Goal: Task Accomplishment & Management: Manage account settings

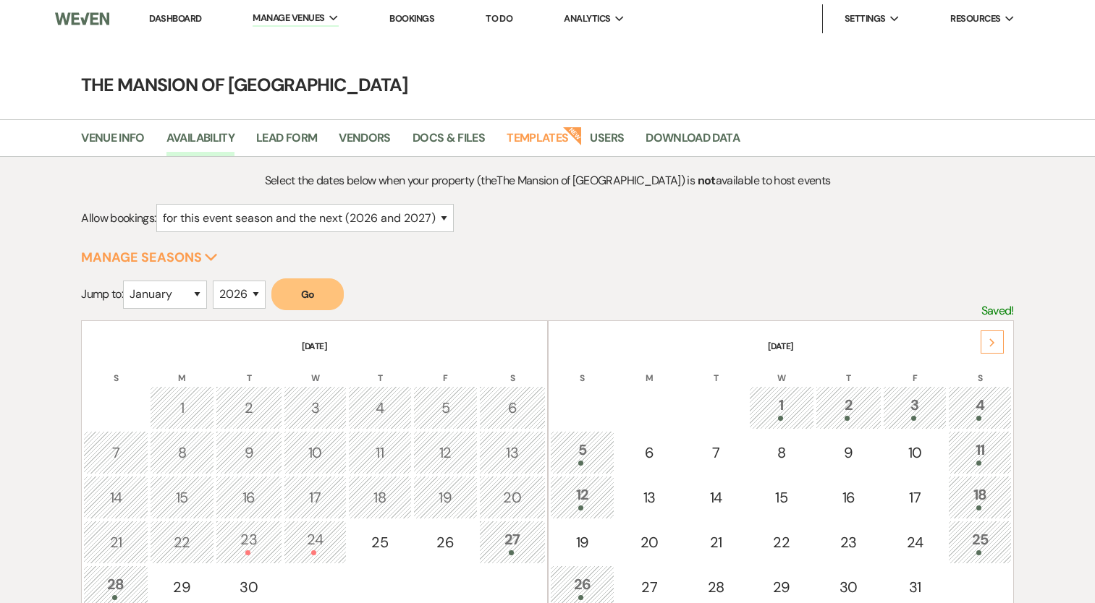
select select "2"
select select "2026"
click at [171, 14] on link "Dashboard" at bounding box center [175, 18] width 52 height 12
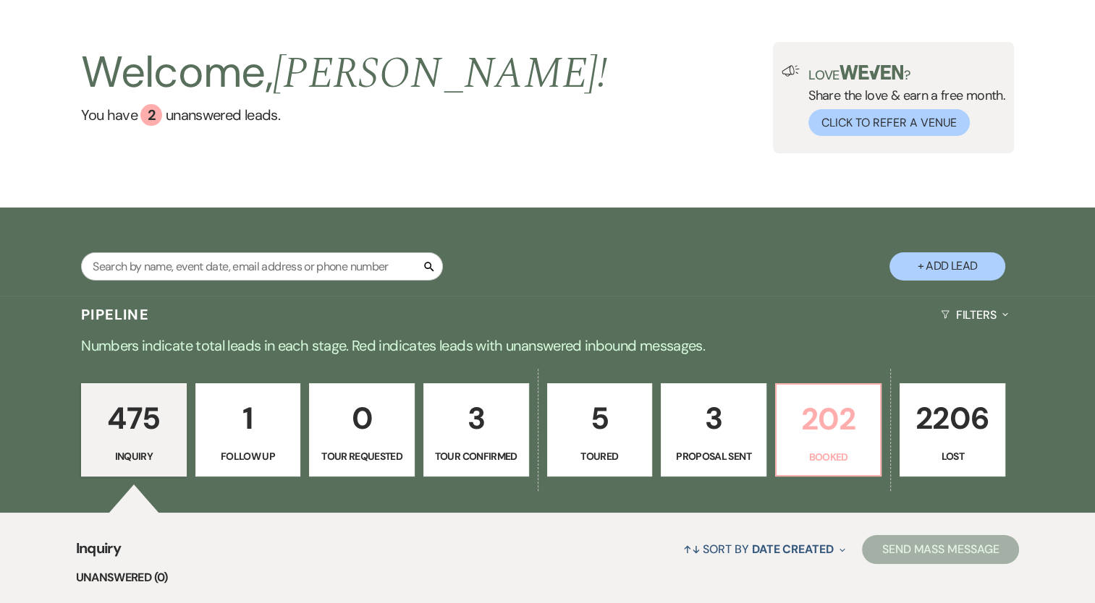
scroll to position [72, 0]
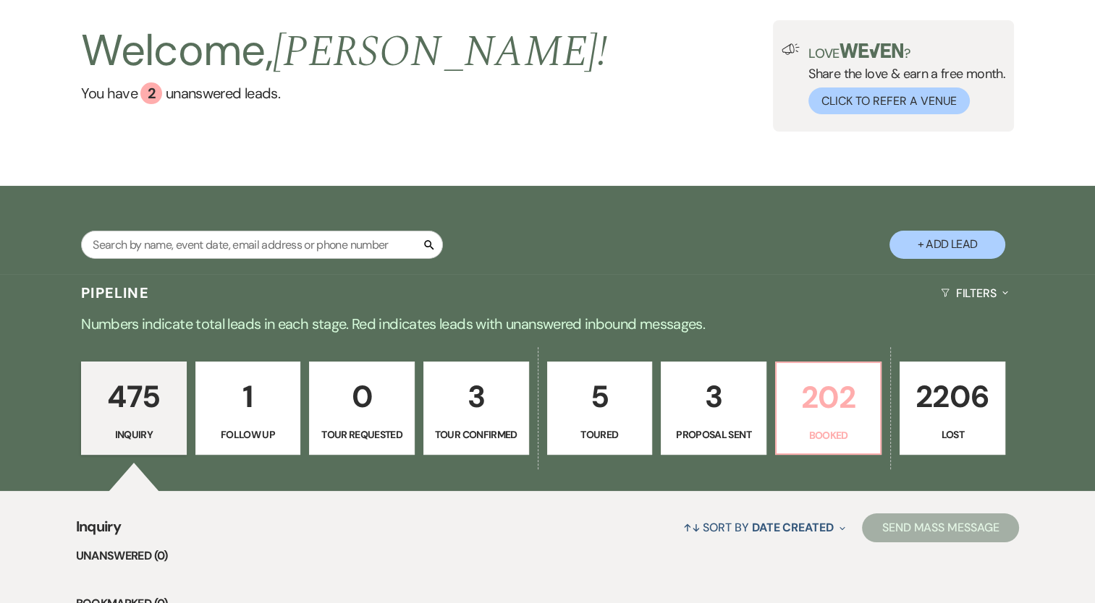
click at [821, 382] on p "202" at bounding box center [828, 397] width 87 height 48
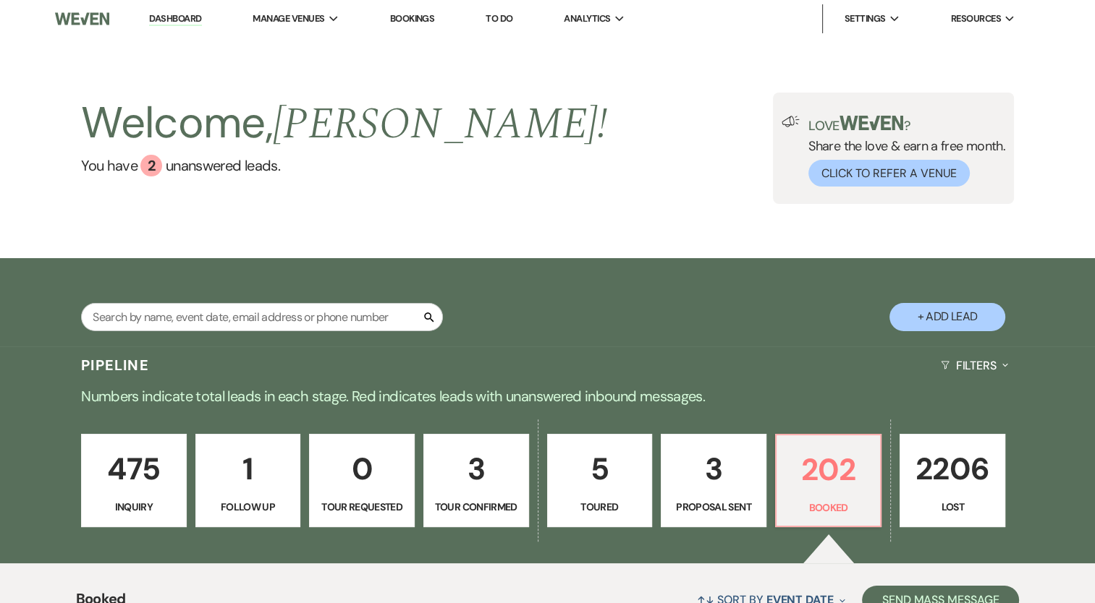
click at [179, 18] on link "Dashboard" at bounding box center [175, 19] width 52 height 14
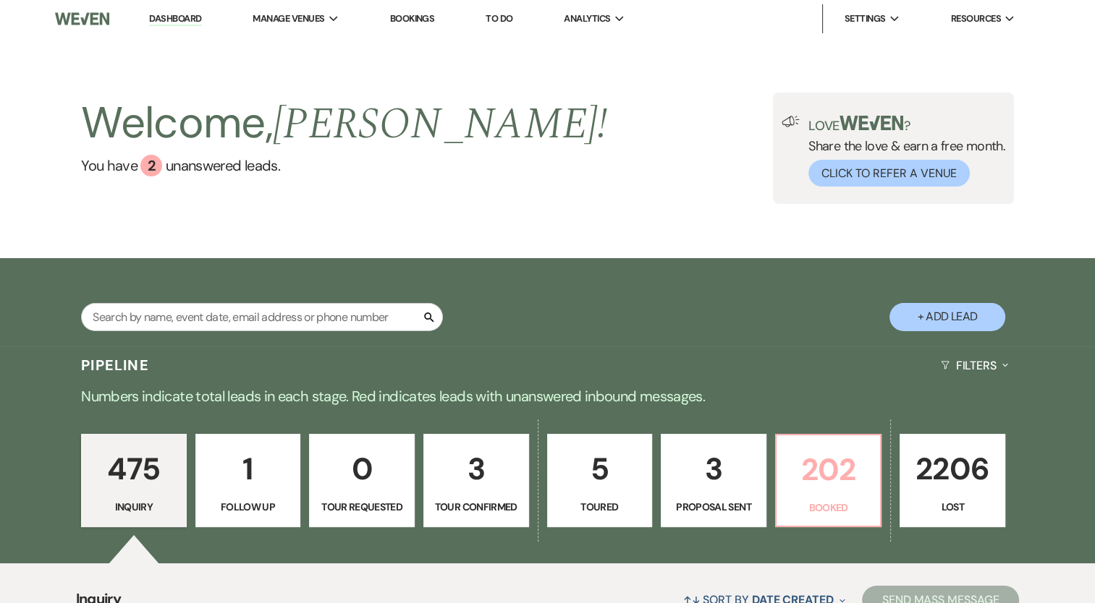
click at [786, 454] on p "202" at bounding box center [828, 470] width 87 height 48
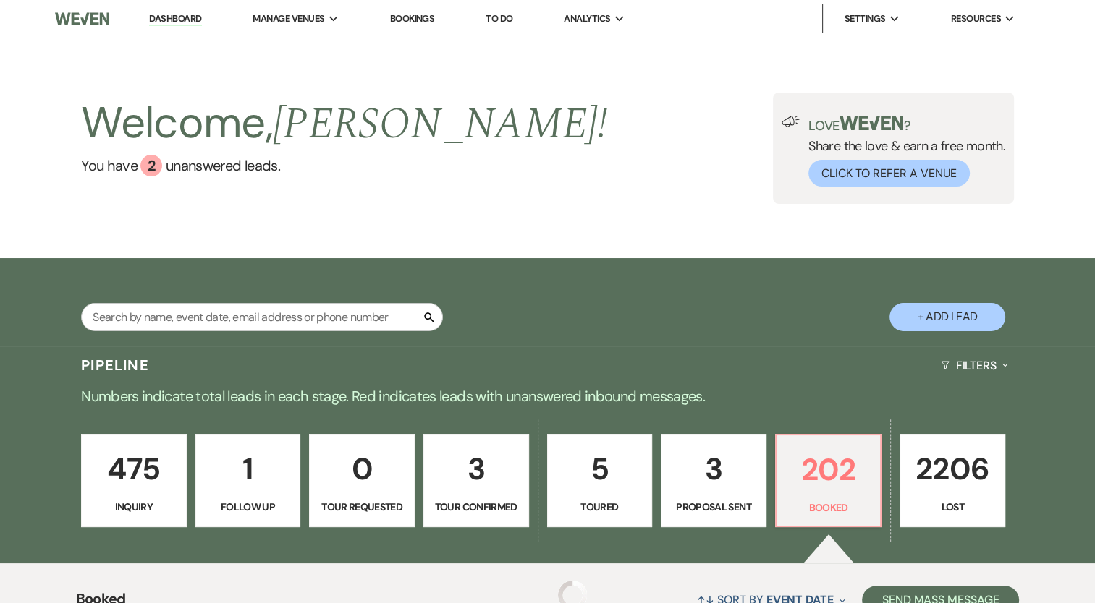
scroll to position [289, 0]
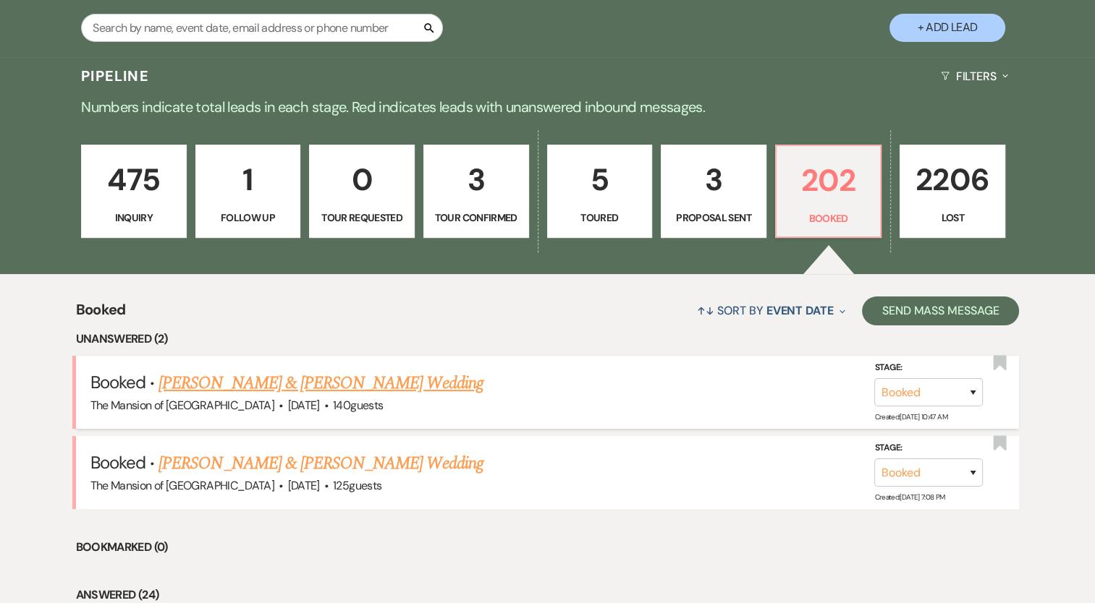
click at [260, 383] on link "[PERSON_NAME] & [PERSON_NAME] Wedding" at bounding box center [320, 383] width 324 height 26
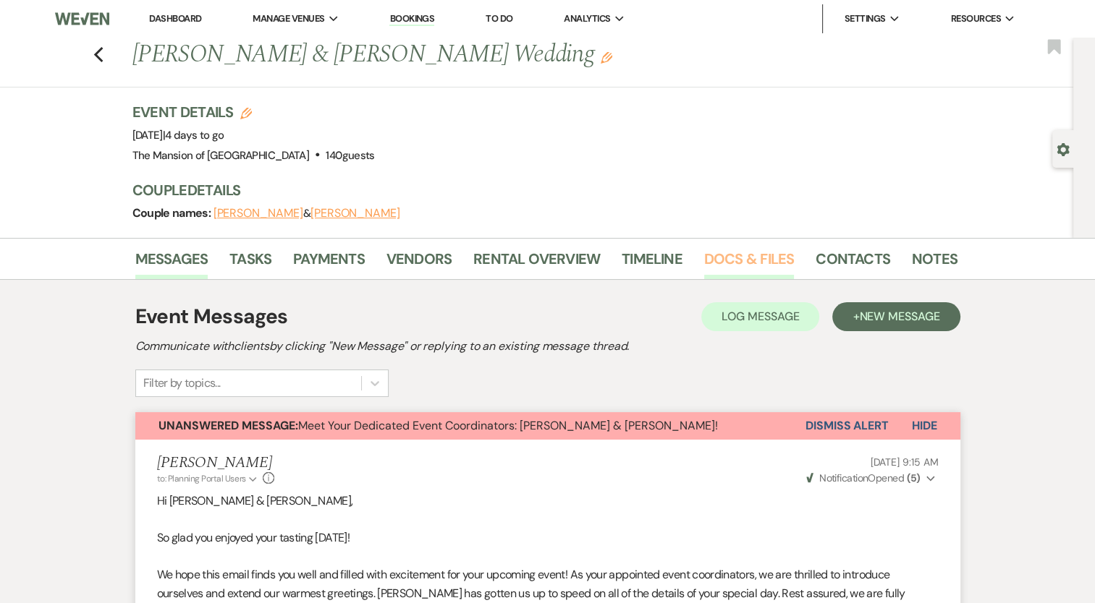
click at [747, 268] on link "Docs & Files" at bounding box center [749, 263] width 90 height 32
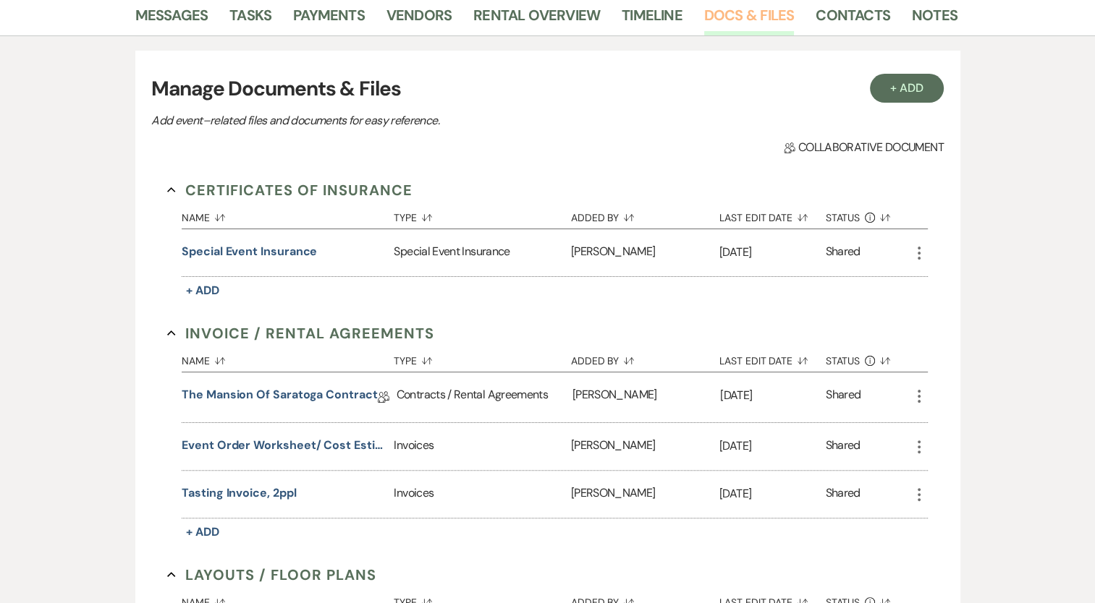
scroll to position [289, 0]
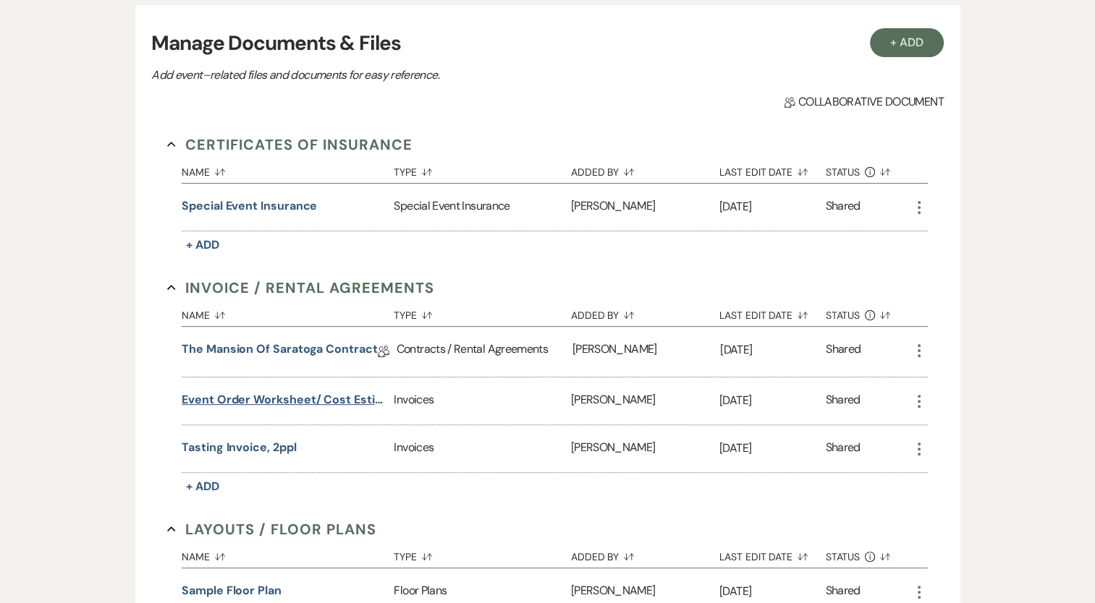
click at [335, 393] on button "Event Order Worksheet/ Cost Estimate" at bounding box center [285, 399] width 206 height 17
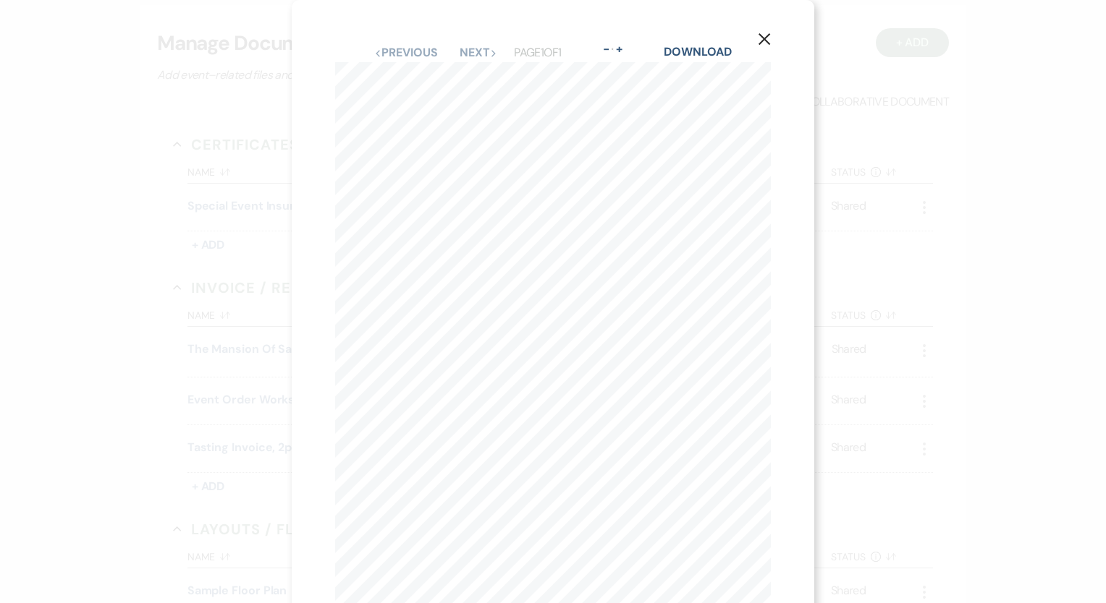
click at [771, 45] on button "X" at bounding box center [764, 38] width 22 height 25
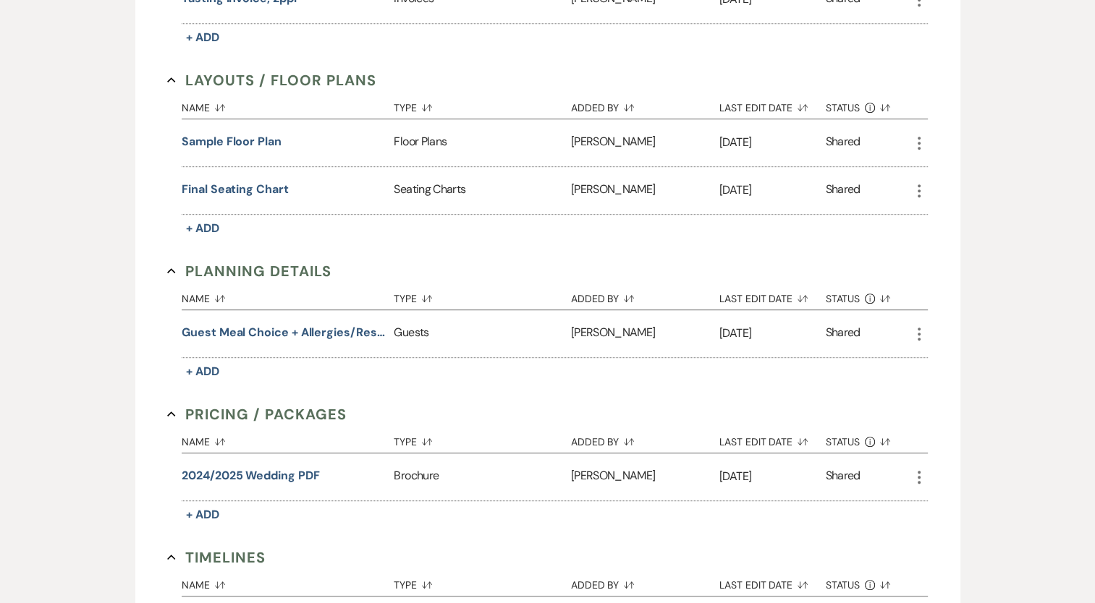
scroll to position [868, 0]
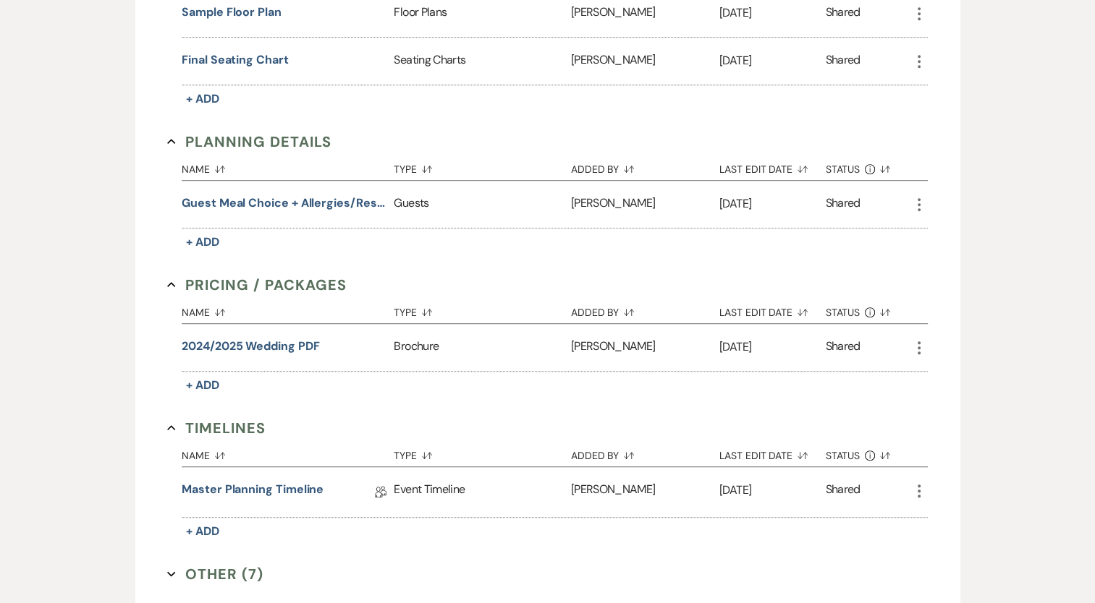
click at [218, 566] on button "Other (7) Expand" at bounding box center [215, 575] width 96 height 22
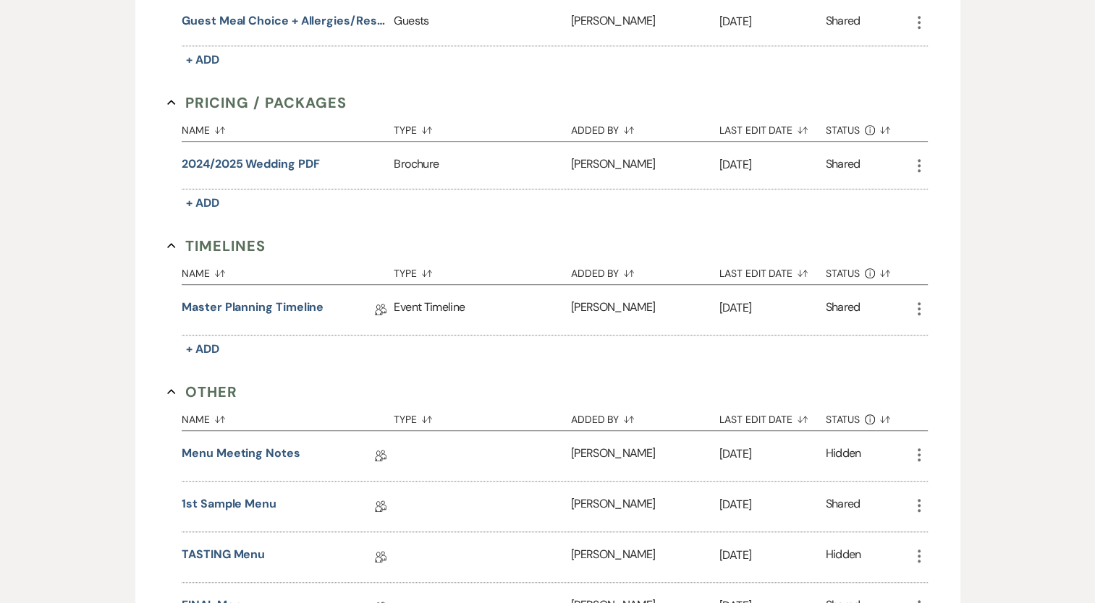
scroll to position [1158, 0]
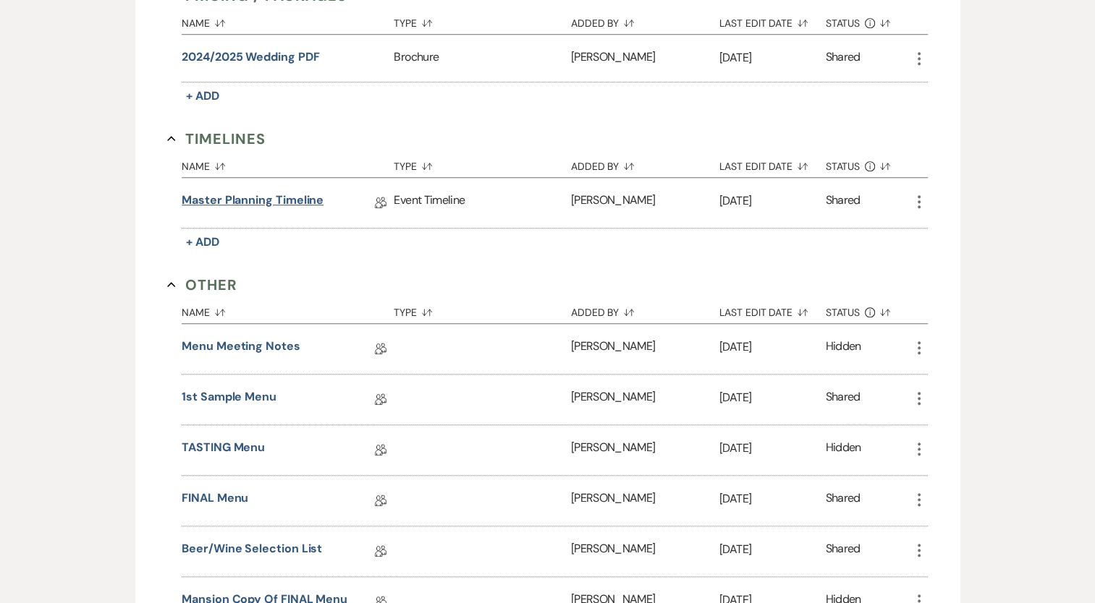
click at [293, 194] on link "Master Planning Timeline" at bounding box center [253, 203] width 142 height 22
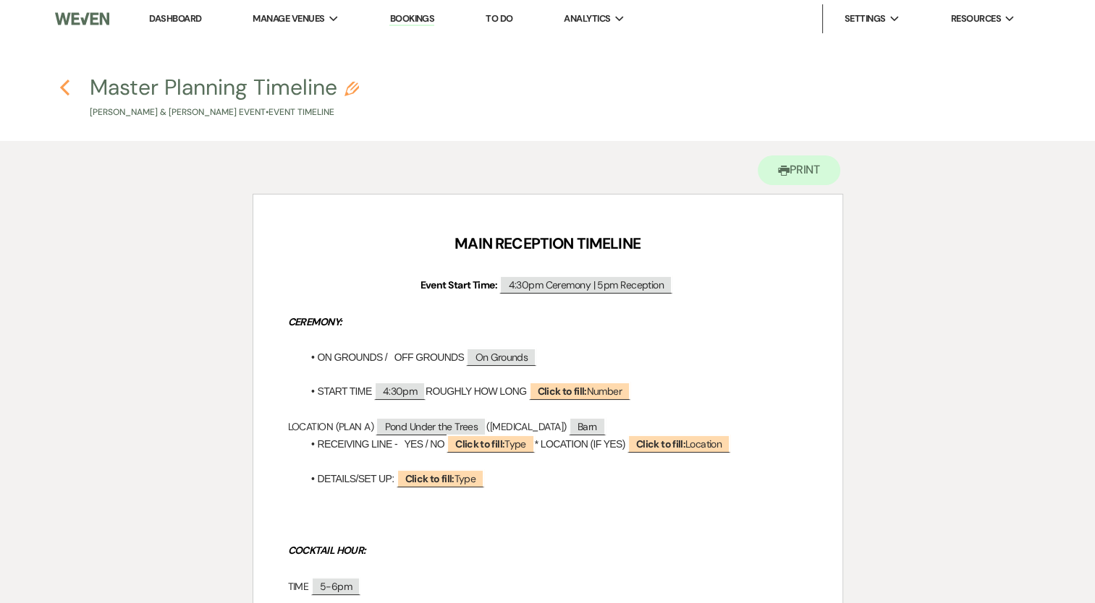
click at [61, 82] on icon "Previous" at bounding box center [64, 87] width 11 height 17
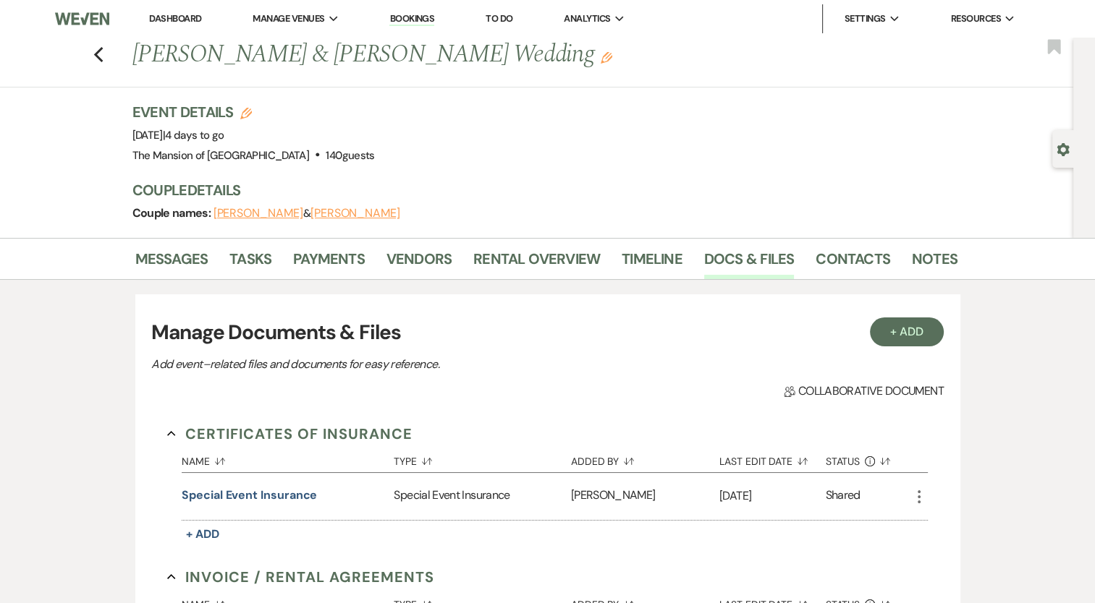
scroll to position [1071, 0]
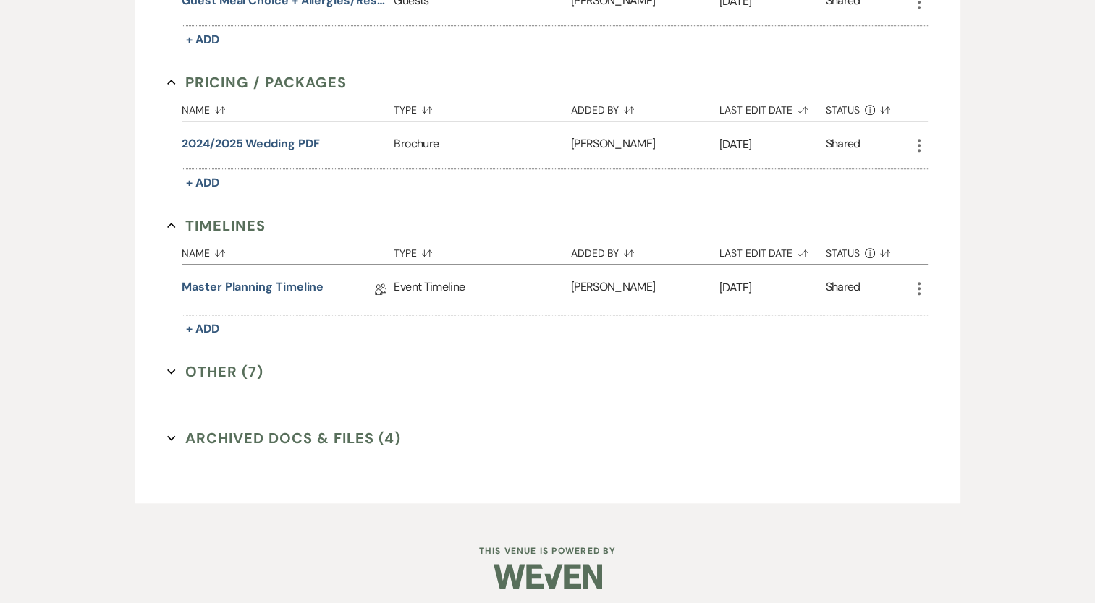
click at [237, 368] on button "Other (7) Expand" at bounding box center [215, 372] width 96 height 22
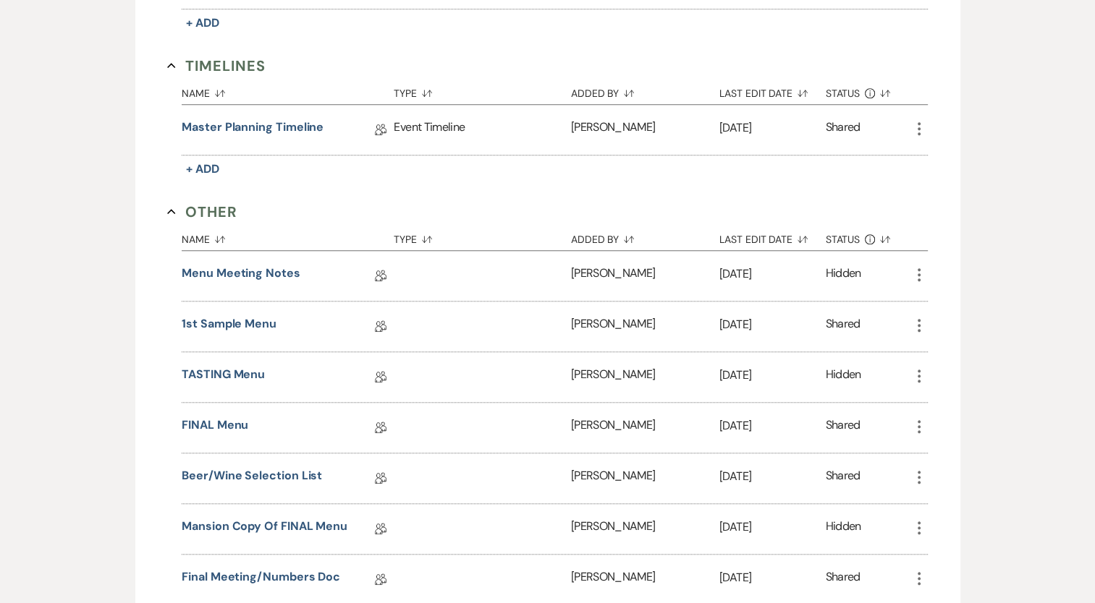
scroll to position [1288, 0]
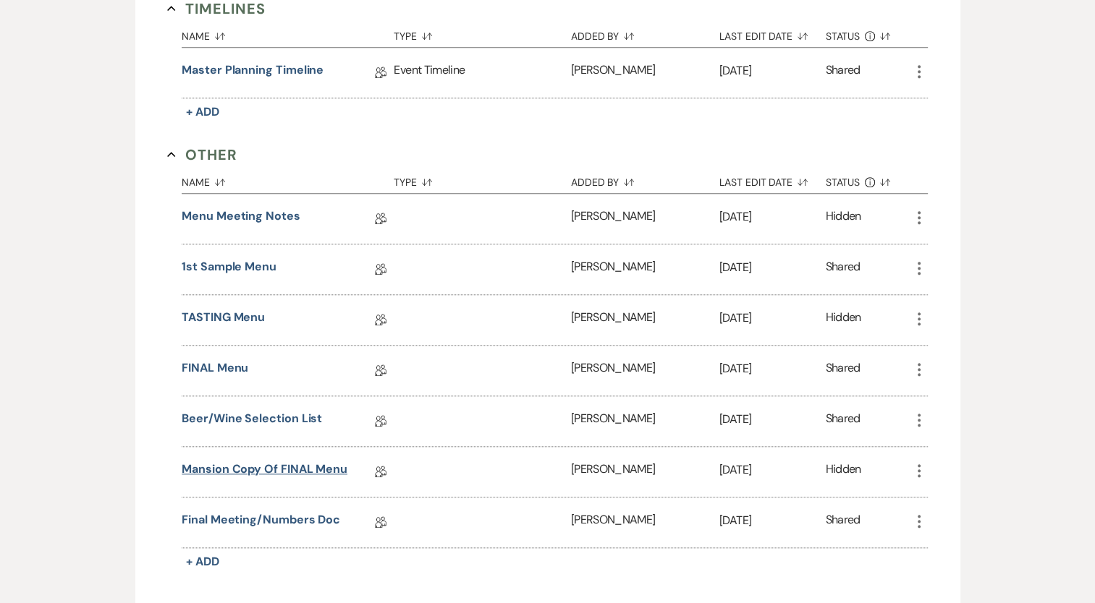
click at [310, 462] on link "Mansion Copy of FINAL Menu" at bounding box center [265, 472] width 166 height 22
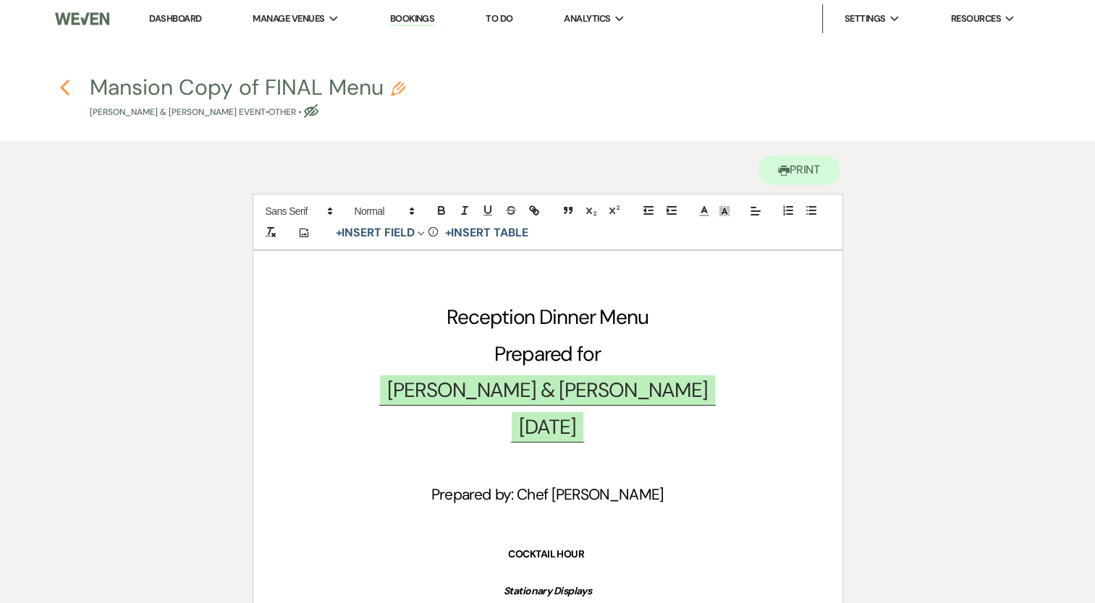
click at [59, 88] on icon "Previous" at bounding box center [64, 87] width 11 height 17
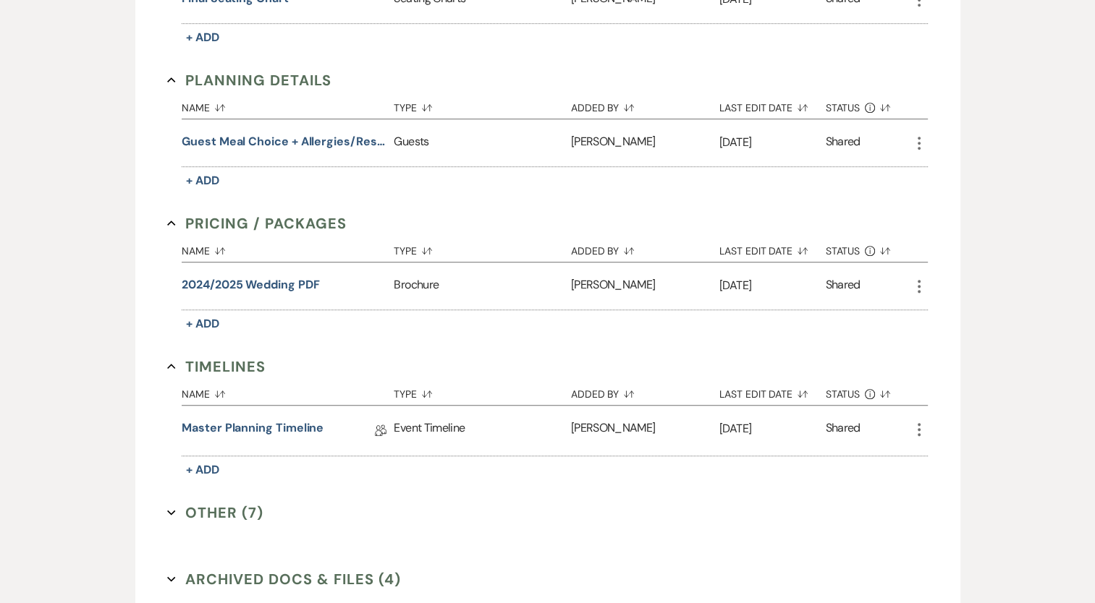
scroll to position [926, 0]
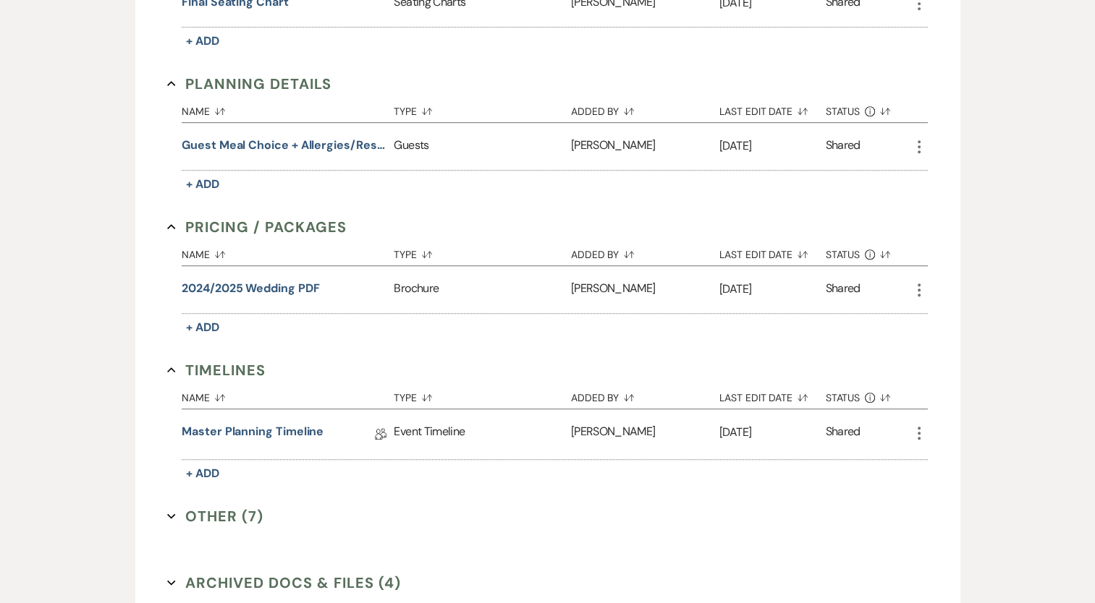
click at [215, 513] on button "Other (7) Expand" at bounding box center [215, 517] width 96 height 22
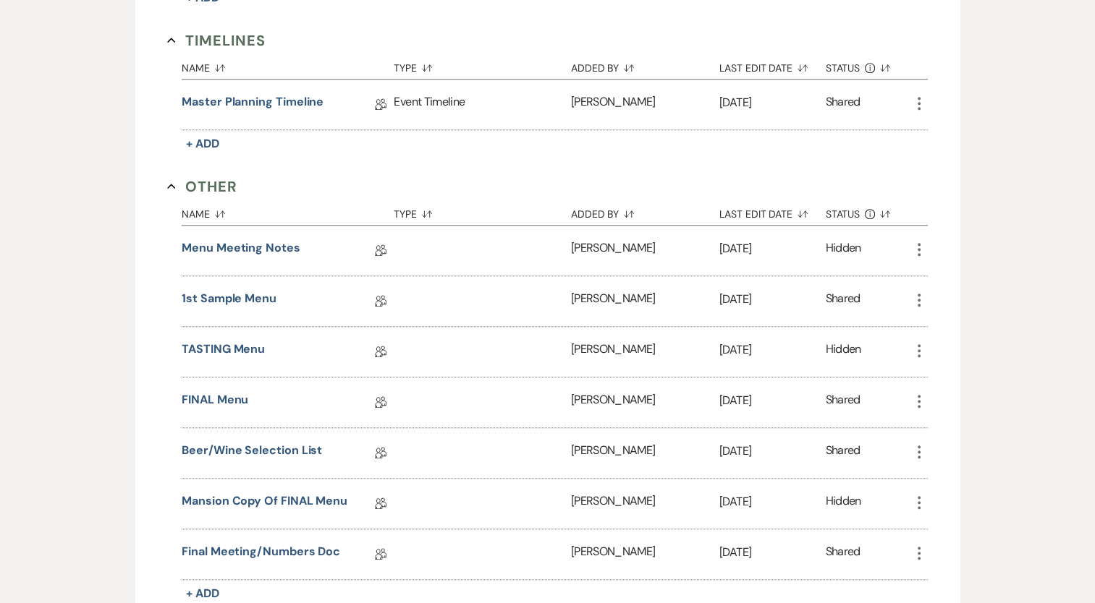
scroll to position [1288, 0]
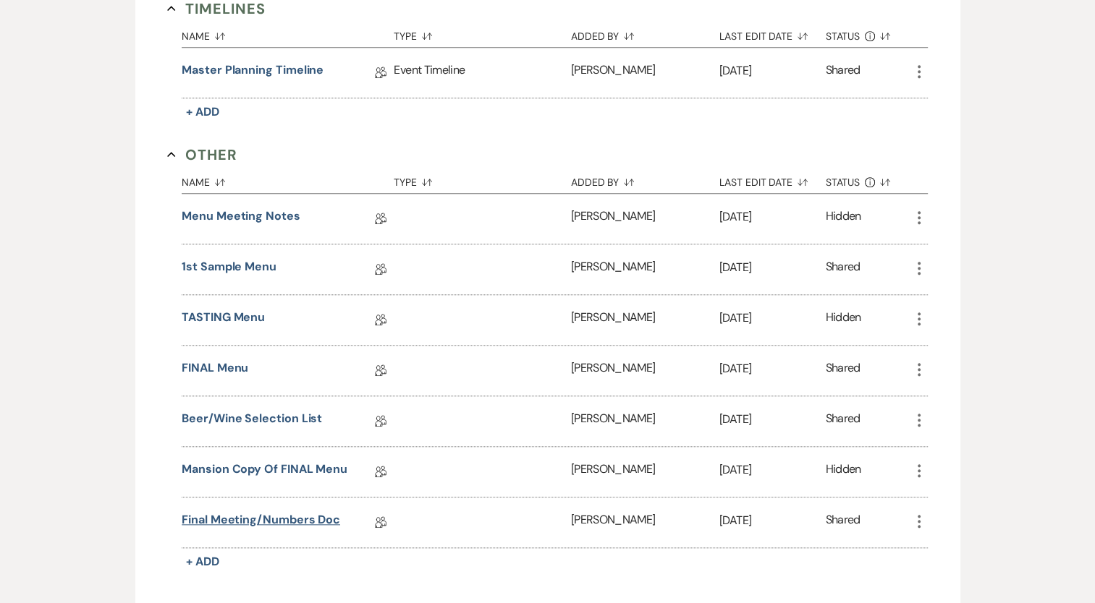
click at [289, 512] on link "Final Meeting/Numbers Doc" at bounding box center [261, 523] width 158 height 22
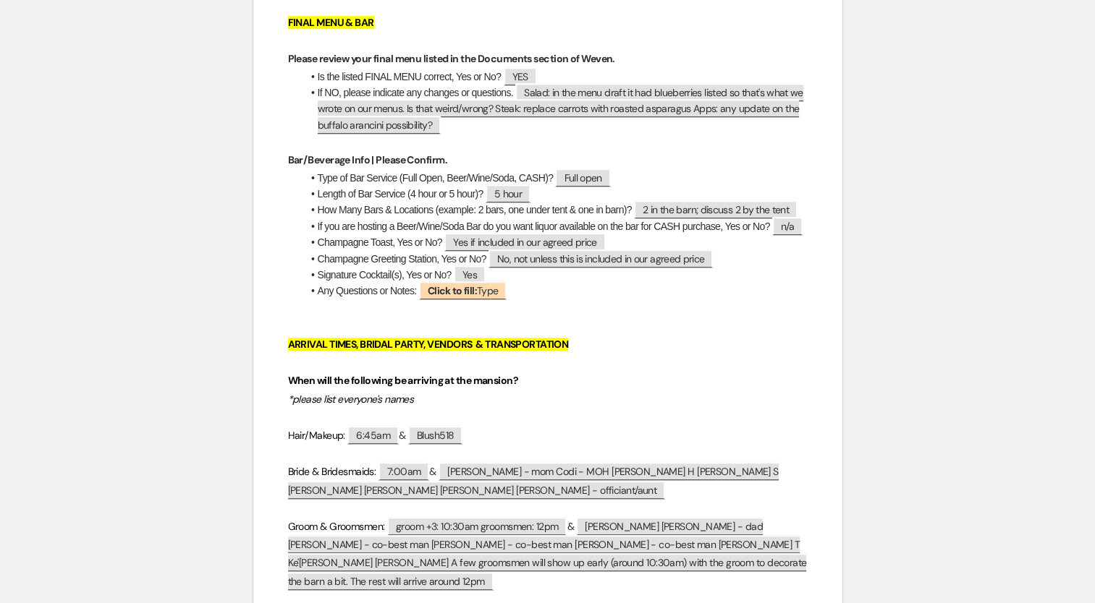
scroll to position [1158, 0]
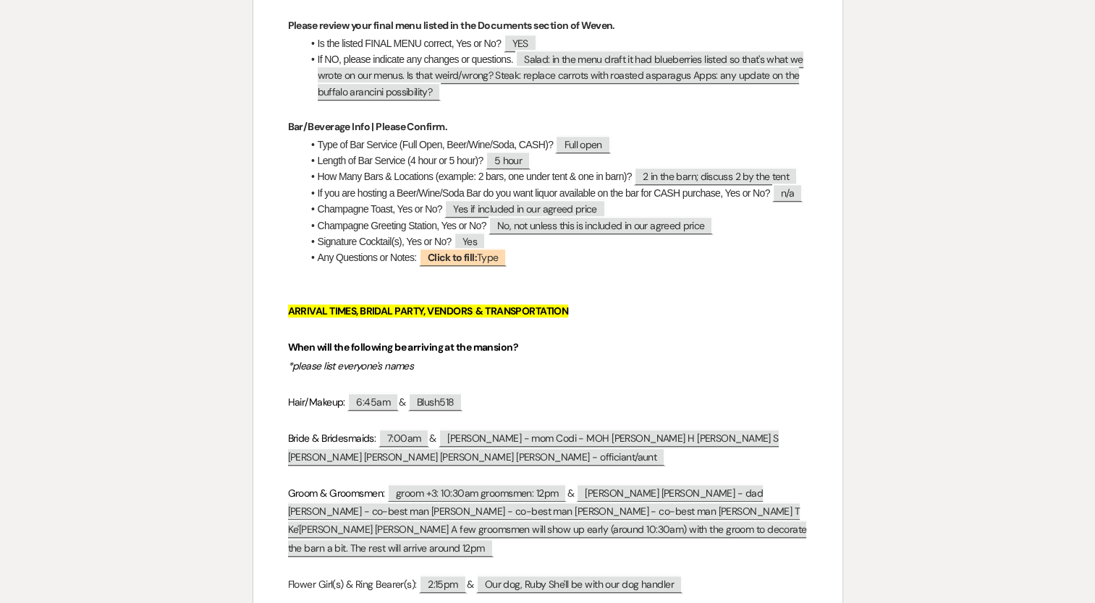
click at [674, 343] on p "When will the following be arriving at the mansion?" at bounding box center [548, 348] width 520 height 18
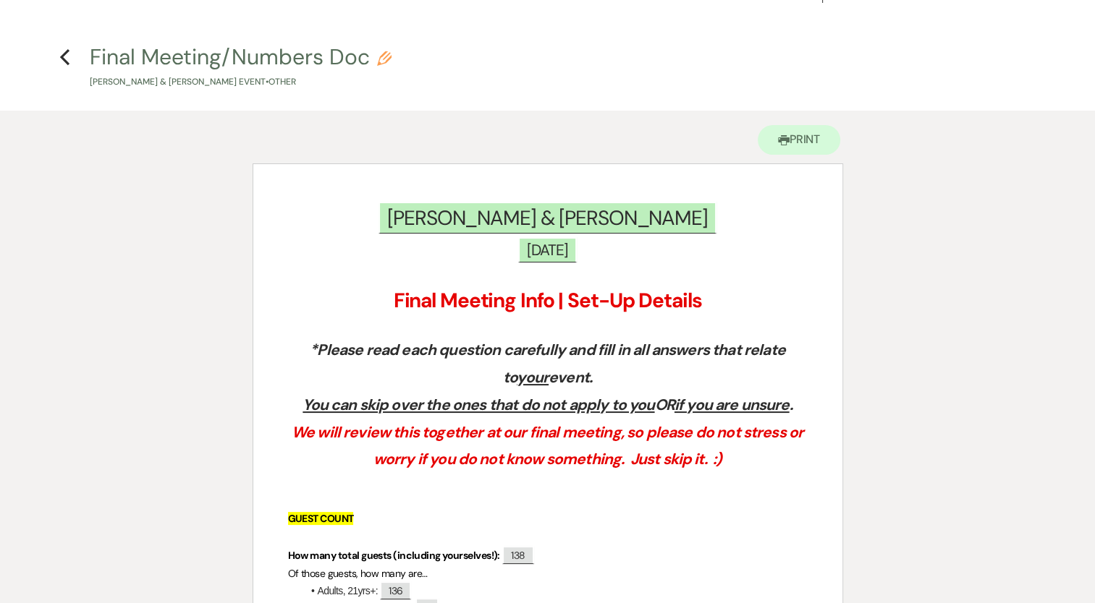
scroll to position [0, 0]
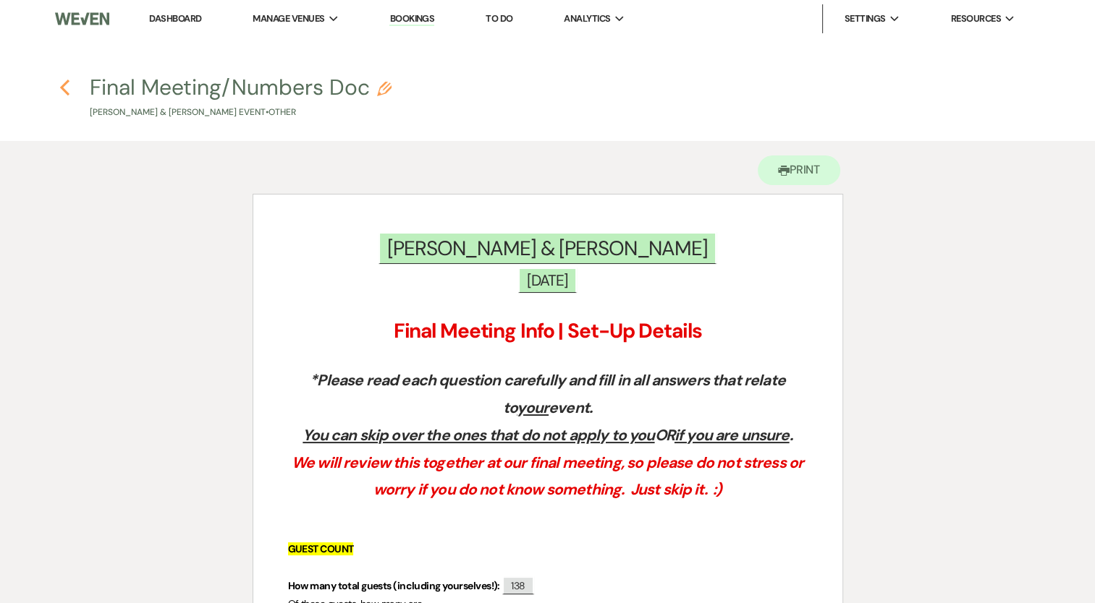
click at [61, 84] on icon "Previous" at bounding box center [64, 87] width 11 height 17
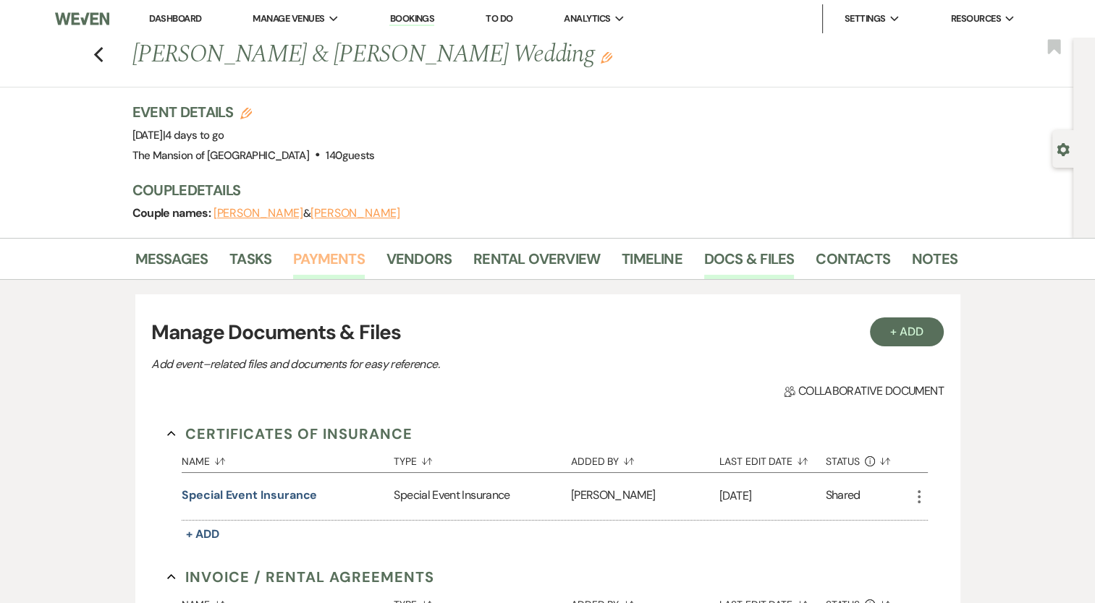
click at [360, 258] on link "Payments" at bounding box center [329, 263] width 72 height 32
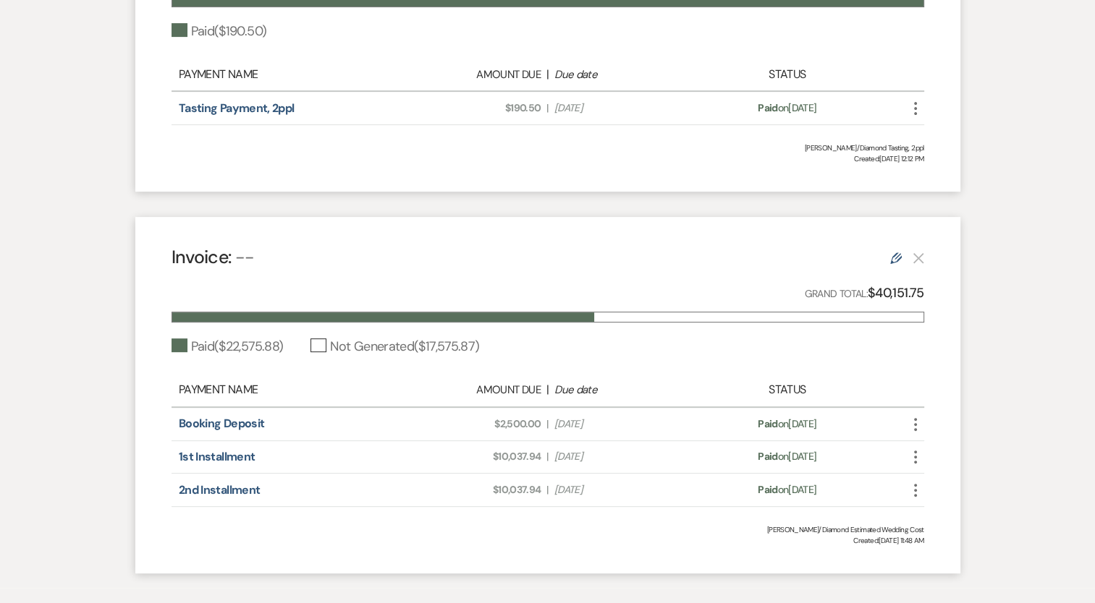
scroll to position [596, 0]
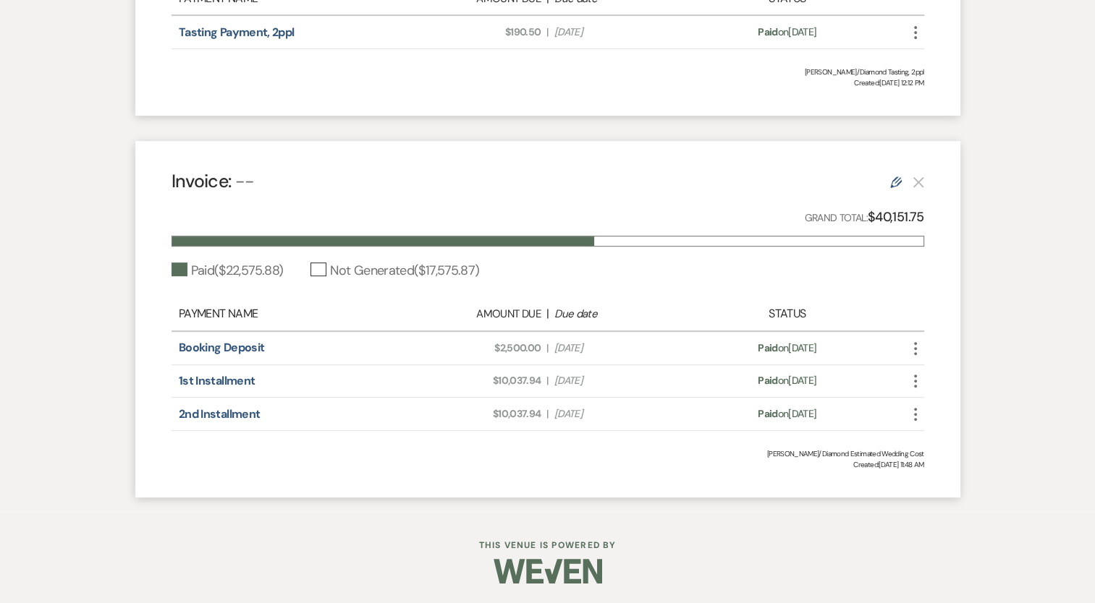
click at [894, 186] on icon "Edit" at bounding box center [896, 183] width 12 height 12
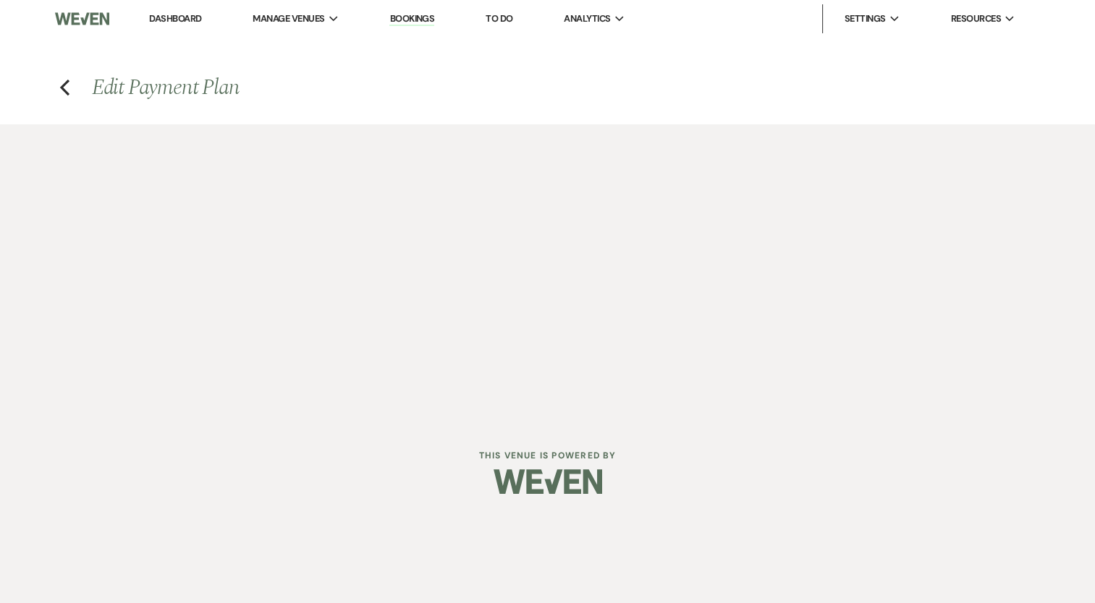
select select "1"
select select "true"
select select "1"
select select "true"
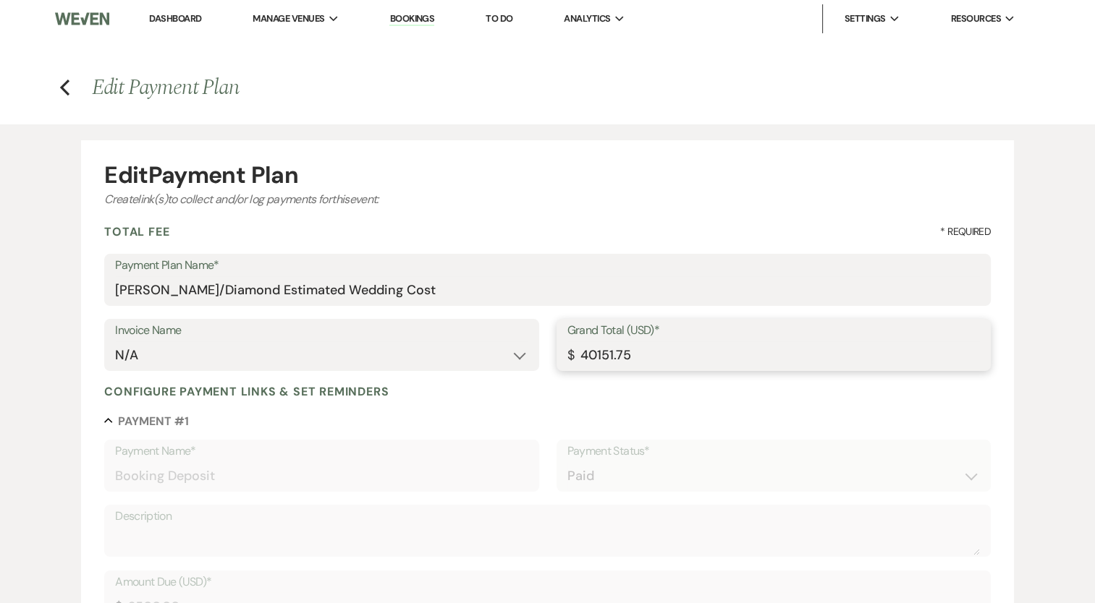
click at [629, 350] on input "40151.75" at bounding box center [773, 356] width 412 height 28
paste input "2147.2"
type input "42147.25"
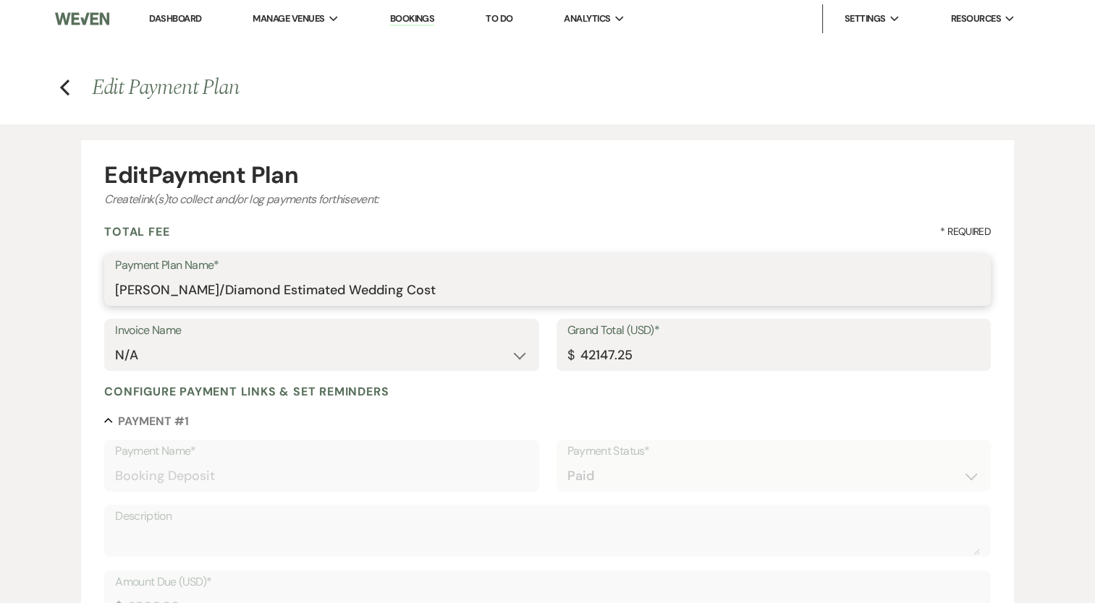
drag, startPoint x: 298, startPoint y: 292, endPoint x: 234, endPoint y: 284, distance: 64.2
click at [234, 284] on input "Chiusano/Diamond Estimated Wedding Cost" at bounding box center [547, 290] width 865 height 28
type input "Chiusano/Diamond FINAL Wedding Cost"
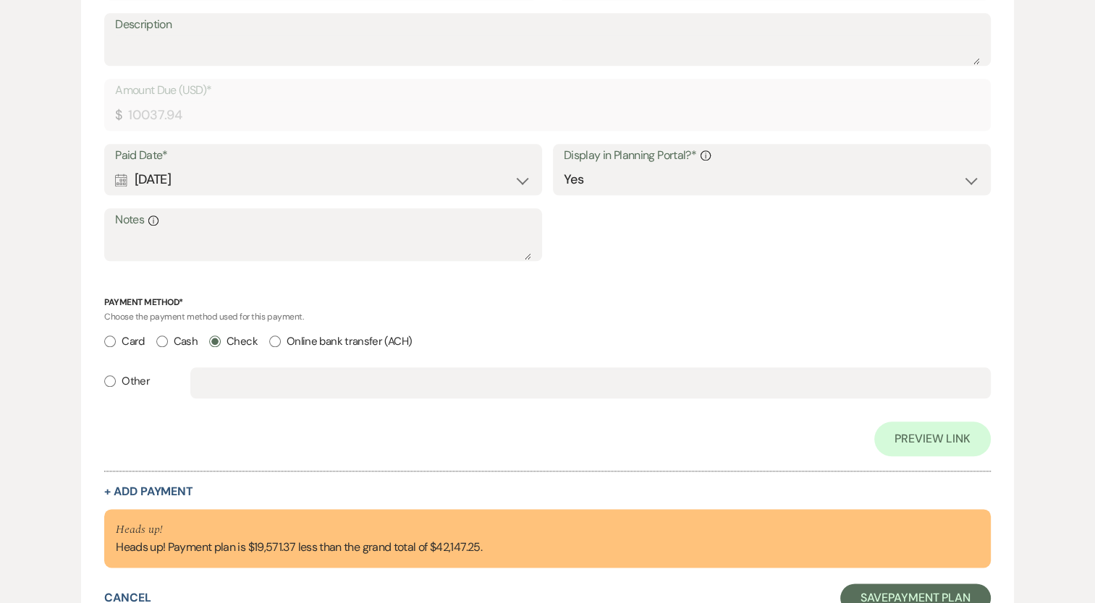
scroll to position [1676, 0]
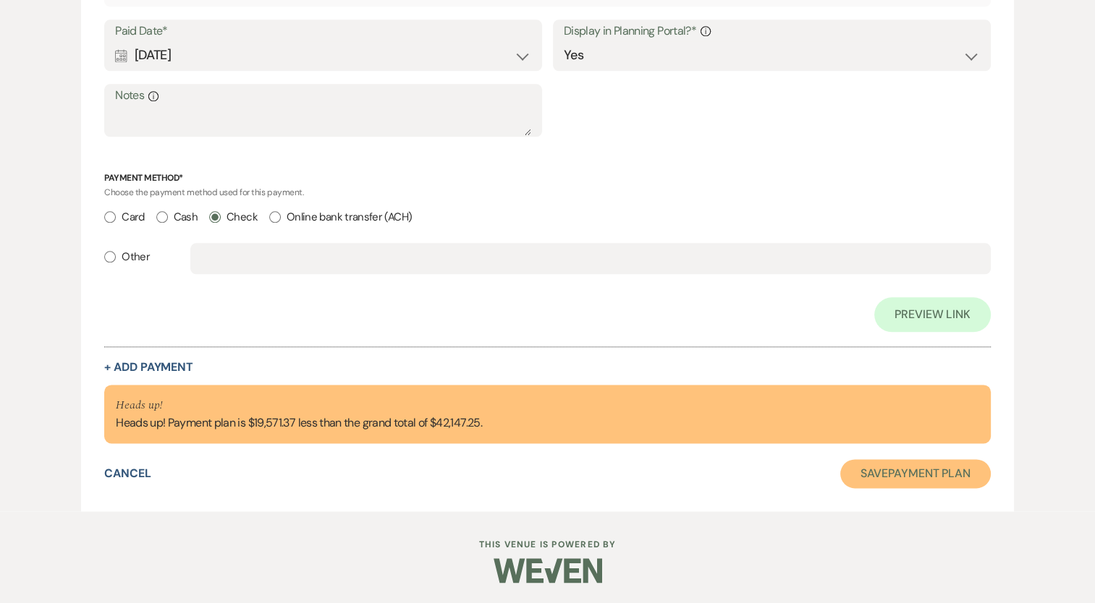
click at [915, 482] on button "Save Payment Plan" at bounding box center [915, 473] width 151 height 29
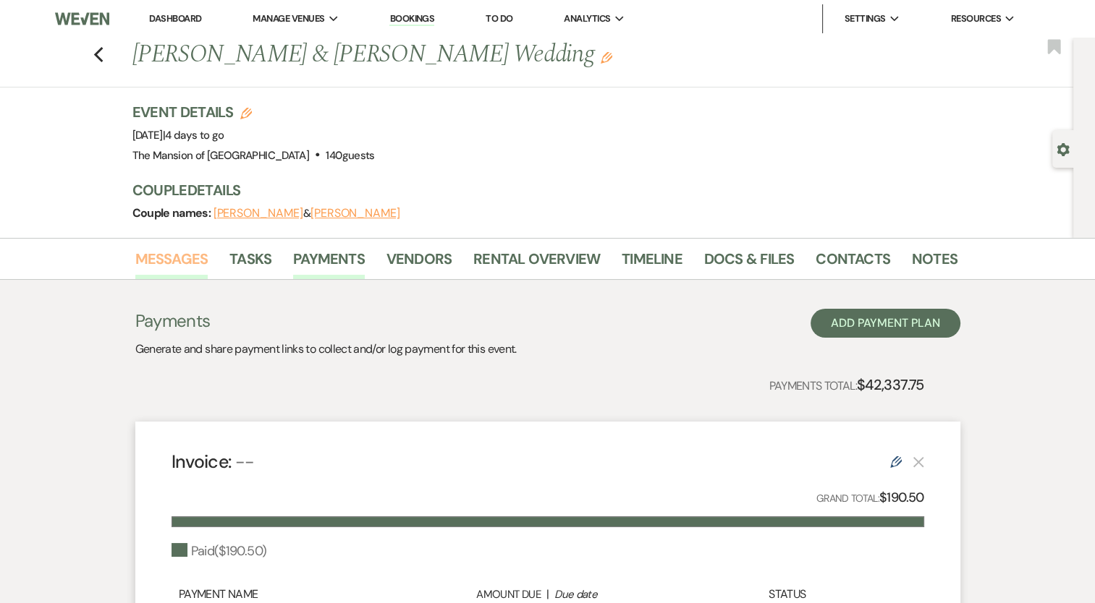
click at [179, 258] on link "Messages" at bounding box center [171, 263] width 73 height 32
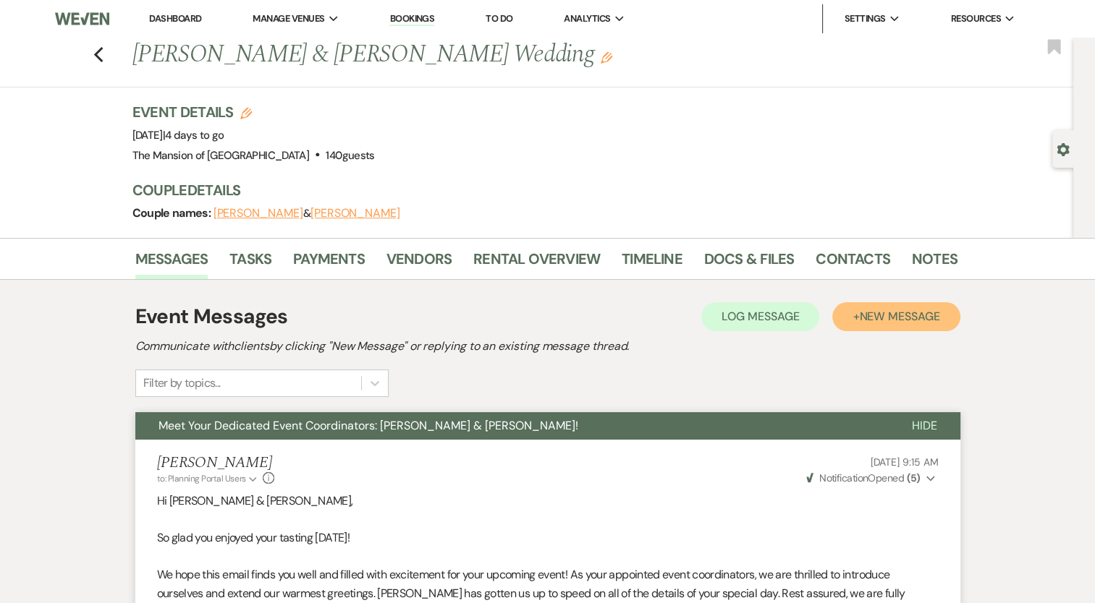
click at [876, 320] on span "New Message" at bounding box center [899, 316] width 80 height 15
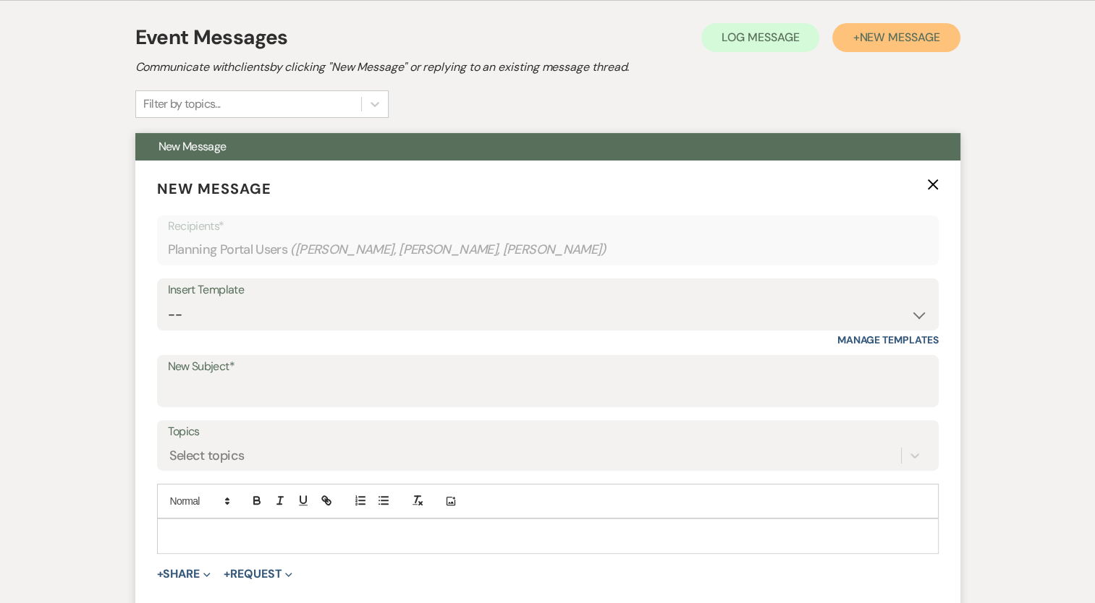
scroll to position [289, 0]
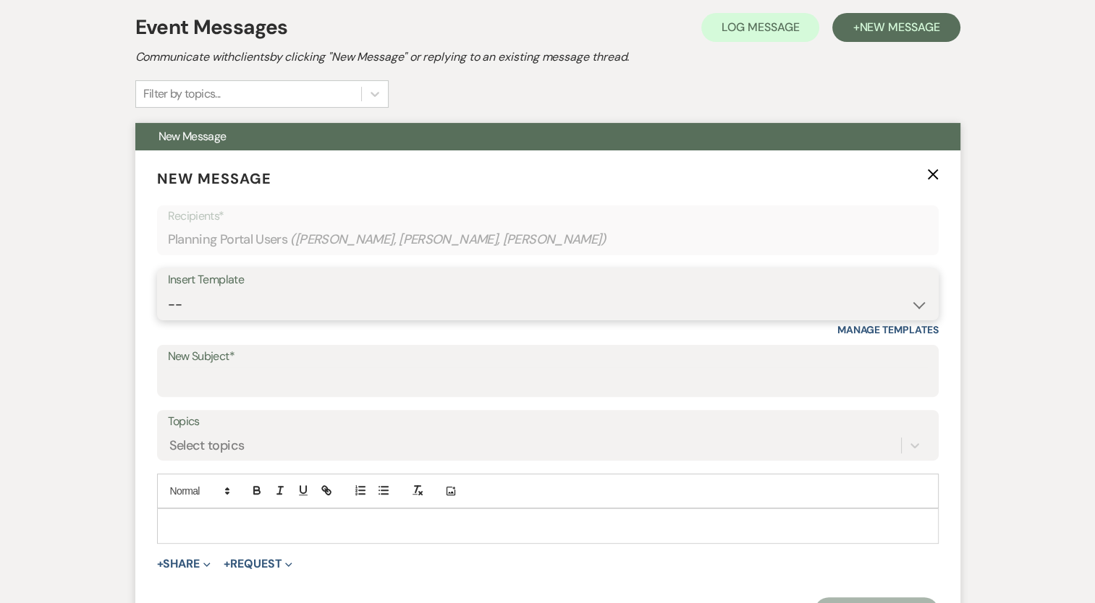
click at [304, 292] on select "-- Booking Template Final Number & Meeting Request Copy of Weven Planning Porta…" at bounding box center [548, 305] width 760 height 28
select select "5814"
click at [168, 291] on select "-- Booking Template Final Number & Meeting Request Copy of Weven Planning Porta…" at bounding box center [548, 305] width 760 height 28
type input "Final Wedding Statement"
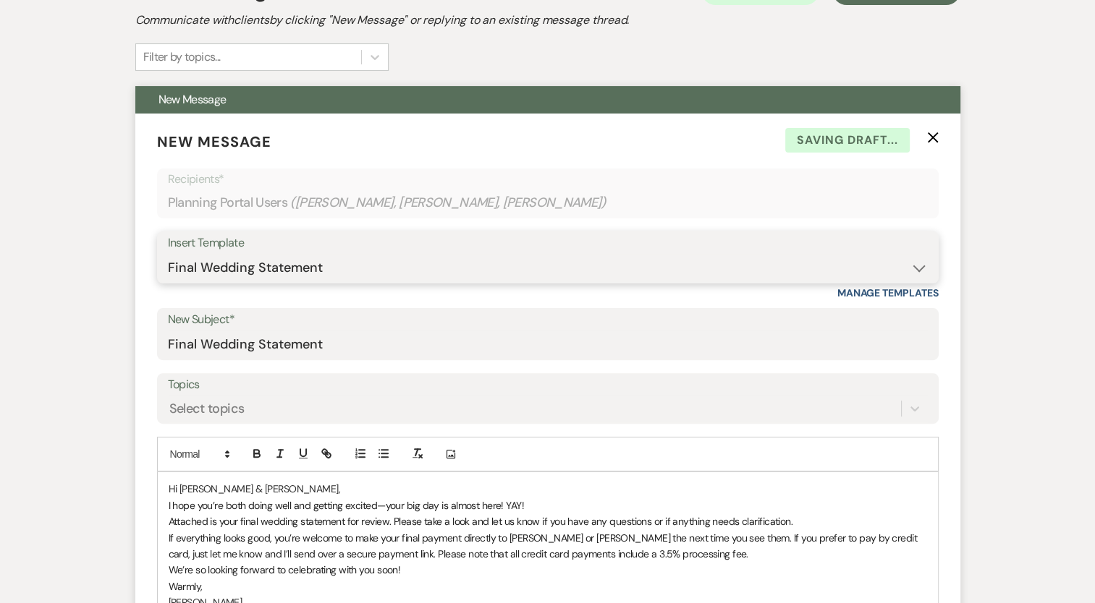
scroll to position [362, 0]
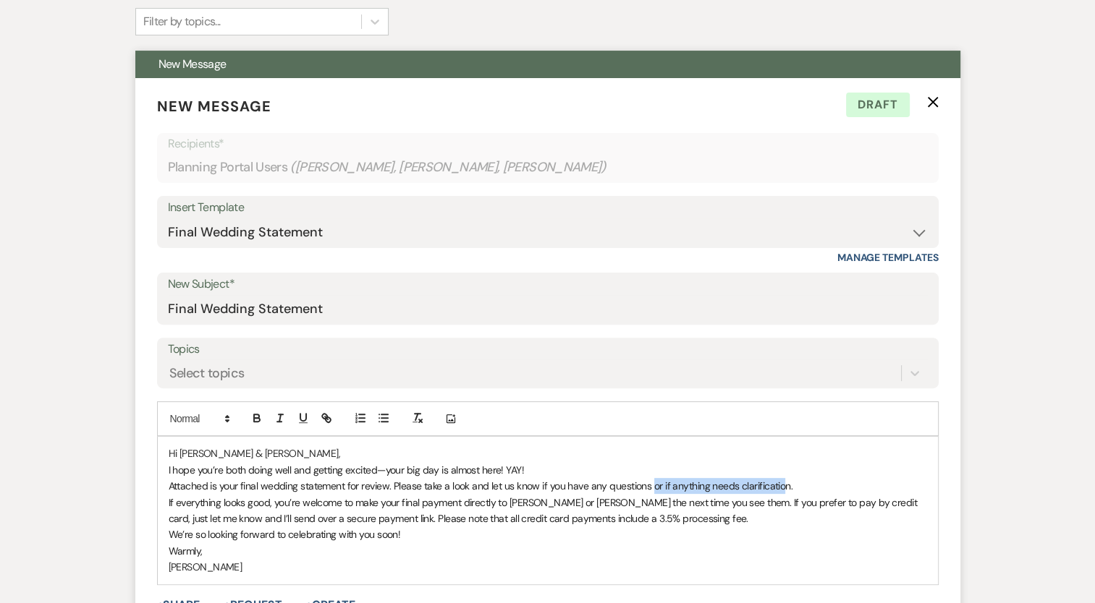
drag, startPoint x: 651, startPoint y: 489, endPoint x: 780, endPoint y: 480, distance: 129.1
click at [780, 480] on span "Attached is your final wedding statement for review. Please take a look and let…" at bounding box center [481, 486] width 624 height 13
click at [871, 506] on span "If everything looks good, you’re welcome to make your final payment directly to…" at bounding box center [544, 510] width 751 height 29
click at [202, 535] on span "We’re so looking forward to celebrating with you soon!" at bounding box center [285, 534] width 232 height 13
click at [433, 548] on p "Warmly," at bounding box center [548, 551] width 758 height 16
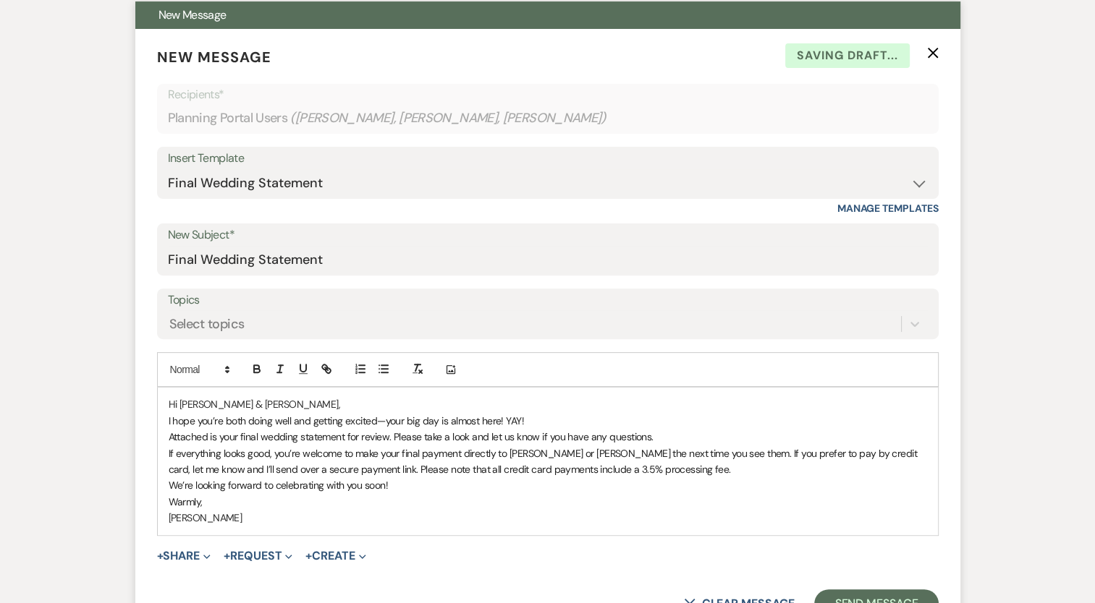
scroll to position [434, 0]
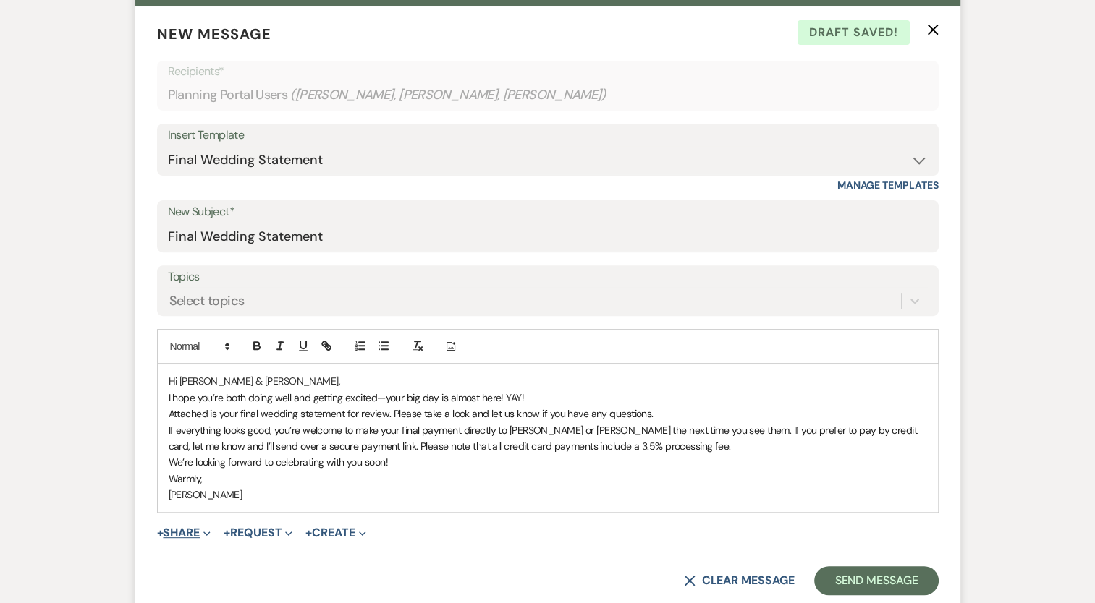
click at [192, 534] on button "+ Share Expand" at bounding box center [184, 533] width 54 height 12
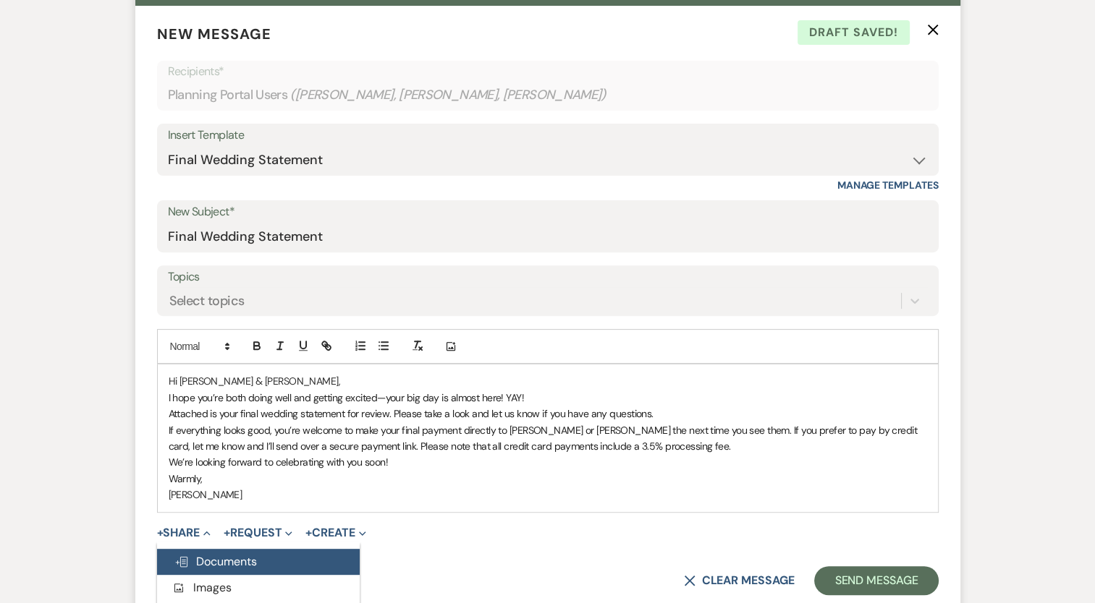
click at [208, 562] on span "Doc Upload Documents" at bounding box center [215, 561] width 82 height 15
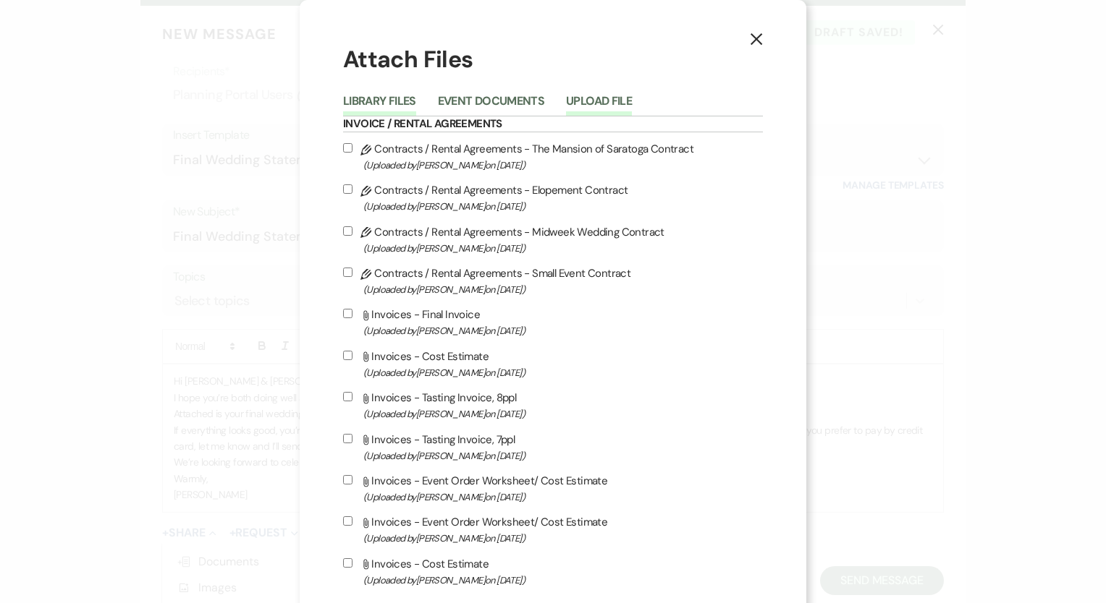
click at [622, 100] on button "Upload File" at bounding box center [599, 106] width 66 height 20
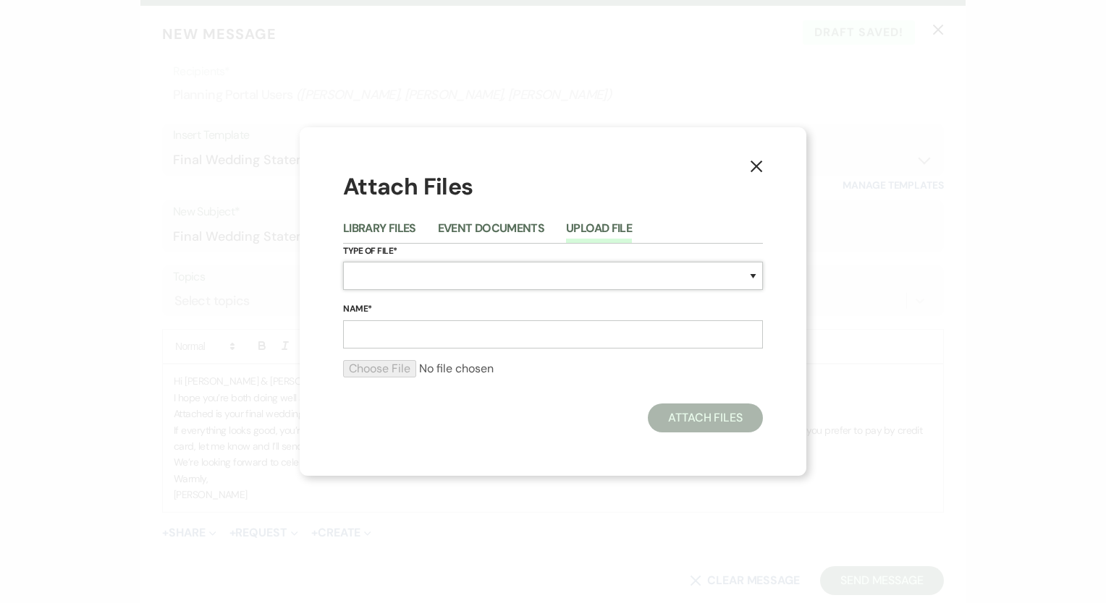
click at [440, 279] on select "Special Event Insurance Vendor Certificate of Insurance Contracts / Rental Agre…" at bounding box center [553, 276] width 420 height 28
select select "22"
click at [343, 262] on select "Special Event Insurance Vendor Certificate of Insurance Contracts / Rental Agre…" at bounding box center [553, 276] width 420 height 28
click at [426, 326] on input "Name*" at bounding box center [553, 335] width 420 height 28
type input "Final Event Invoice"
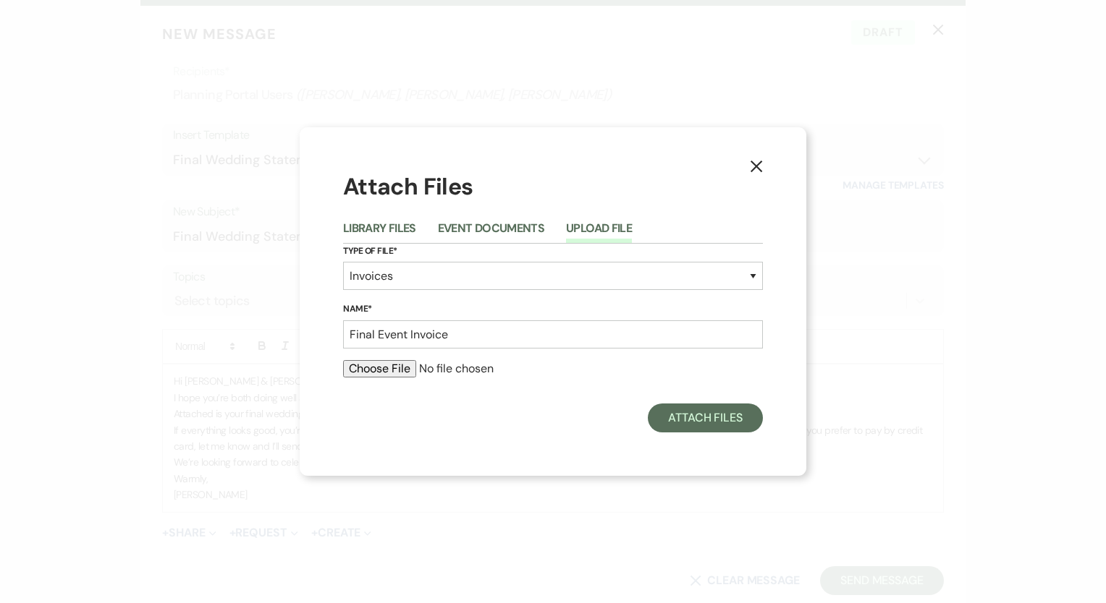
click at [391, 365] on input "file" at bounding box center [553, 368] width 420 height 17
type input "C:\fakepath\2025 Event Order Worksheet Chiusano_Diamond.xlsx - Sheet1 (2).pdf"
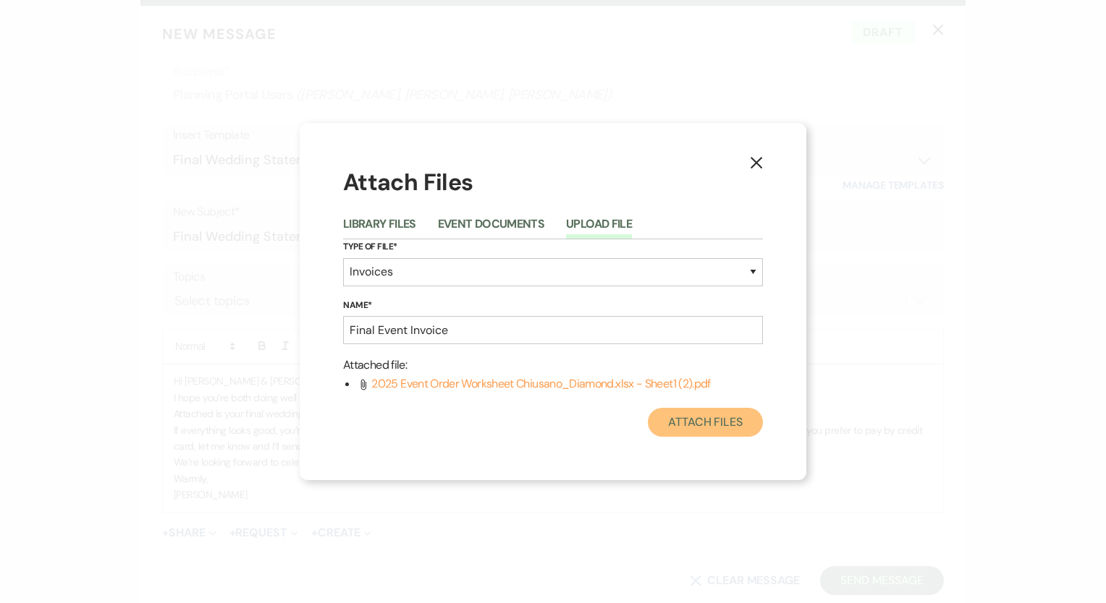
click at [699, 433] on button "Attach Files" at bounding box center [705, 422] width 115 height 29
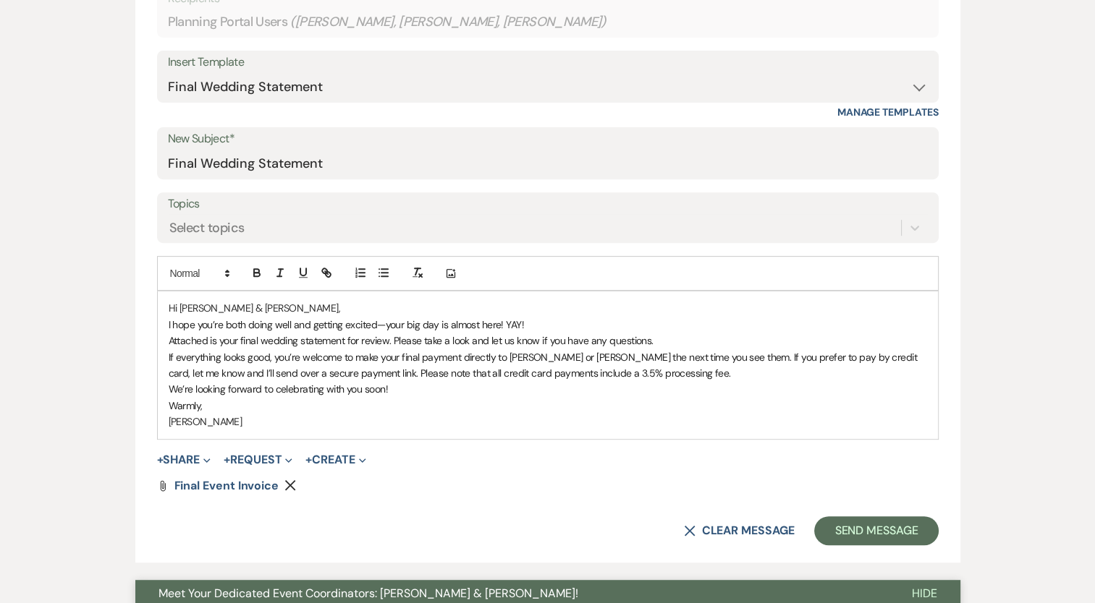
scroll to position [507, 0]
click at [852, 524] on button "Send Message" at bounding box center [876, 531] width 124 height 29
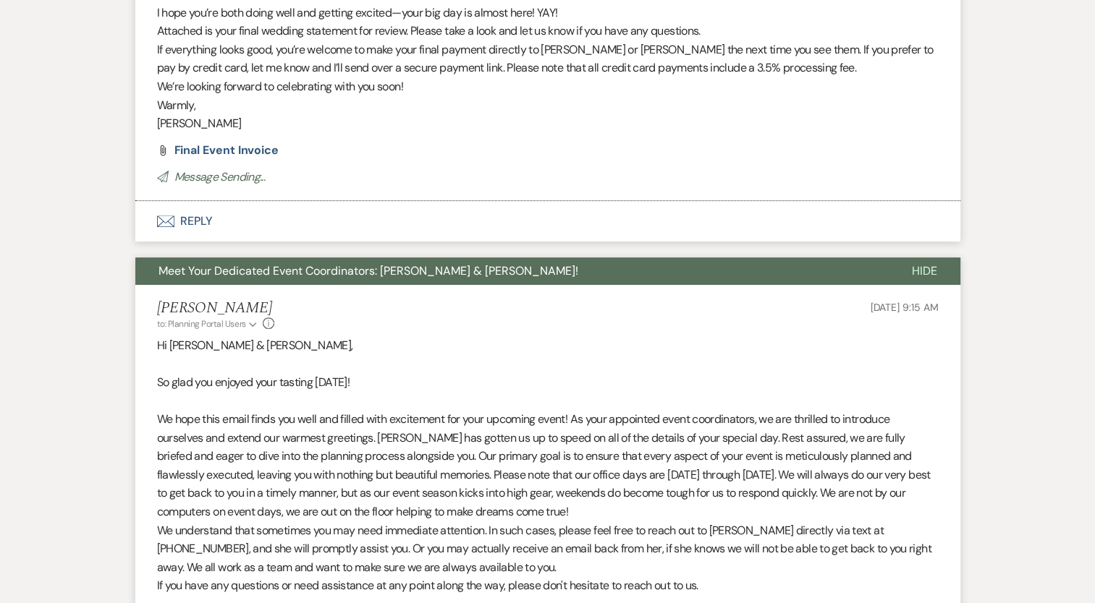
scroll to position [0, 0]
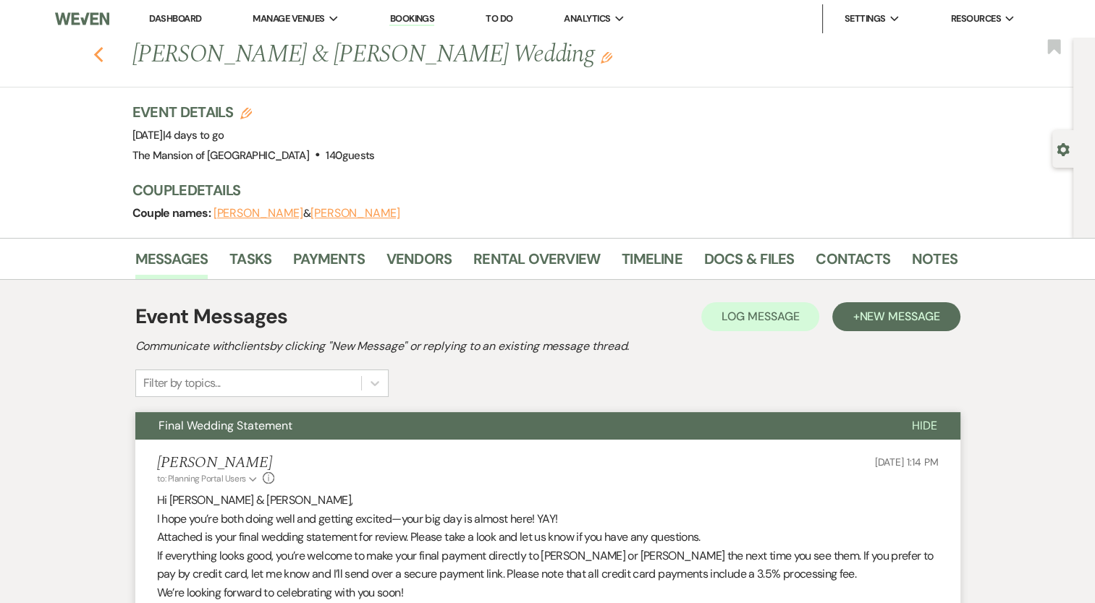
click at [102, 51] on icon "Previous" at bounding box center [98, 54] width 11 height 17
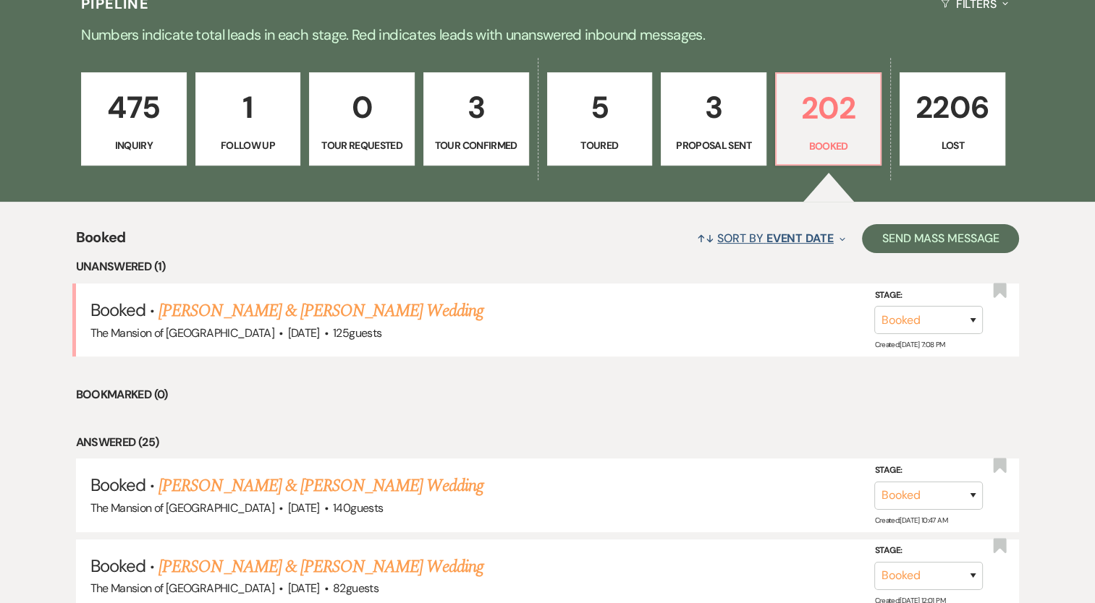
scroll to position [434, 0]
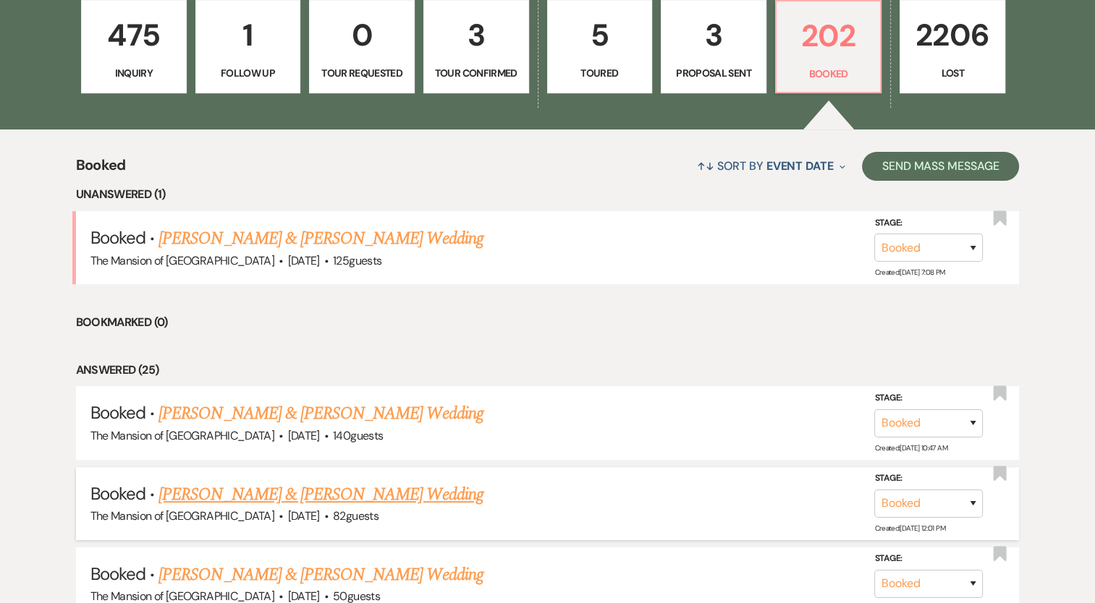
click at [409, 485] on link "[PERSON_NAME] & [PERSON_NAME] Wedding" at bounding box center [320, 495] width 324 height 26
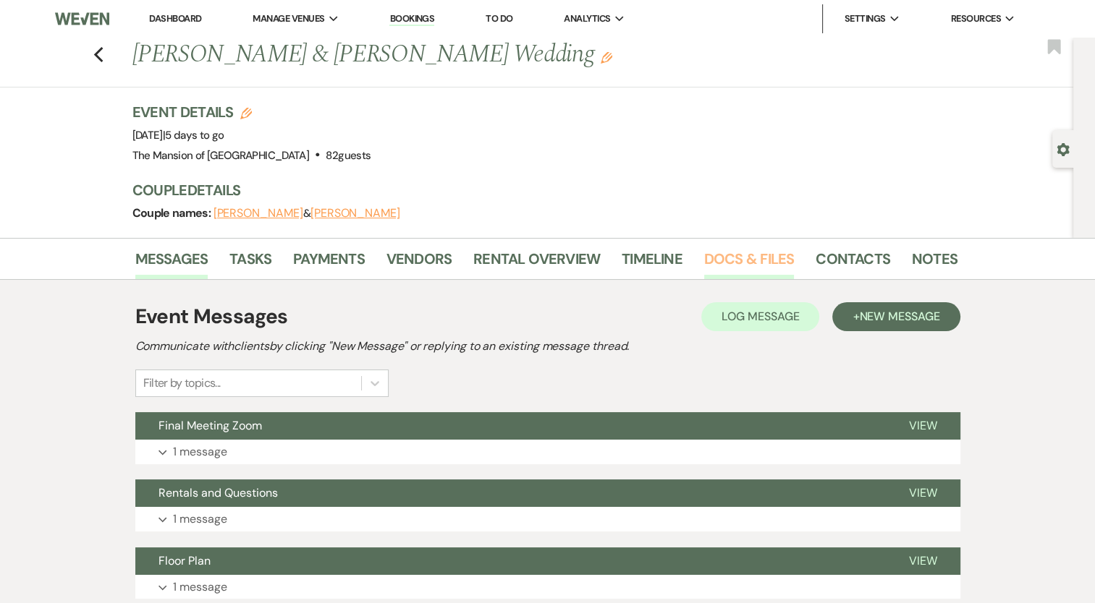
click at [753, 259] on link "Docs & Files" at bounding box center [749, 263] width 90 height 32
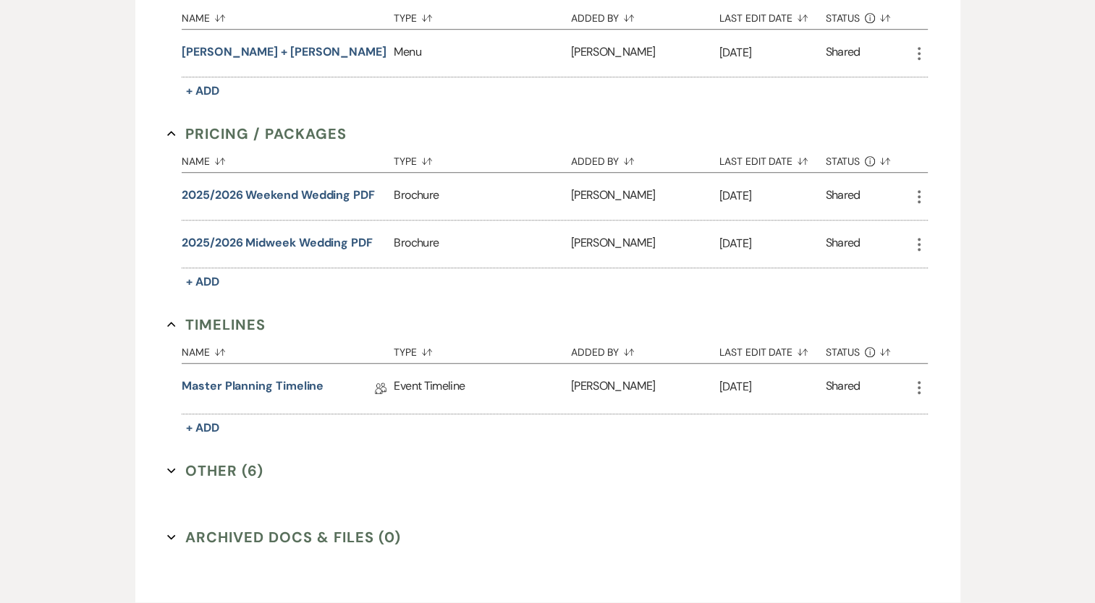
scroll to position [1013, 0]
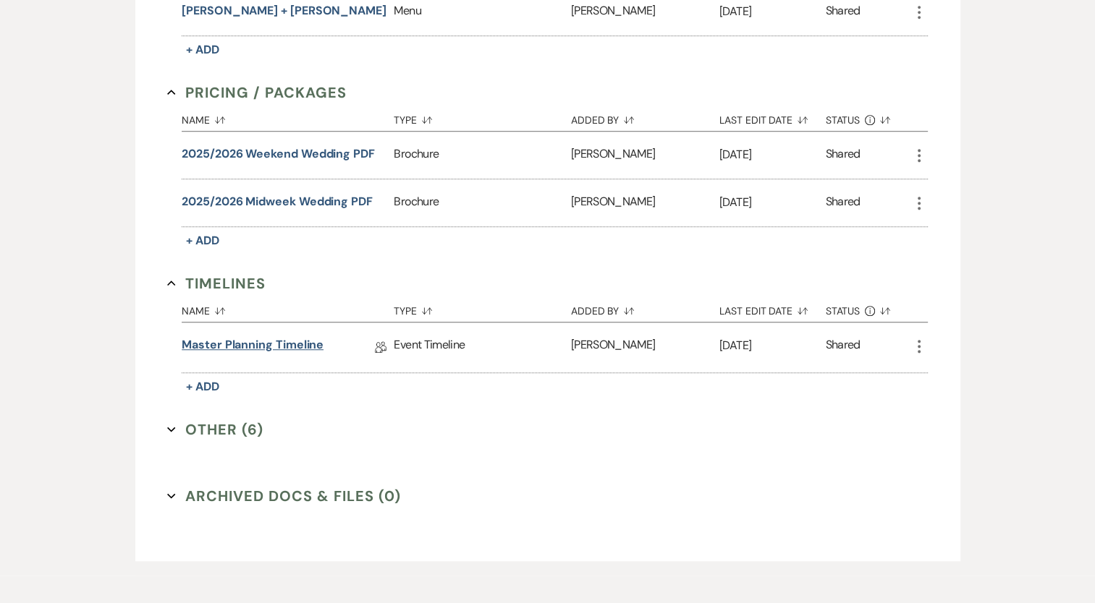
click at [268, 346] on link "Master Planning Timeline" at bounding box center [253, 347] width 142 height 22
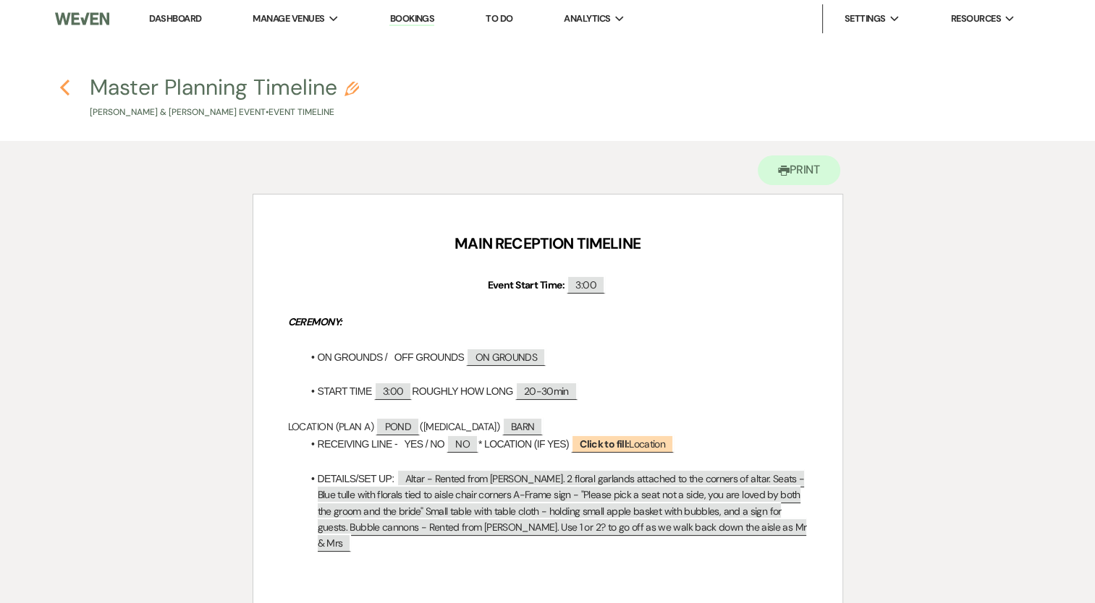
click at [63, 88] on use "button" at bounding box center [64, 88] width 9 height 16
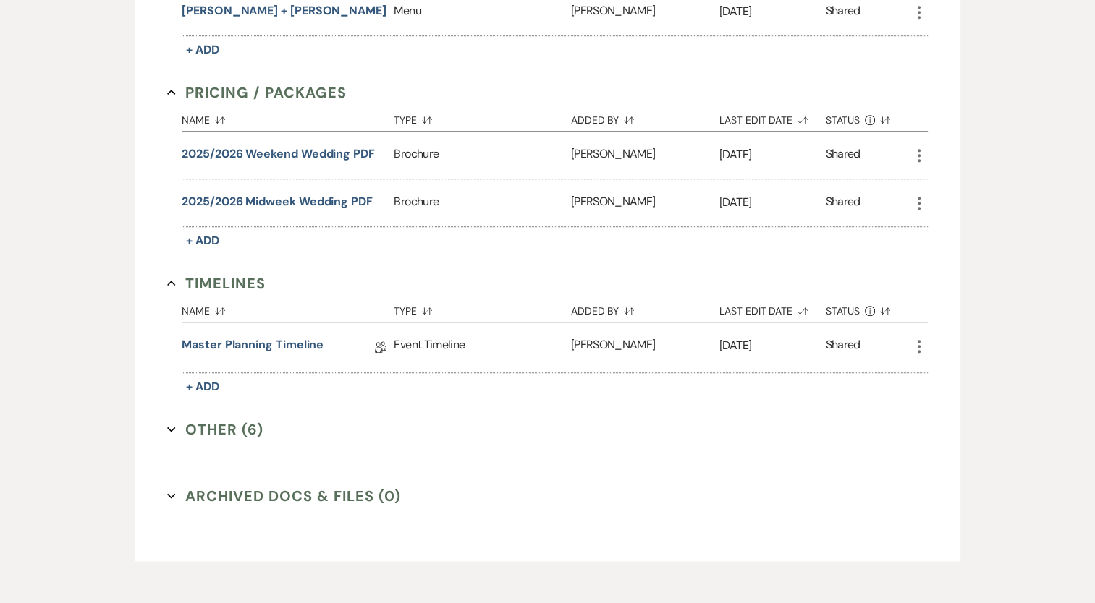
click at [220, 430] on button "Other (6) Expand" at bounding box center [215, 430] width 96 height 22
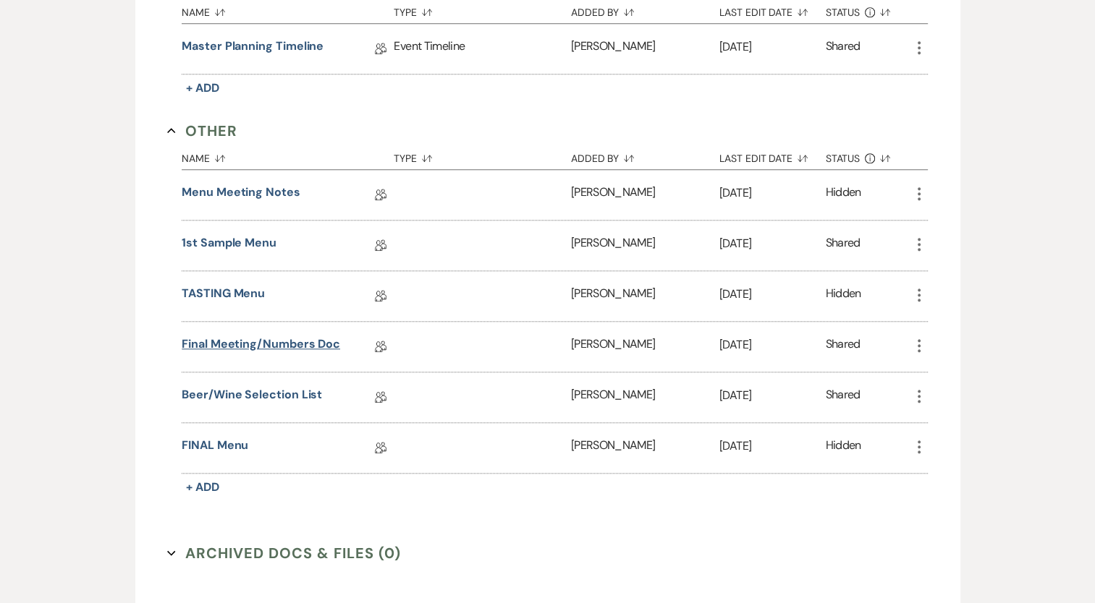
scroll to position [1375, 0]
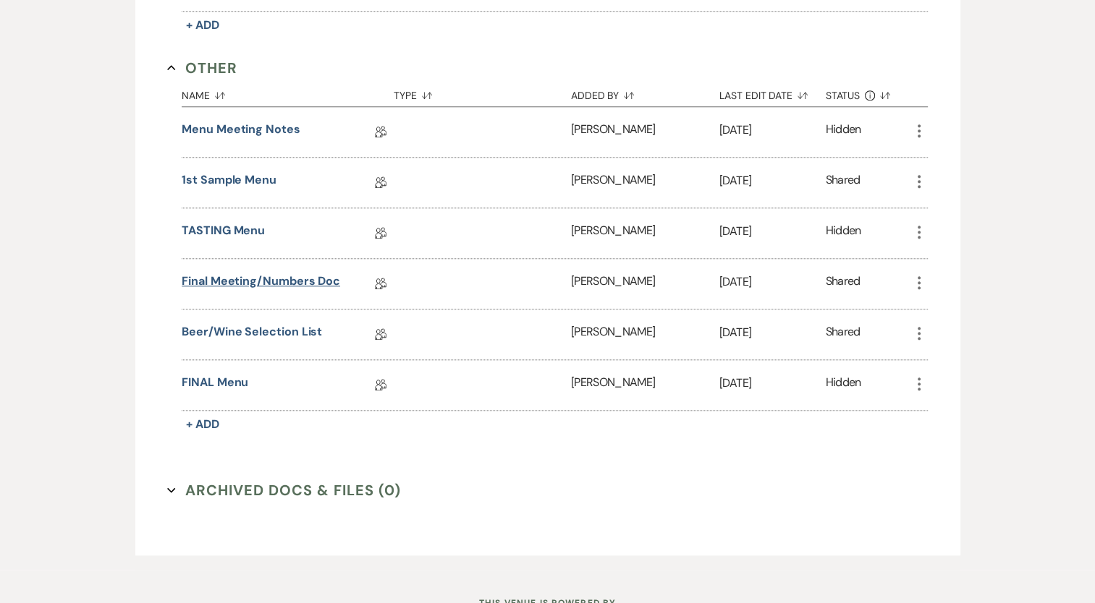
click at [278, 274] on link "Final Meeting/Numbers Doc" at bounding box center [261, 284] width 158 height 22
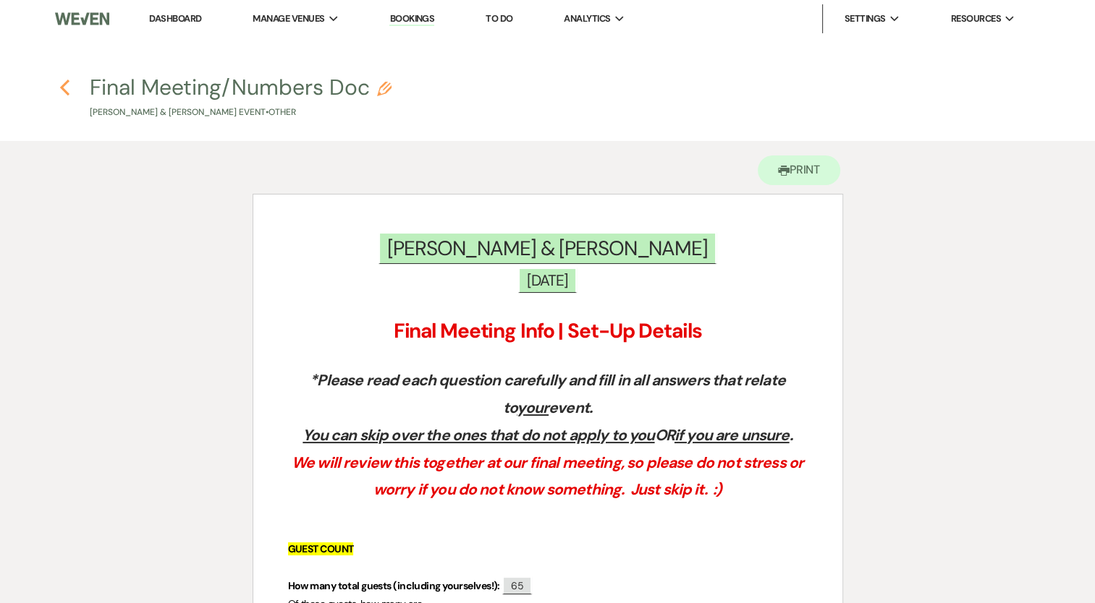
click at [60, 85] on icon "Previous" at bounding box center [64, 87] width 11 height 17
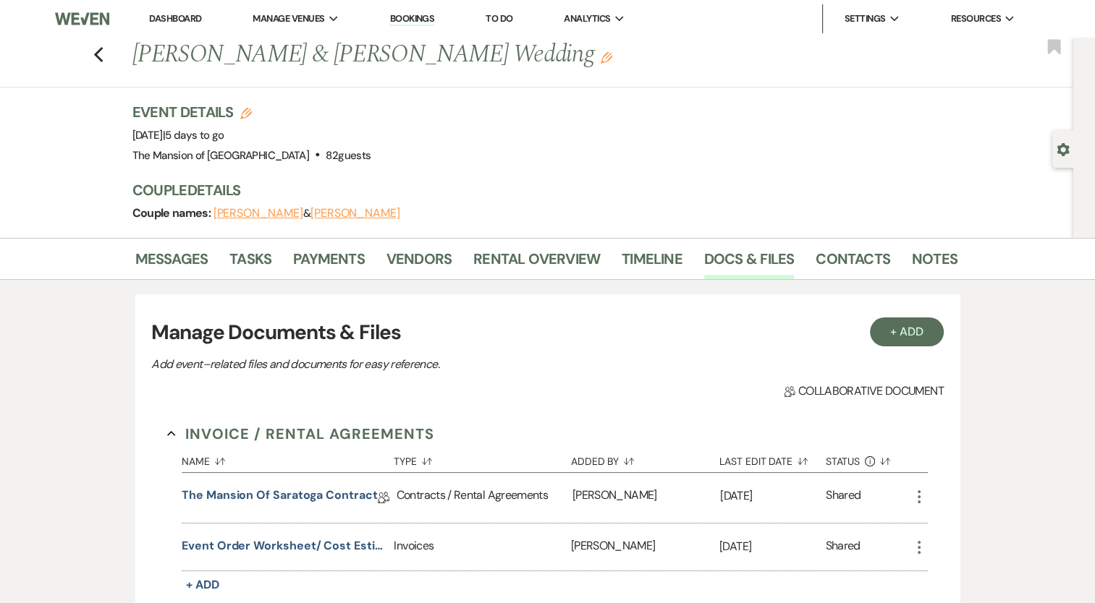
scroll to position [1071, 0]
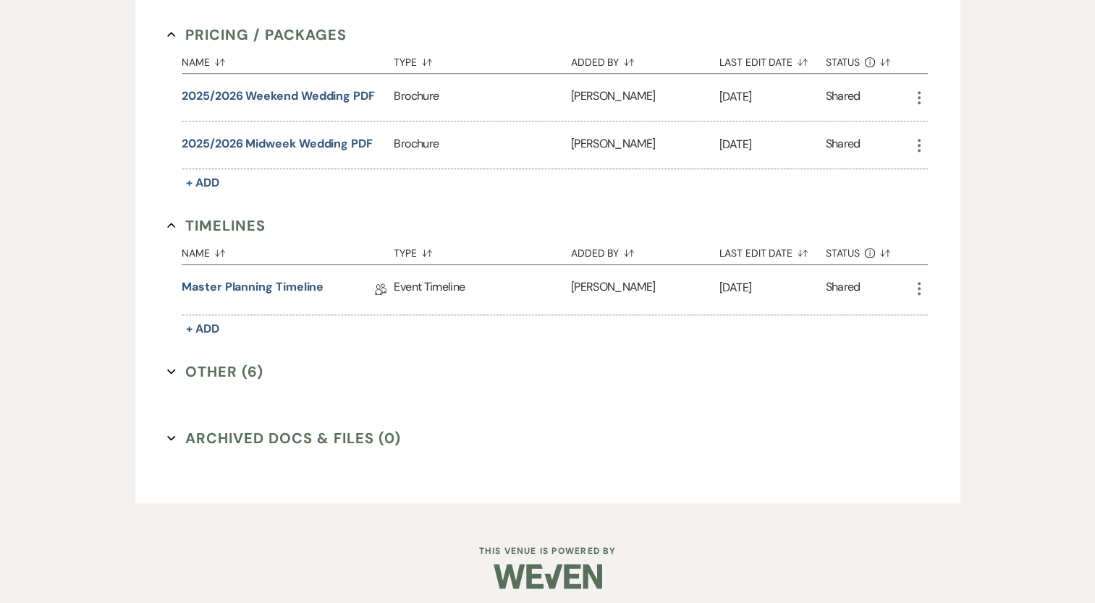
click at [229, 365] on button "Other (6) Expand" at bounding box center [215, 372] width 96 height 22
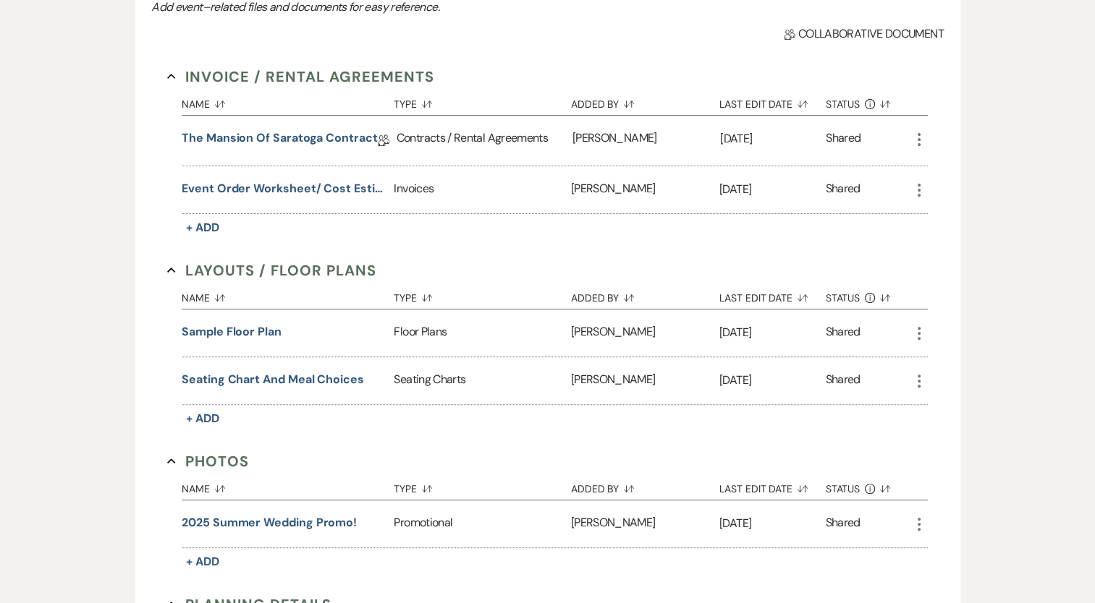
scroll to position [275, 0]
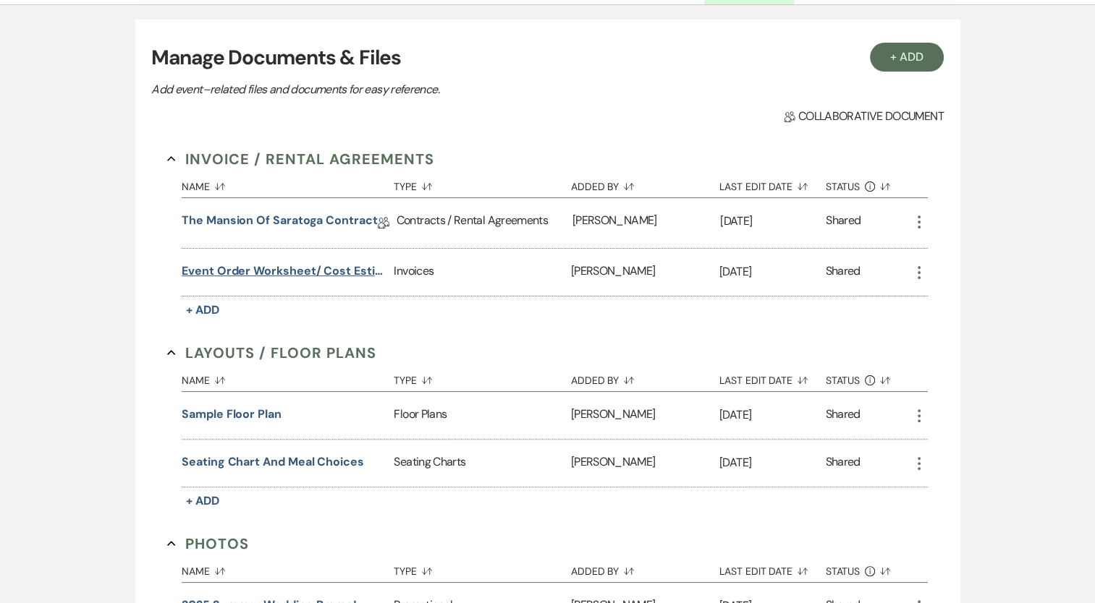
click at [305, 271] on button "Event Order Worksheet/ Cost Estimate" at bounding box center [285, 271] width 206 height 17
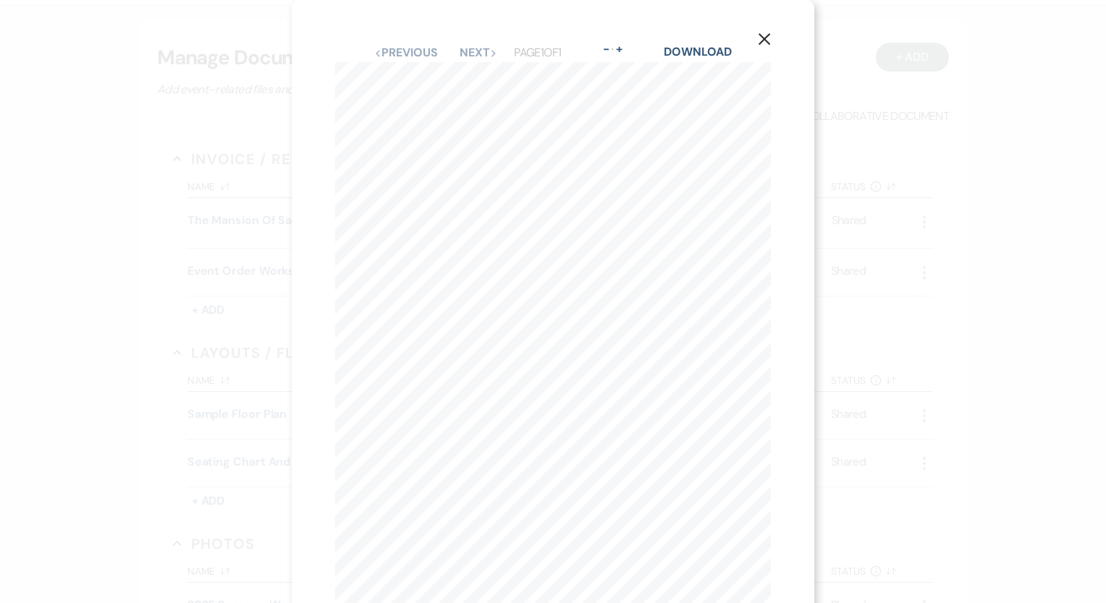
click at [770, 46] on icon "X" at bounding box center [764, 39] width 13 height 13
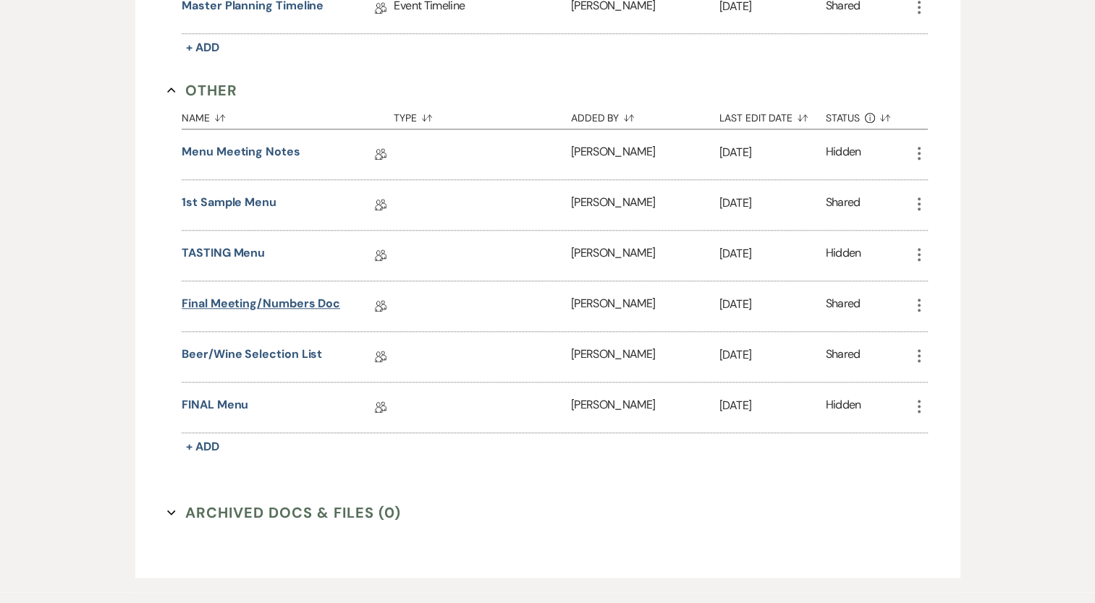
scroll to position [1352, 0]
click at [240, 397] on link "FINAL Menu" at bounding box center [215, 408] width 67 height 22
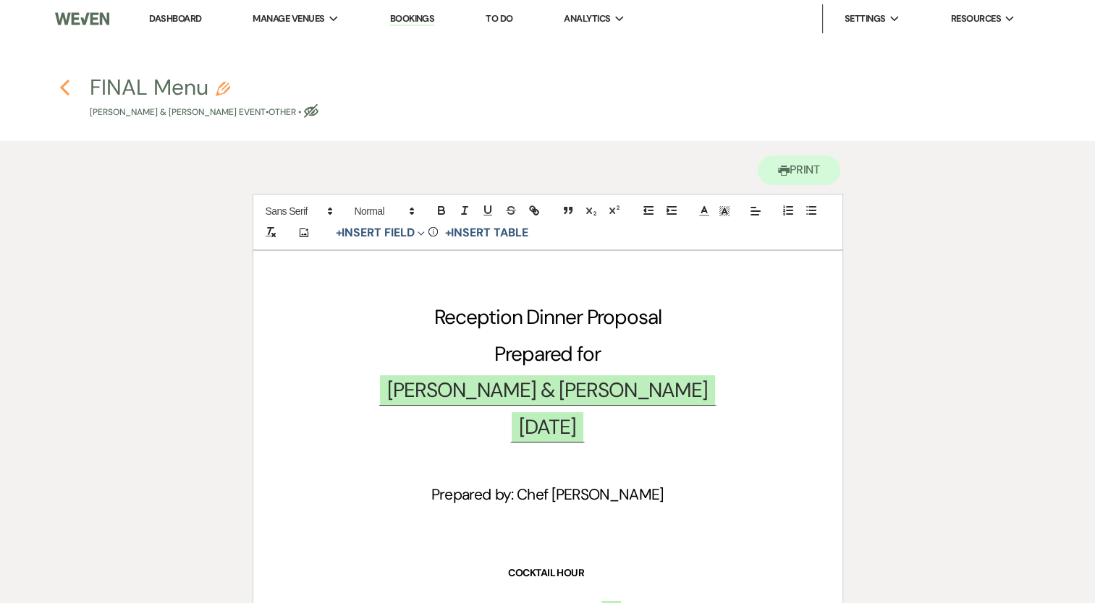
click at [60, 80] on icon "Previous" at bounding box center [64, 87] width 11 height 17
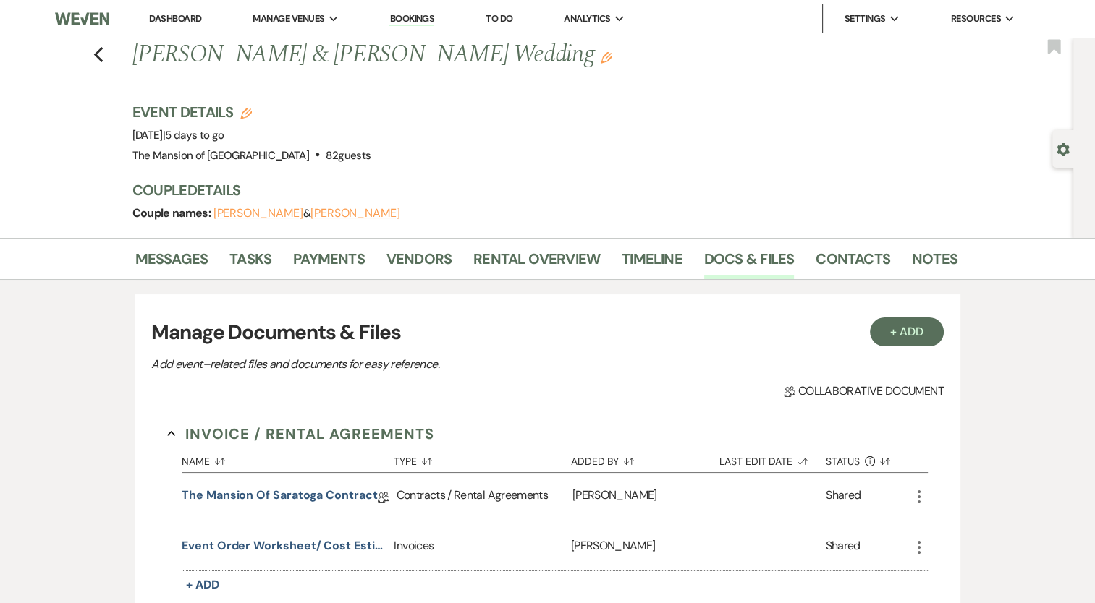
scroll to position [1071, 0]
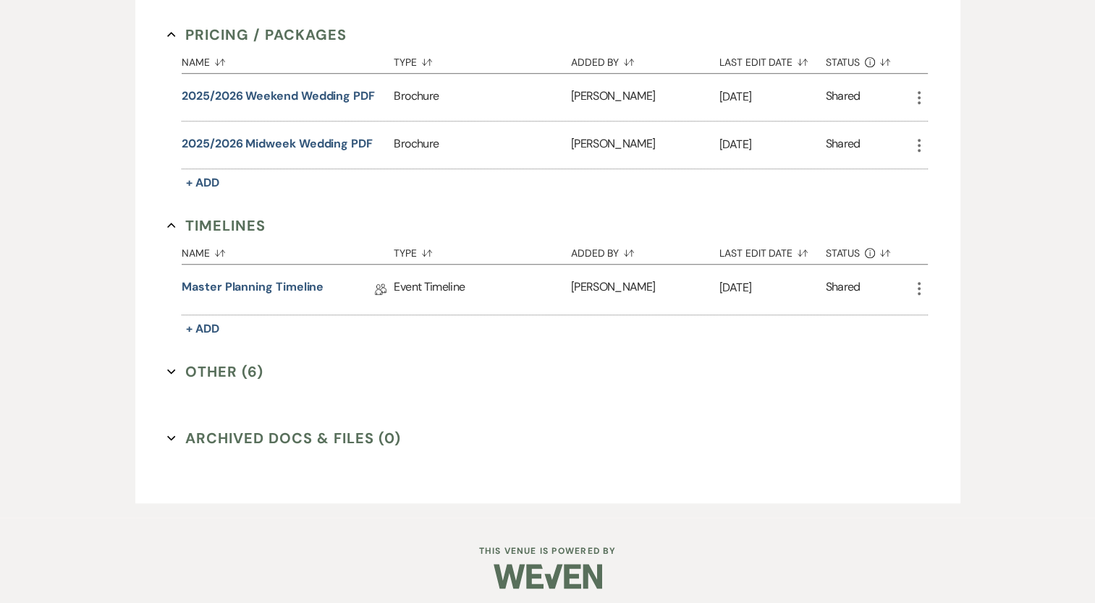
click at [232, 370] on button "Other (6) Expand" at bounding box center [215, 372] width 96 height 22
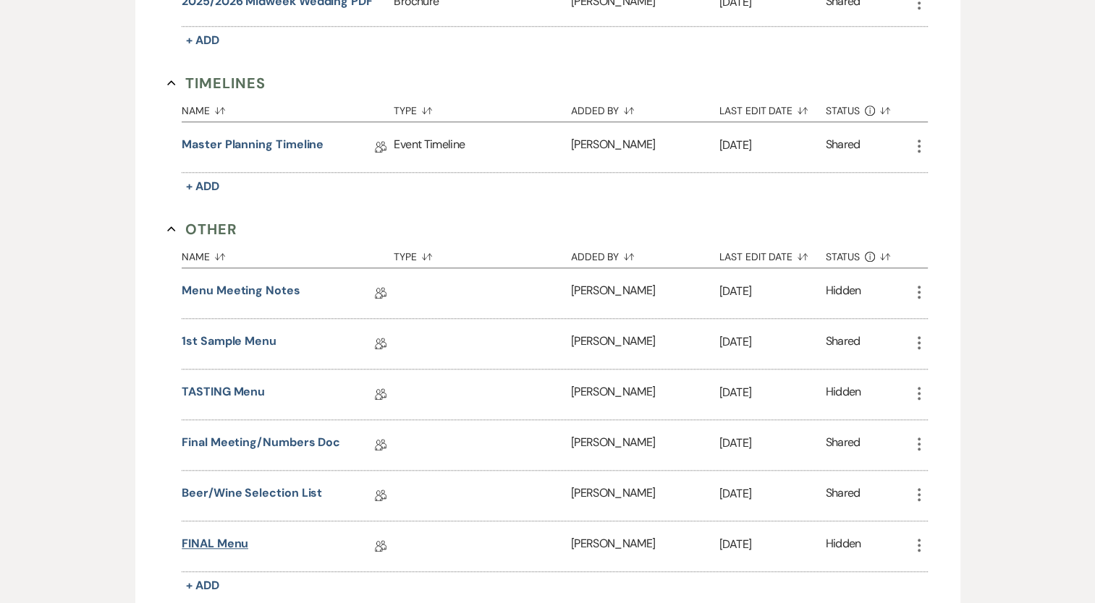
scroll to position [1360, 0]
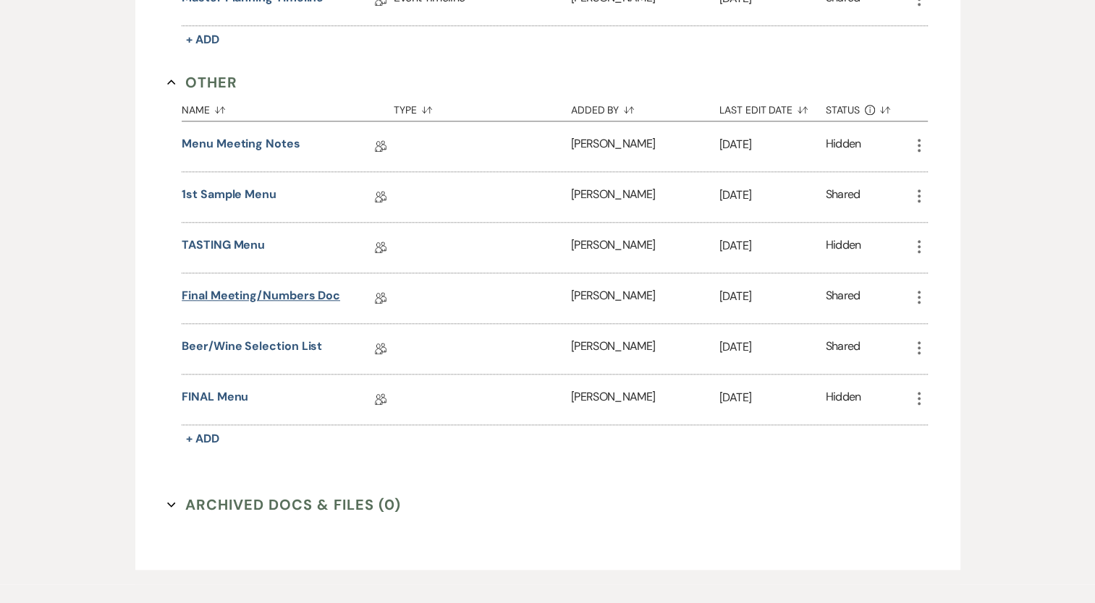
click at [258, 289] on link "Final Meeting/Numbers Doc" at bounding box center [261, 298] width 158 height 22
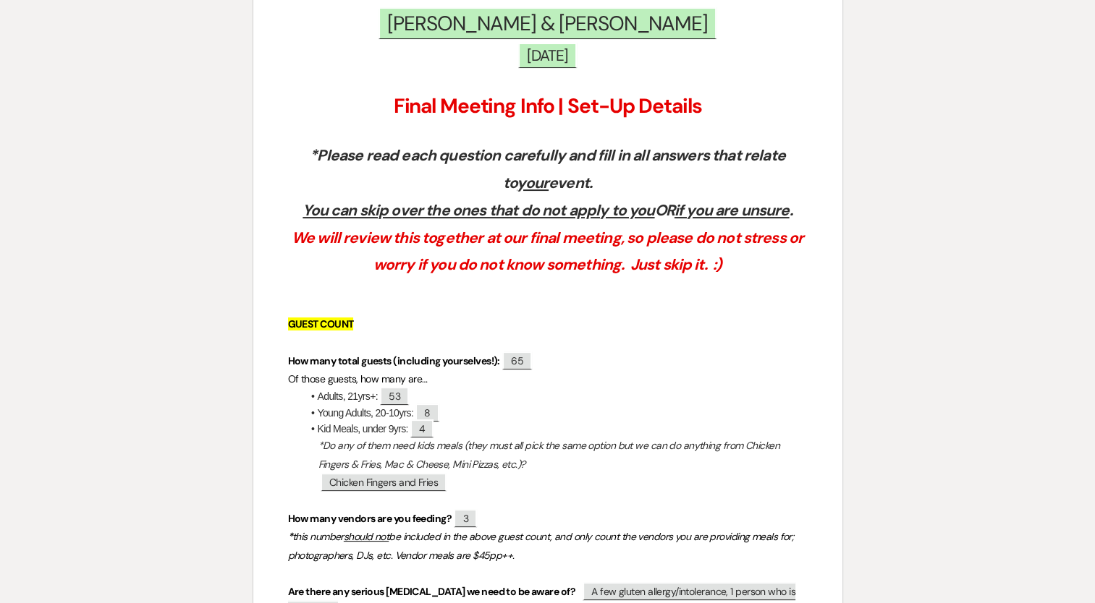
scroll to position [217, 0]
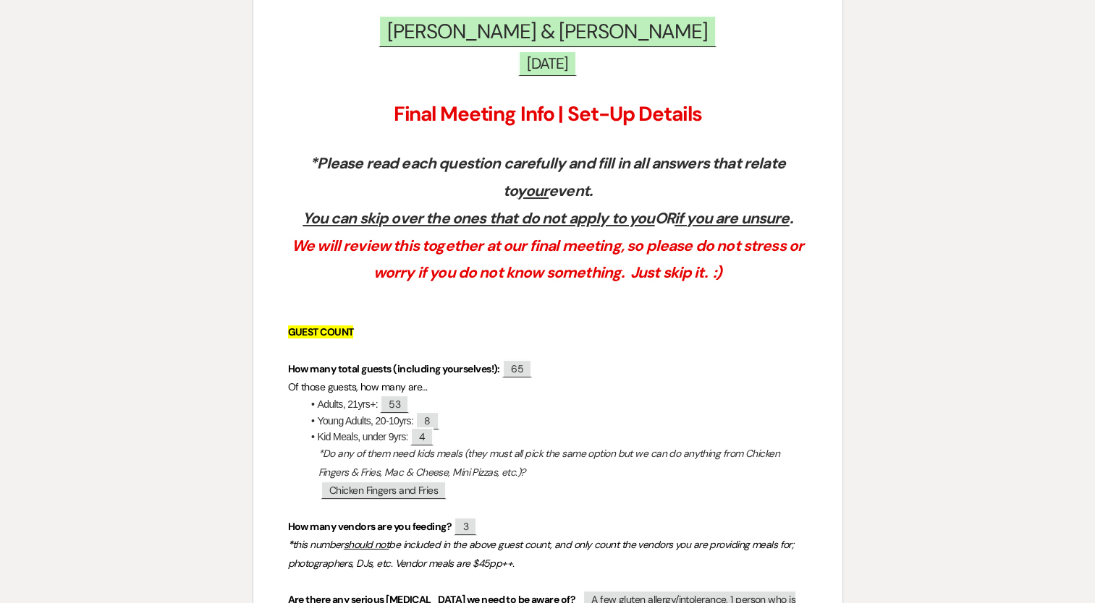
click at [576, 377] on p "How many total guests (including yourselves!): ﻿ 65 ﻿" at bounding box center [548, 369] width 520 height 18
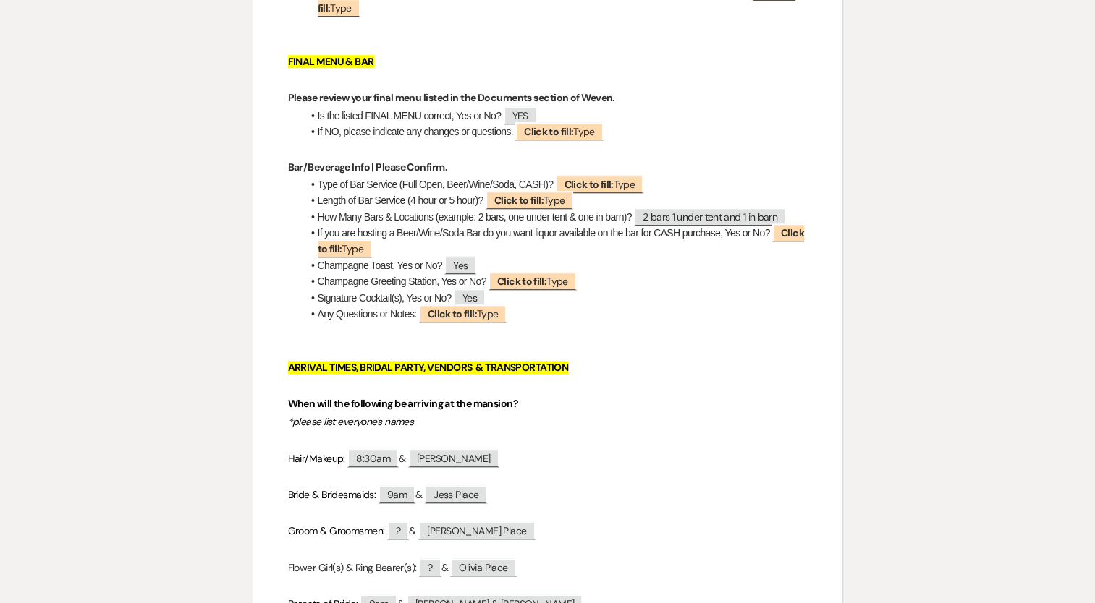
scroll to position [0, 0]
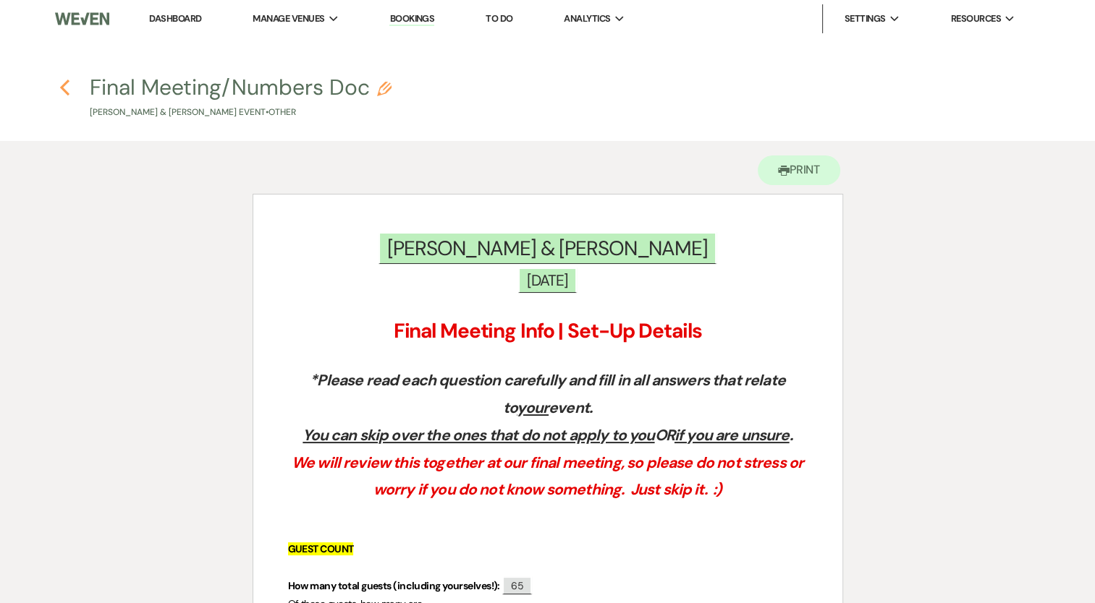
click at [67, 90] on icon "Previous" at bounding box center [64, 87] width 11 height 17
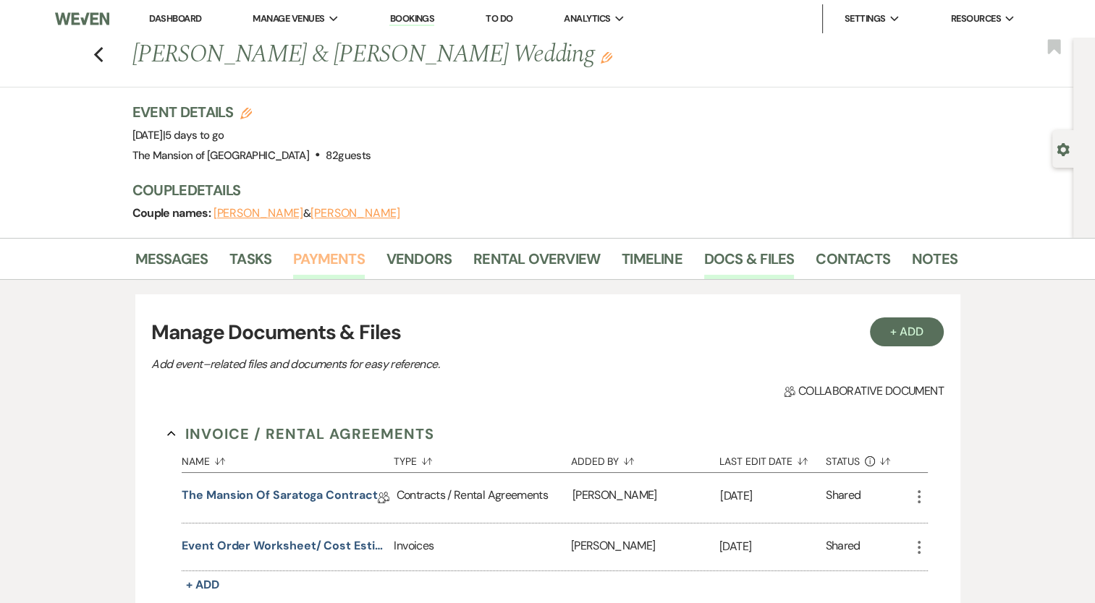
click at [336, 258] on link "Payments" at bounding box center [329, 263] width 72 height 32
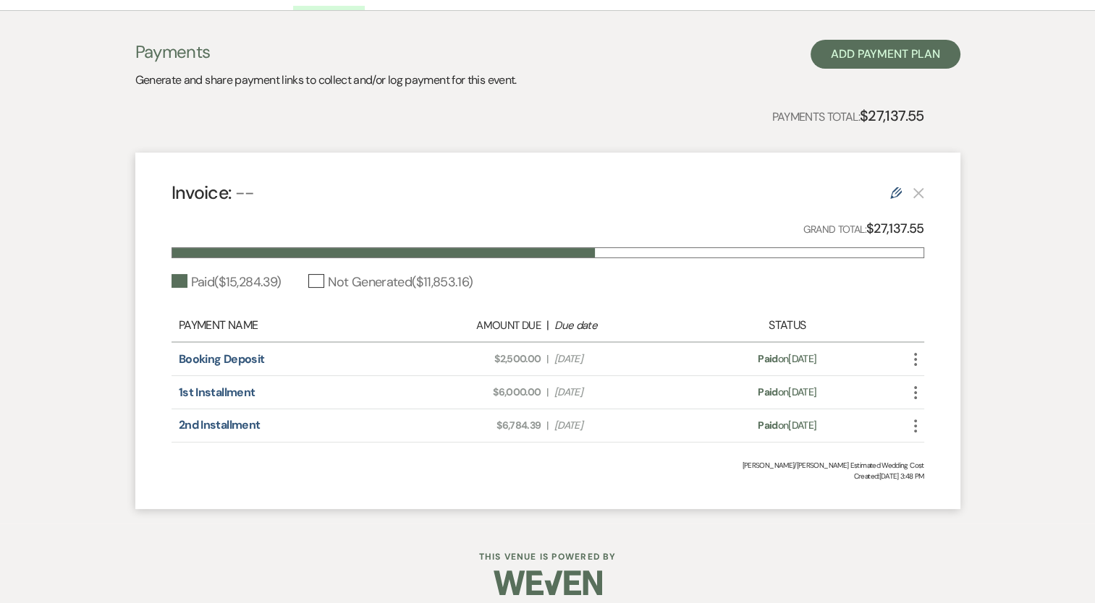
scroll to position [281, 0]
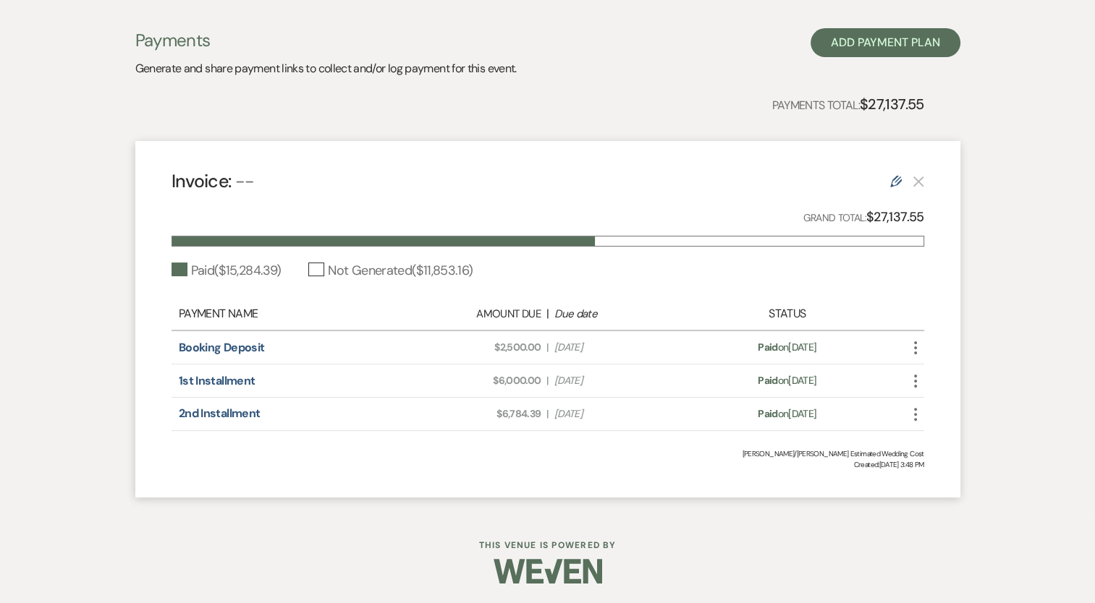
click at [900, 177] on icon "Edit" at bounding box center [896, 182] width 12 height 12
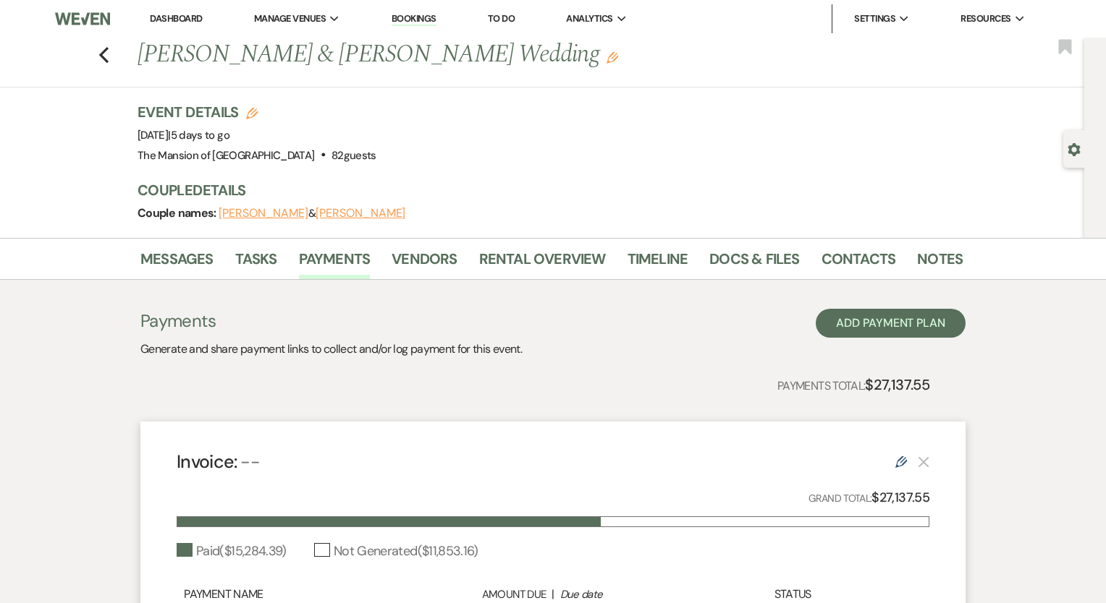
select select "1"
select select "true"
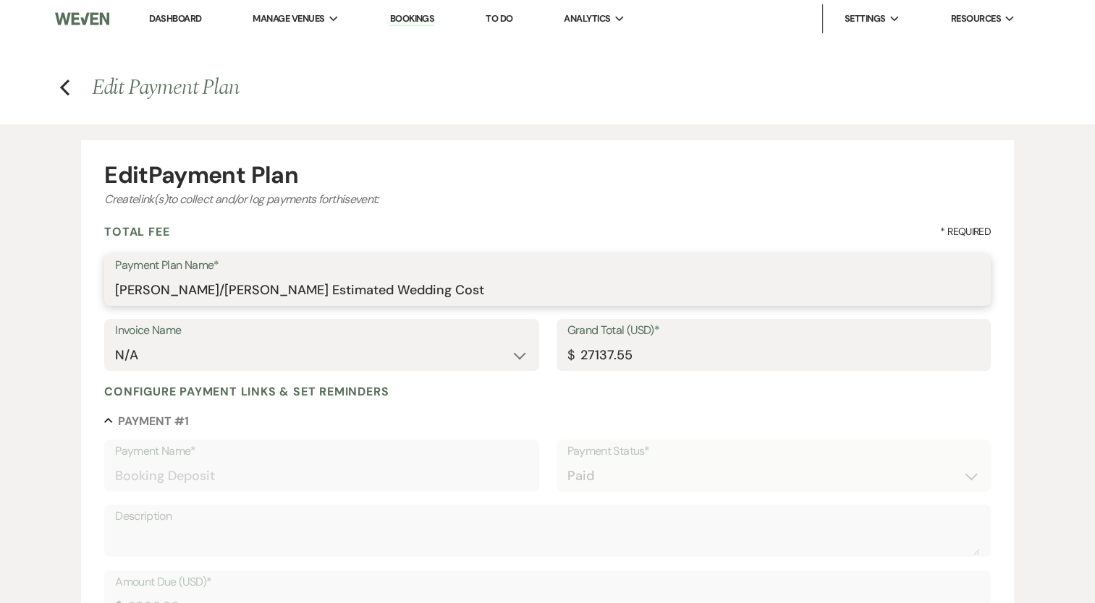
drag, startPoint x: 304, startPoint y: 285, endPoint x: 246, endPoint y: 294, distance: 58.5
click at [245, 294] on input "Schermerhorn/Riker Estimated Wedding Cost" at bounding box center [547, 290] width 865 height 28
type input "Schermerhorn/Riker FINAL Wedding Cost"
click at [614, 347] on input "27137.55" at bounding box center [773, 356] width 412 height 28
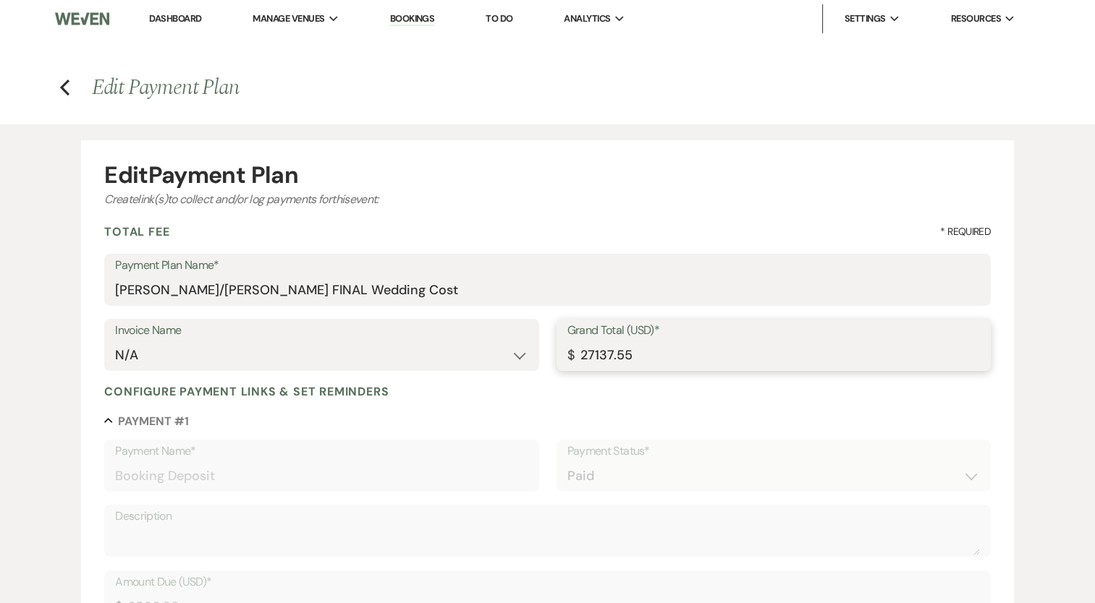
click at [614, 347] on input "27137.55" at bounding box center [773, 356] width 412 height 28
paste input "097.7"
type input "27097.75"
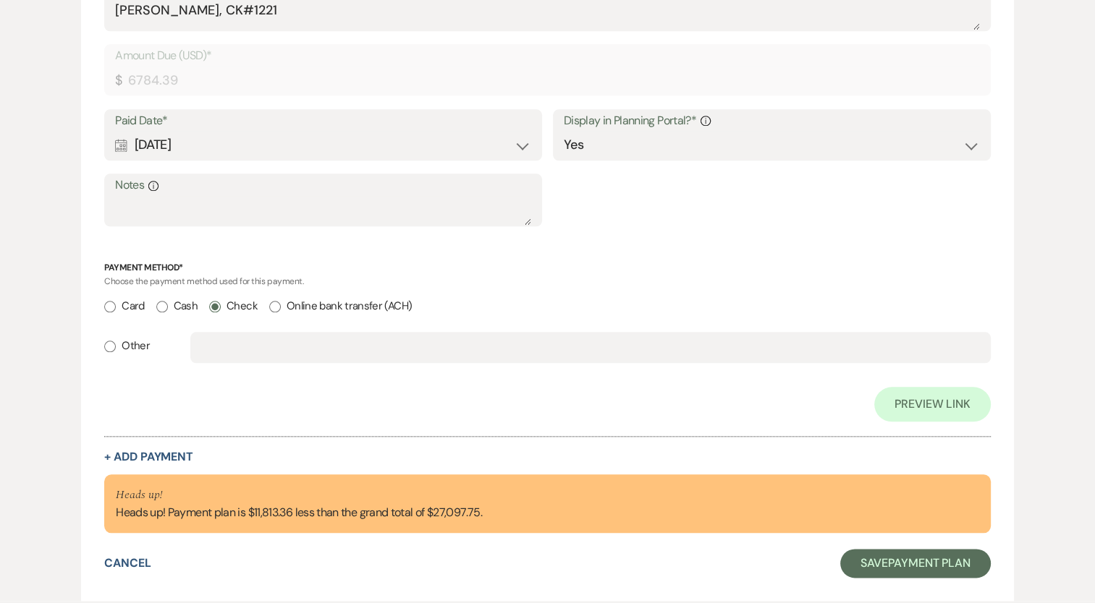
scroll to position [1607, 0]
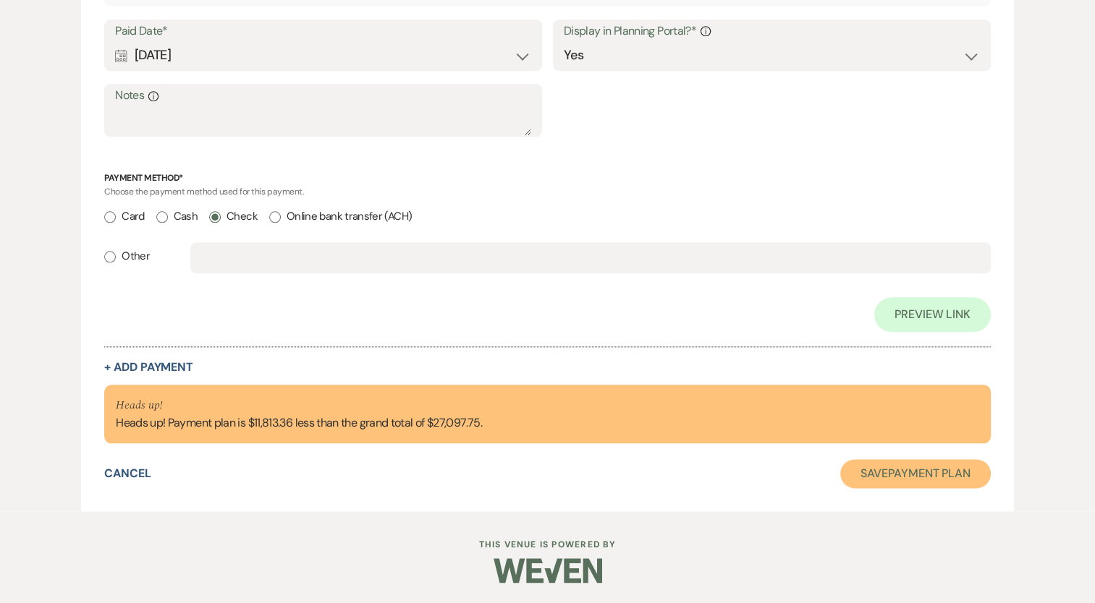
click at [917, 464] on button "Save Payment Plan" at bounding box center [915, 473] width 151 height 29
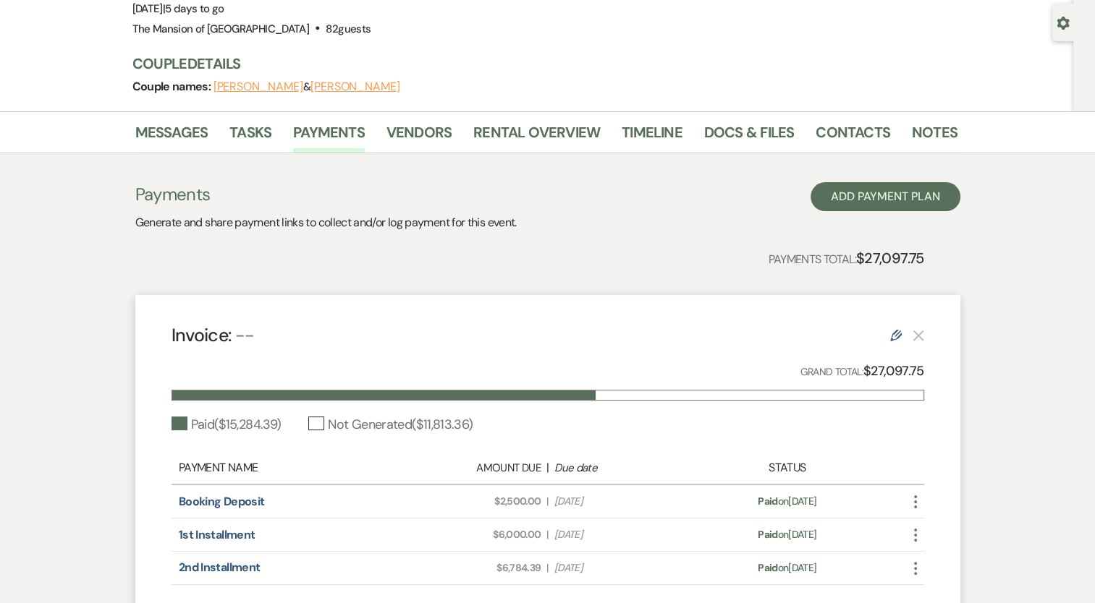
scroll to position [145, 0]
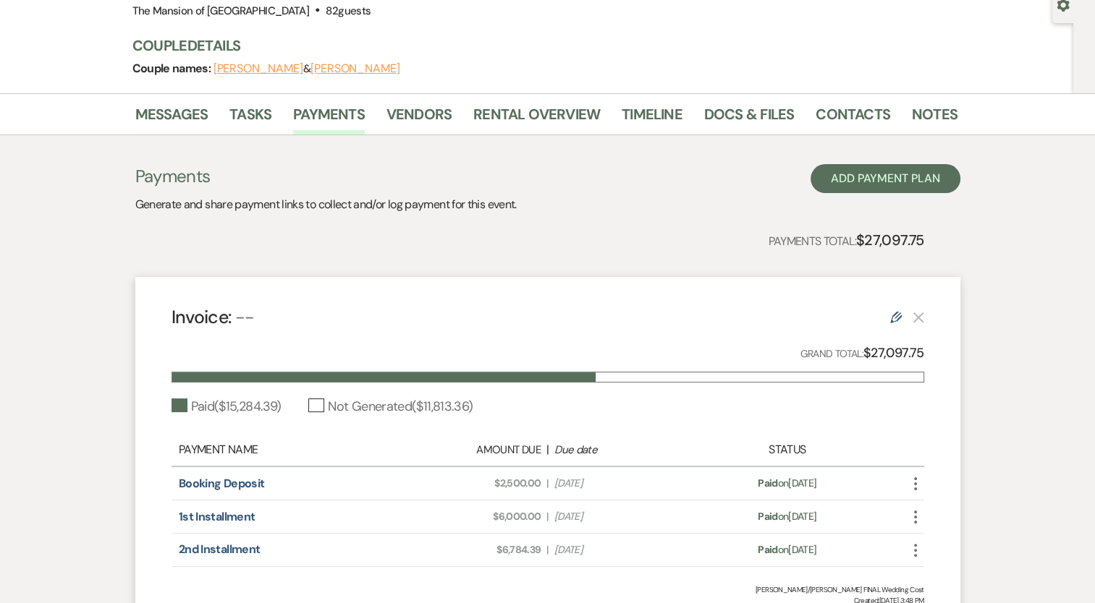
click at [589, 235] on div "Payments Total: $27,097.75" at bounding box center [529, 240] width 789 height 23
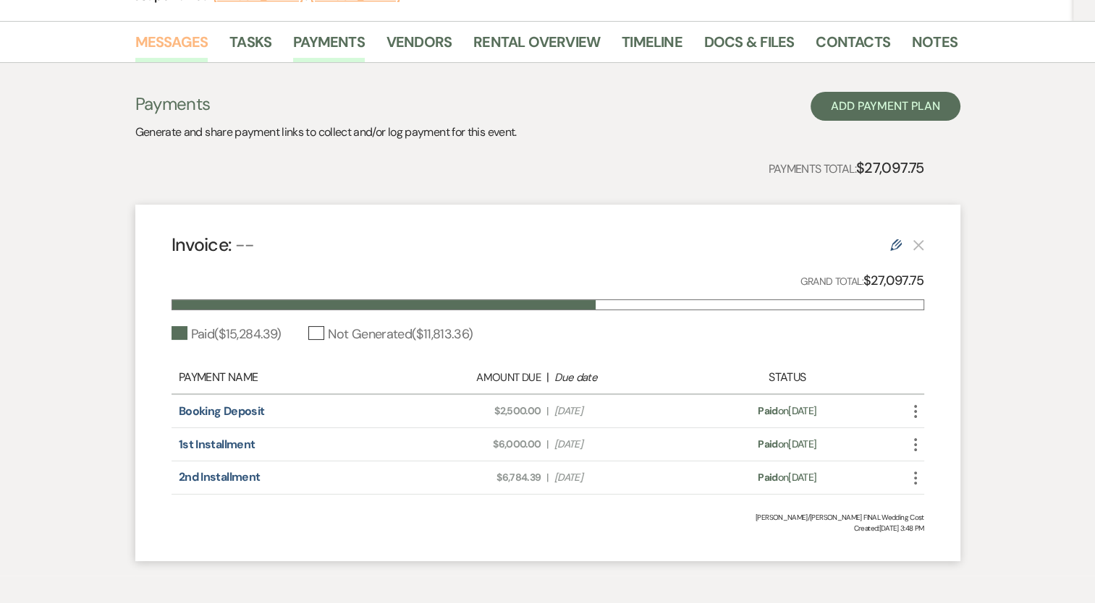
click at [183, 44] on link "Messages" at bounding box center [171, 46] width 73 height 32
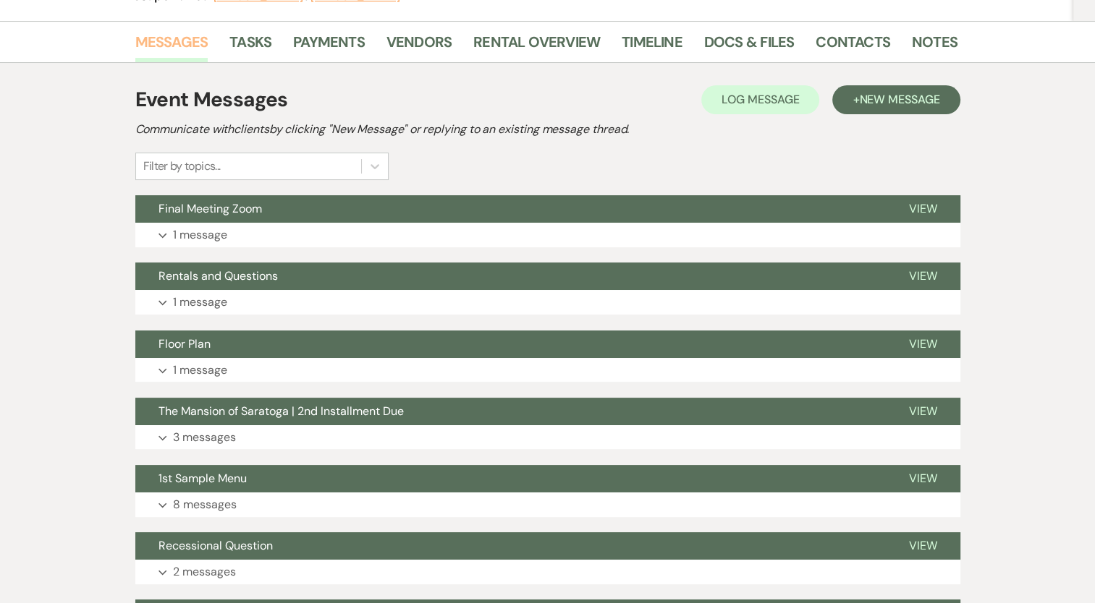
scroll to position [145, 0]
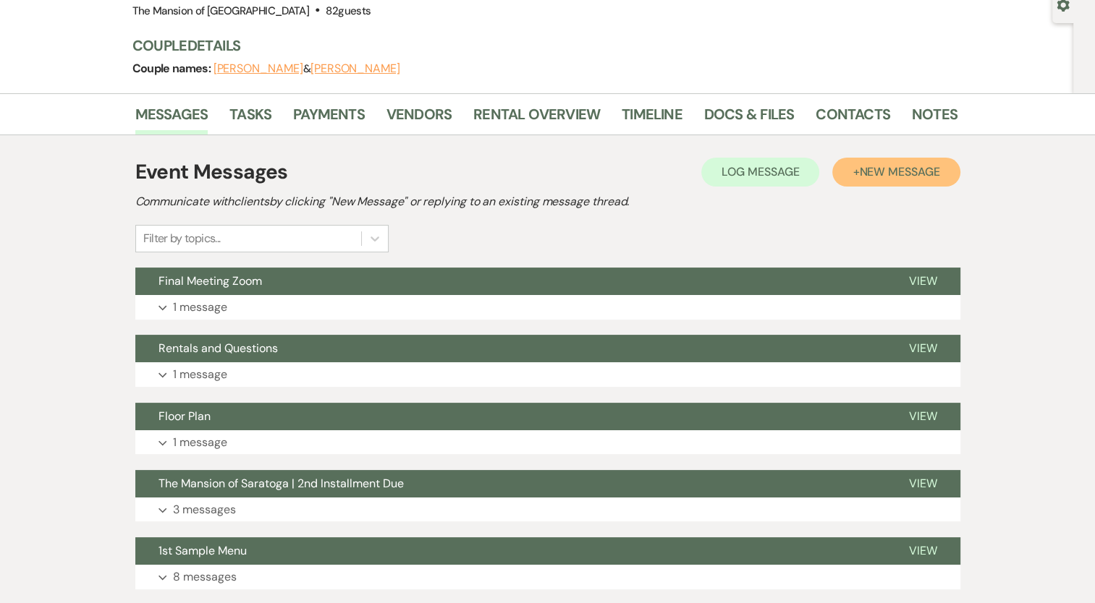
click at [875, 161] on button "+ New Message" at bounding box center [895, 172] width 127 height 29
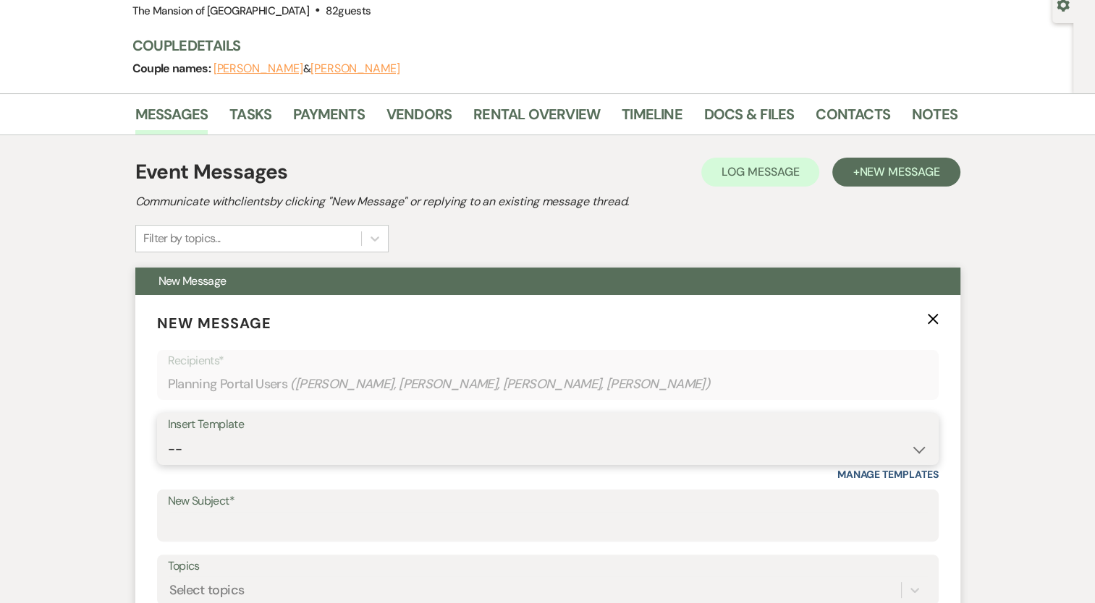
click at [237, 453] on select "-- Booking Template Final Number & Meeting Request Copy of Weven Planning Porta…" at bounding box center [548, 450] width 760 height 28
select select "5814"
click at [168, 436] on select "-- Booking Template Final Number & Meeting Request Copy of Weven Planning Porta…" at bounding box center [548, 450] width 760 height 28
type input "Final Wedding Statement"
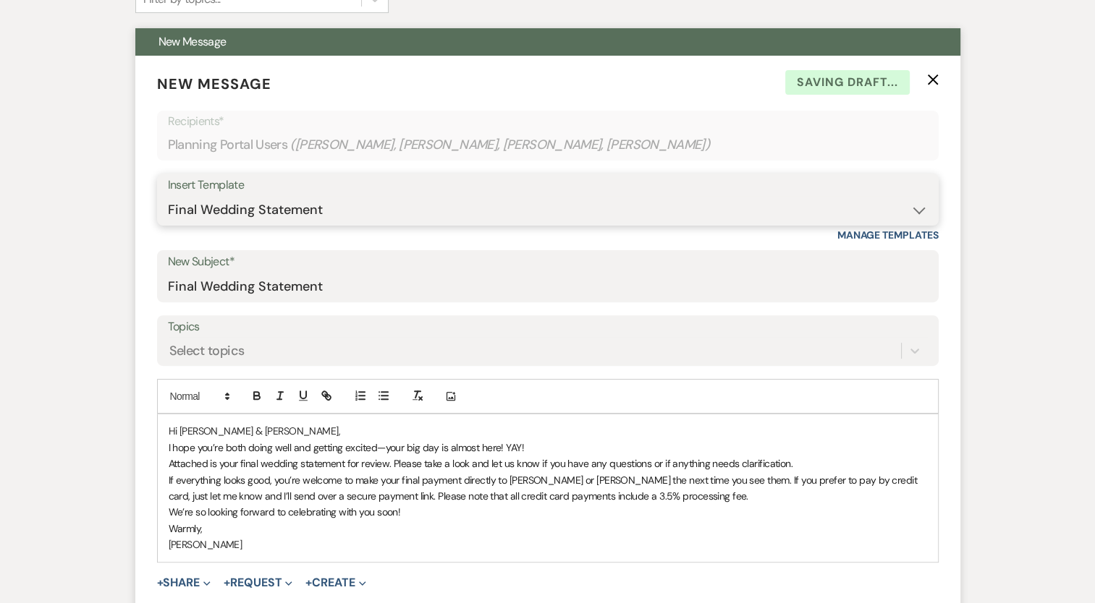
scroll to position [434, 0]
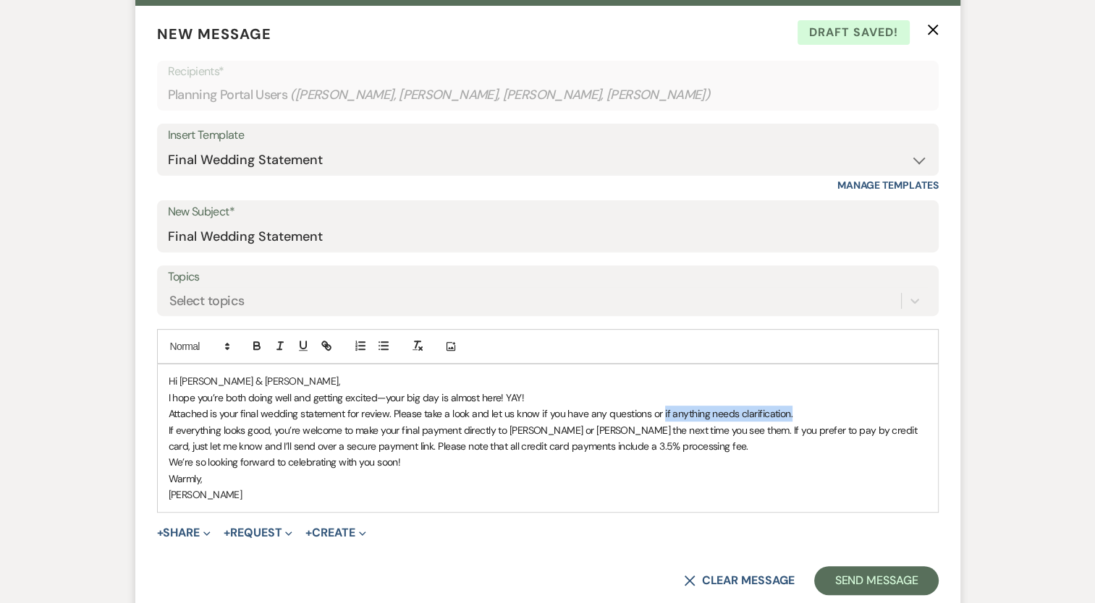
drag, startPoint x: 660, startPoint y: 410, endPoint x: 847, endPoint y: 404, distance: 186.8
click at [856, 416] on p "Attached is your final wedding statement for review. Please take a look and let…" at bounding box center [548, 414] width 758 height 16
click at [650, 454] on p "We’re so looking forward to celebrating with you soon!" at bounding box center [548, 462] width 758 height 16
click at [182, 535] on button "+ Share Expand" at bounding box center [184, 533] width 54 height 12
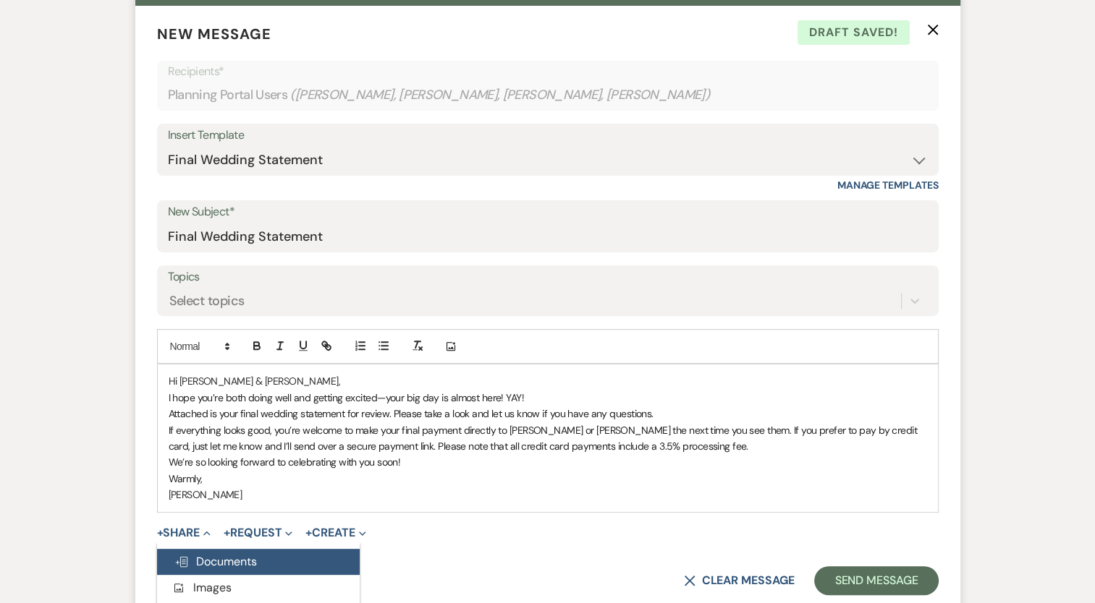
click at [234, 564] on span "Doc Upload Documents" at bounding box center [215, 561] width 82 height 15
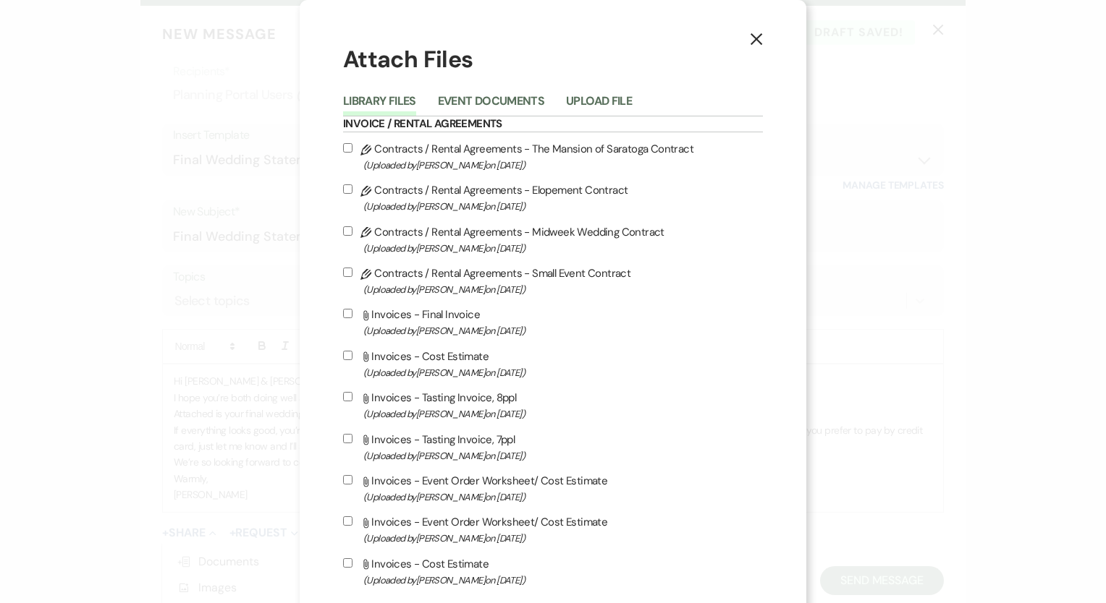
click at [626, 101] on li "Upload File" at bounding box center [610, 104] width 88 height 24
click at [612, 102] on button "Upload File" at bounding box center [599, 106] width 66 height 20
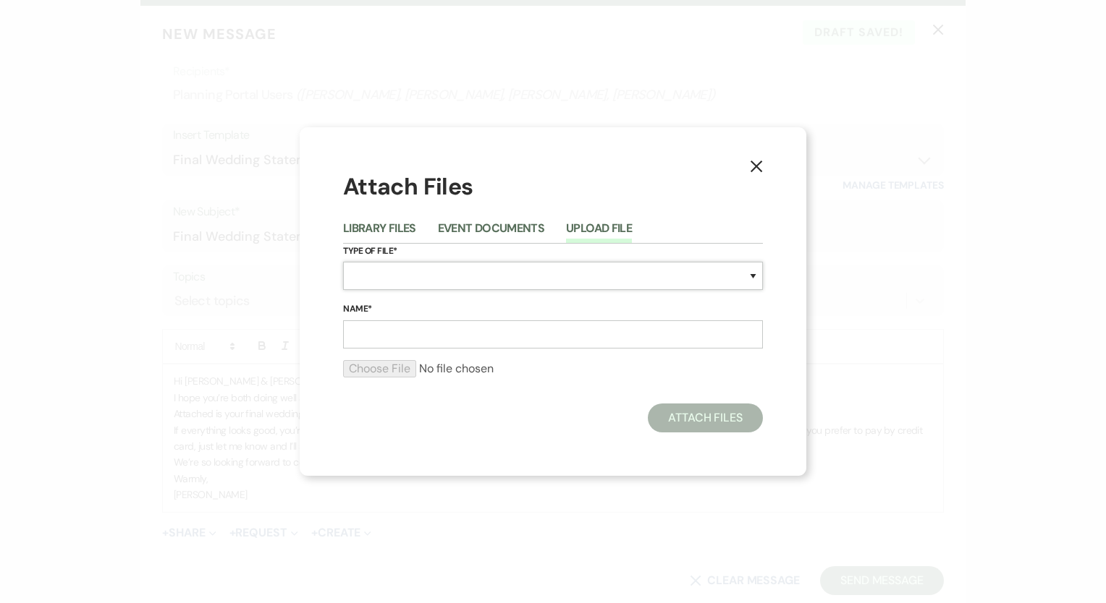
click at [427, 281] on select "Special Event Insurance Vendor Certificate of Insurance Contracts / Rental Agre…" at bounding box center [553, 276] width 420 height 28
select select "22"
click at [343, 262] on select "Special Event Insurance Vendor Certificate of Insurance Contracts / Rental Agre…" at bounding box center [553, 276] width 420 height 28
click at [424, 322] on input "Name*" at bounding box center [553, 335] width 420 height 28
type input "Final Event Invoice"
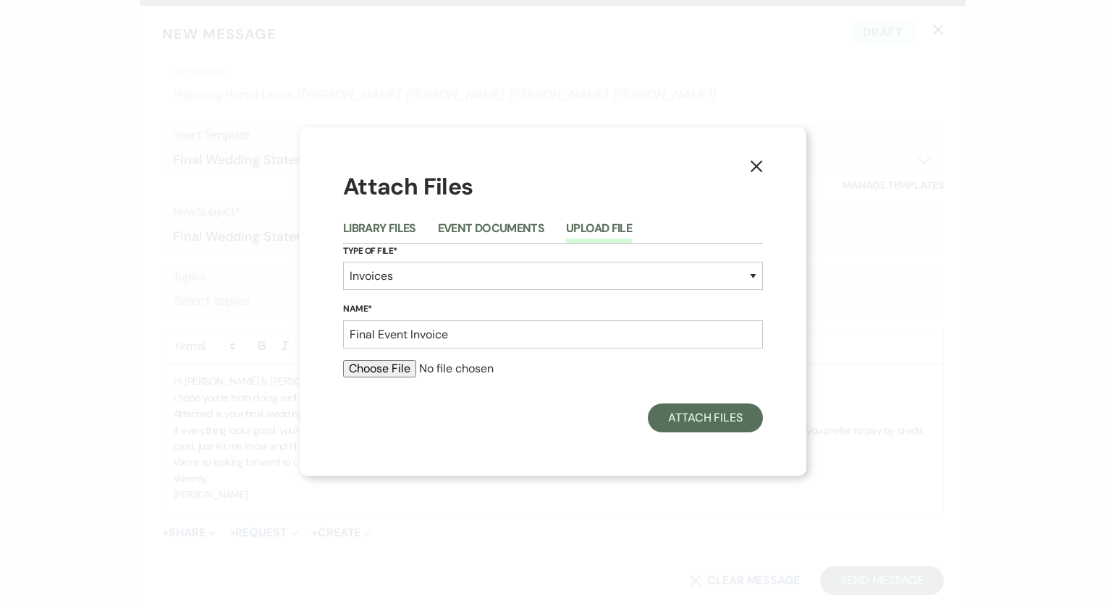
click at [388, 357] on form "Type of File* Special Event Insurance Vendor Certificate of Insurance Contracts…" at bounding box center [553, 317] width 420 height 146
click at [390, 362] on input "file" at bounding box center [553, 368] width 420 height 17
type input "C:\fakepath\2025 Event Order Worksheet Schermerhorn_Riker.xlsx - Sheet1 (1).pdf"
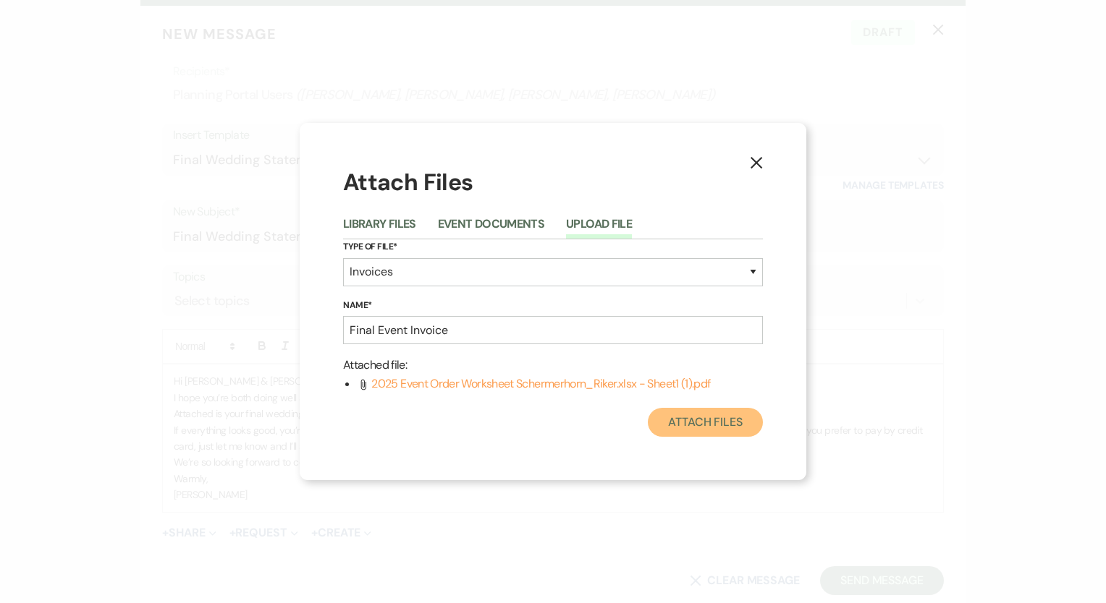
click at [736, 423] on button "Attach Files" at bounding box center [705, 422] width 115 height 29
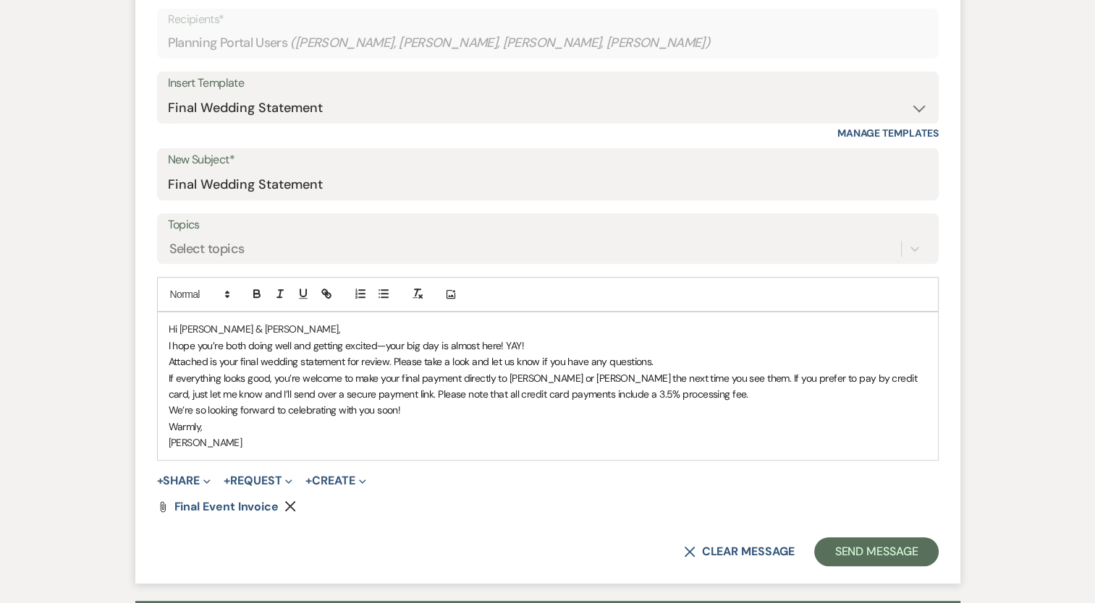
scroll to position [507, 0]
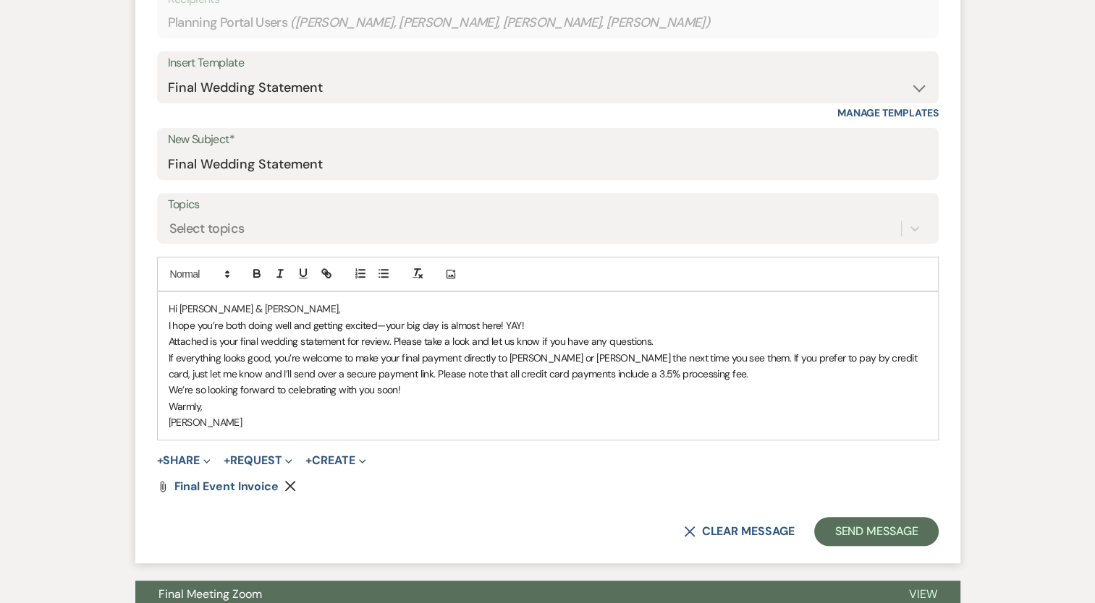
click at [596, 408] on p "Warmly," at bounding box center [548, 407] width 758 height 16
click at [485, 424] on p "[PERSON_NAME]" at bounding box center [548, 423] width 758 height 16
click at [206, 399] on p "Warmly," at bounding box center [548, 407] width 758 height 16
click at [430, 446] on form "New Message X Saving draft... Recipients* Planning Portal Users ( Lisa Schermer…" at bounding box center [547, 248] width 825 height 630
click at [441, 399] on p "Warmly," at bounding box center [548, 407] width 758 height 16
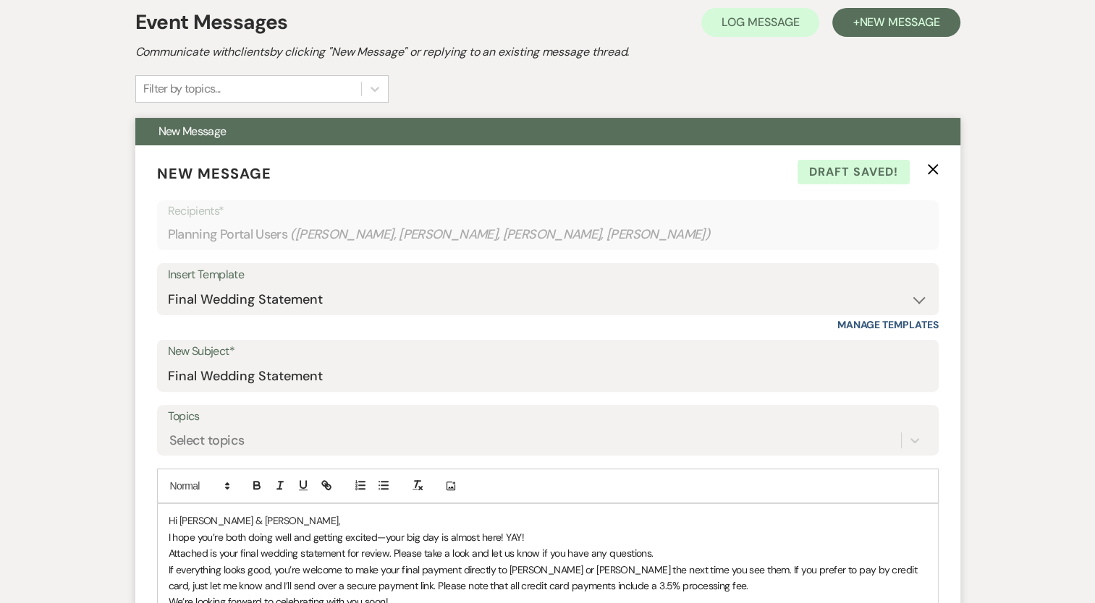
scroll to position [289, 0]
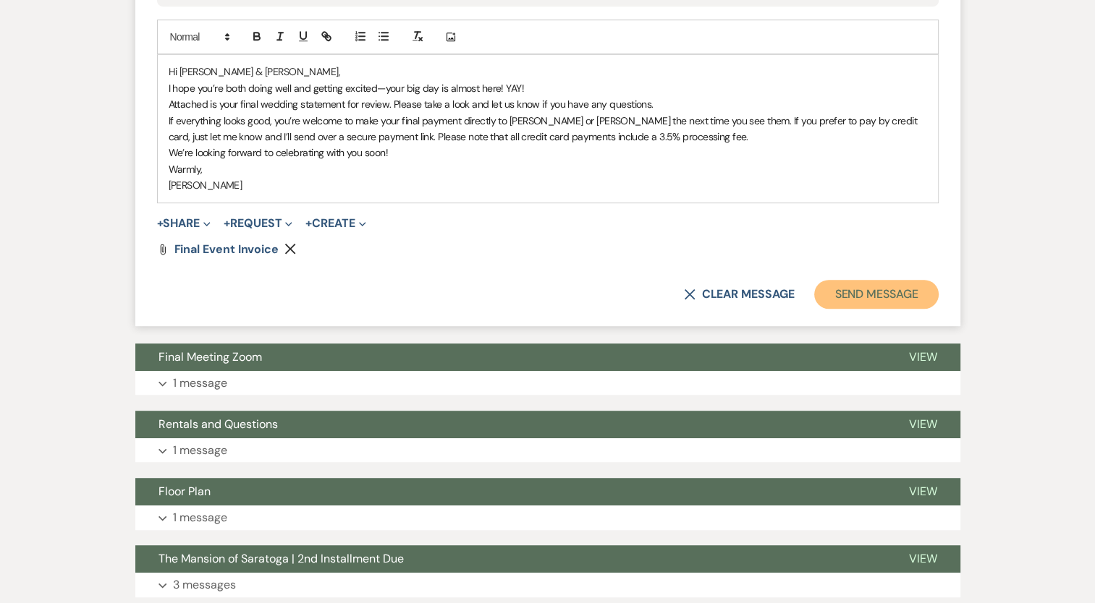
click at [859, 289] on button "Send Message" at bounding box center [876, 294] width 124 height 29
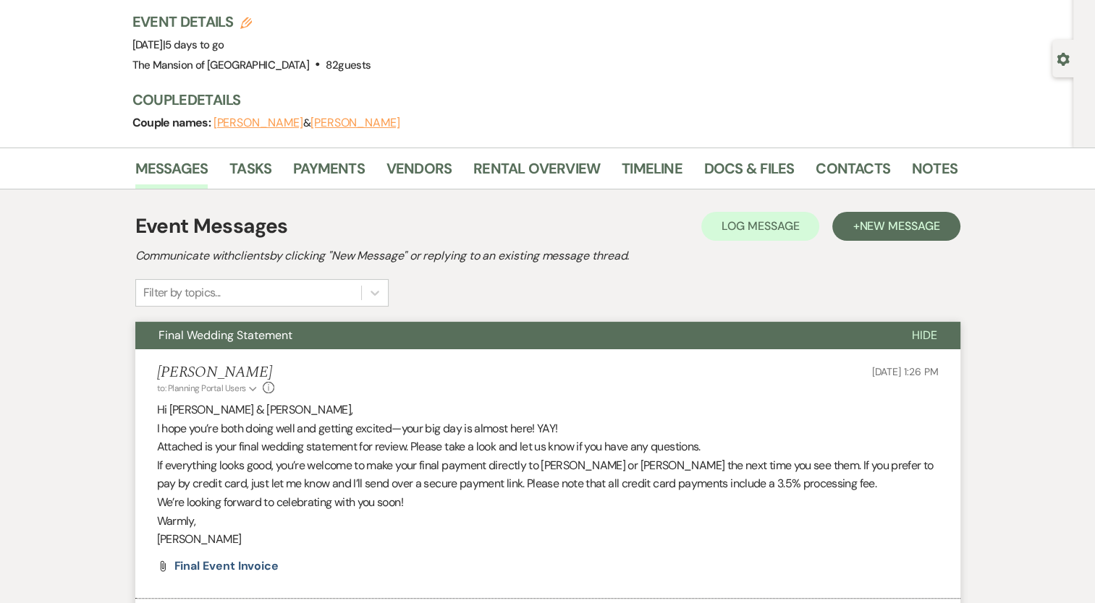
scroll to position [0, 0]
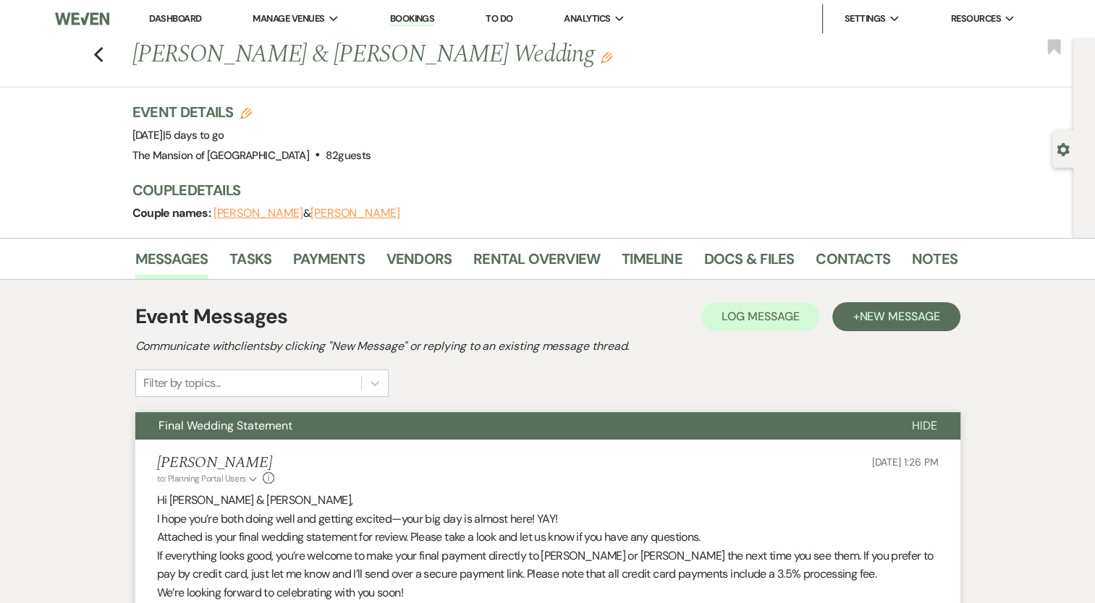
click at [176, 22] on link "Dashboard" at bounding box center [175, 18] width 52 height 12
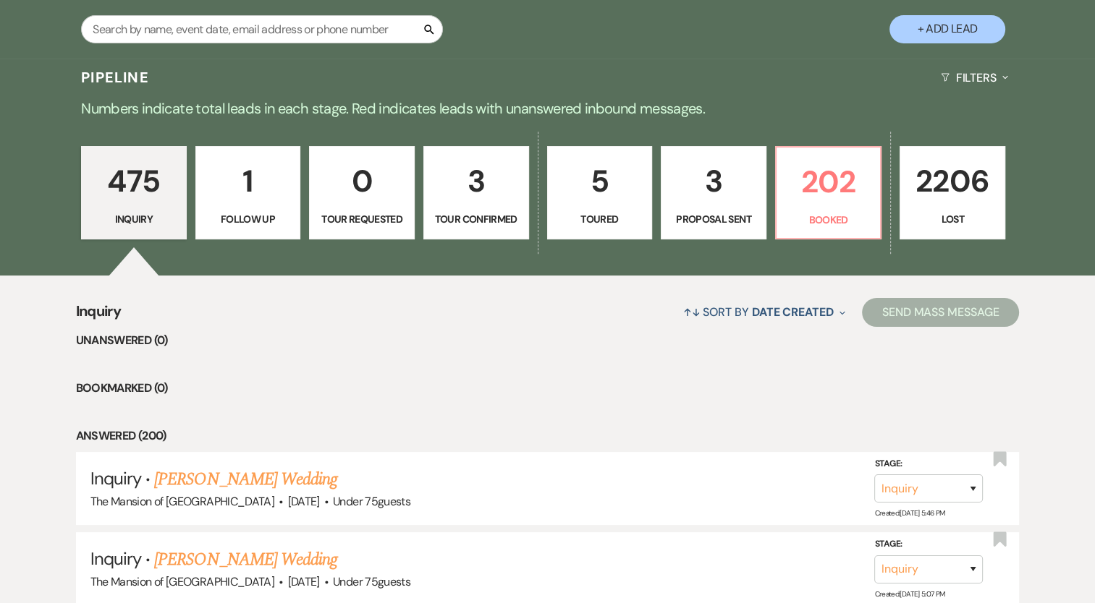
scroll to position [289, 0]
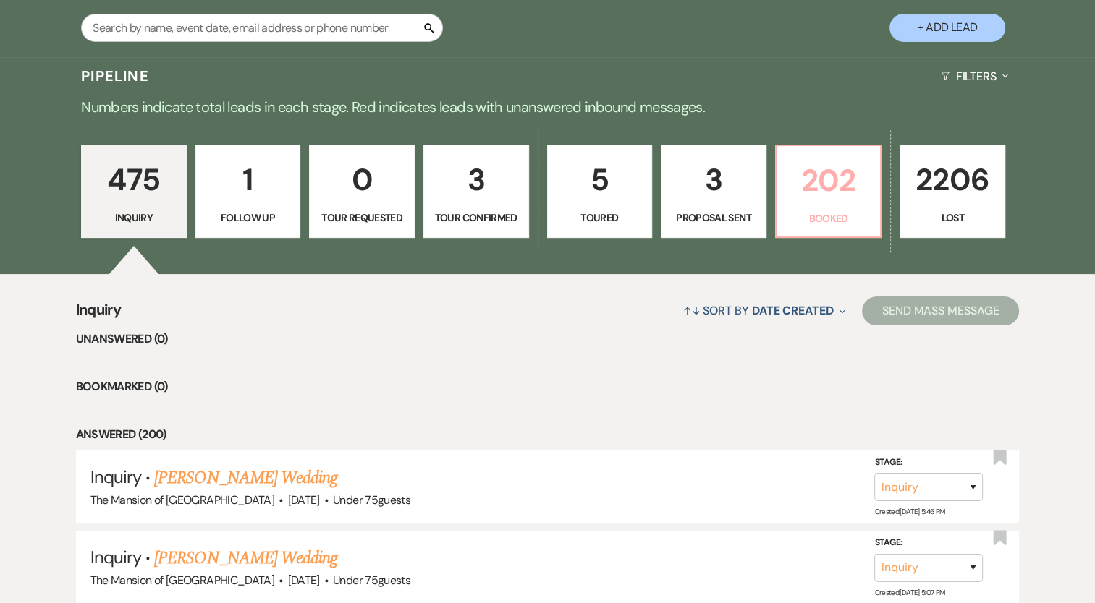
click at [815, 207] on link "202 Booked" at bounding box center [828, 192] width 107 height 94
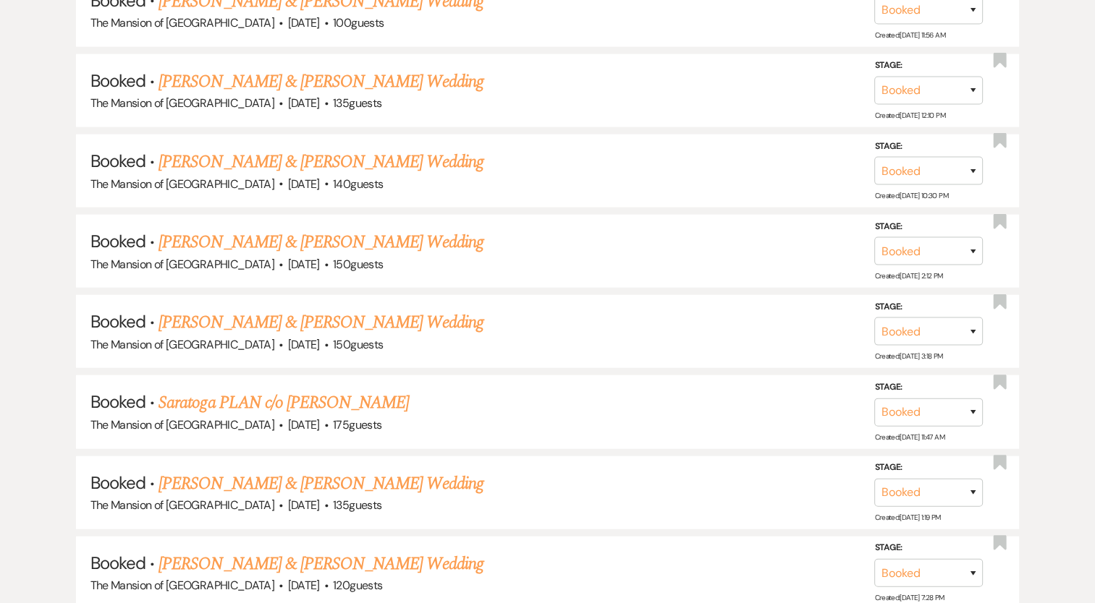
scroll to position [9094, 0]
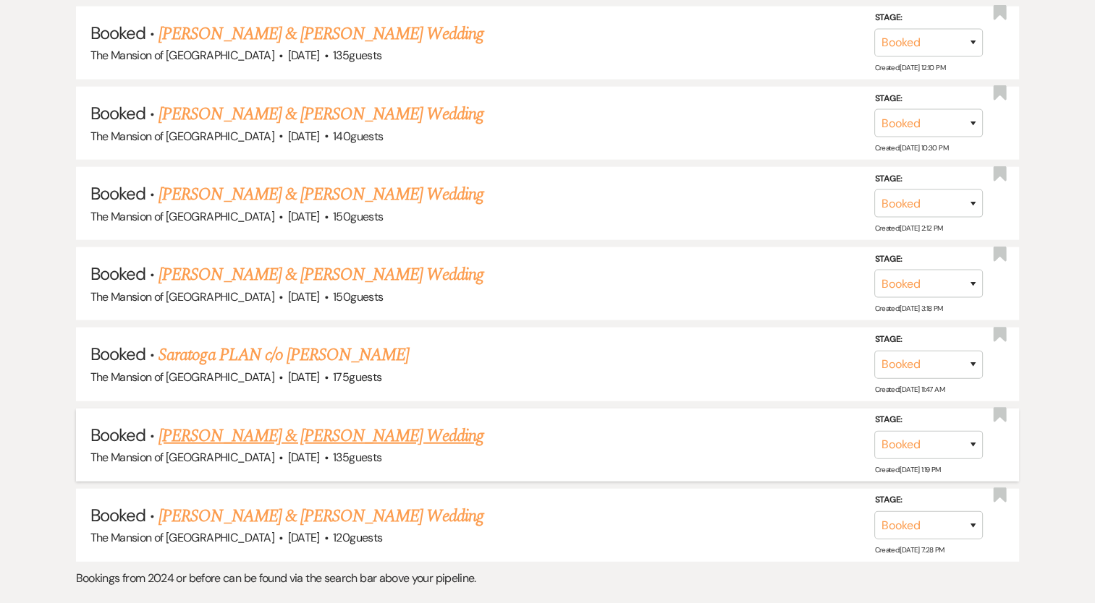
click at [281, 423] on link "[PERSON_NAME] & [PERSON_NAME] Wedding" at bounding box center [320, 436] width 324 height 26
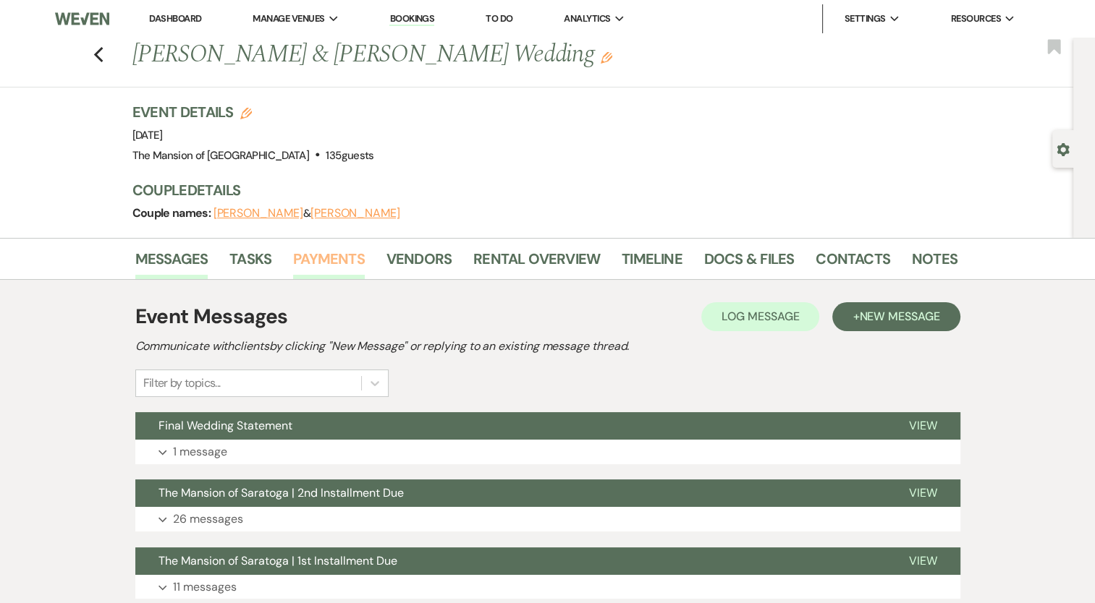
click at [336, 253] on link "Payments" at bounding box center [329, 263] width 72 height 32
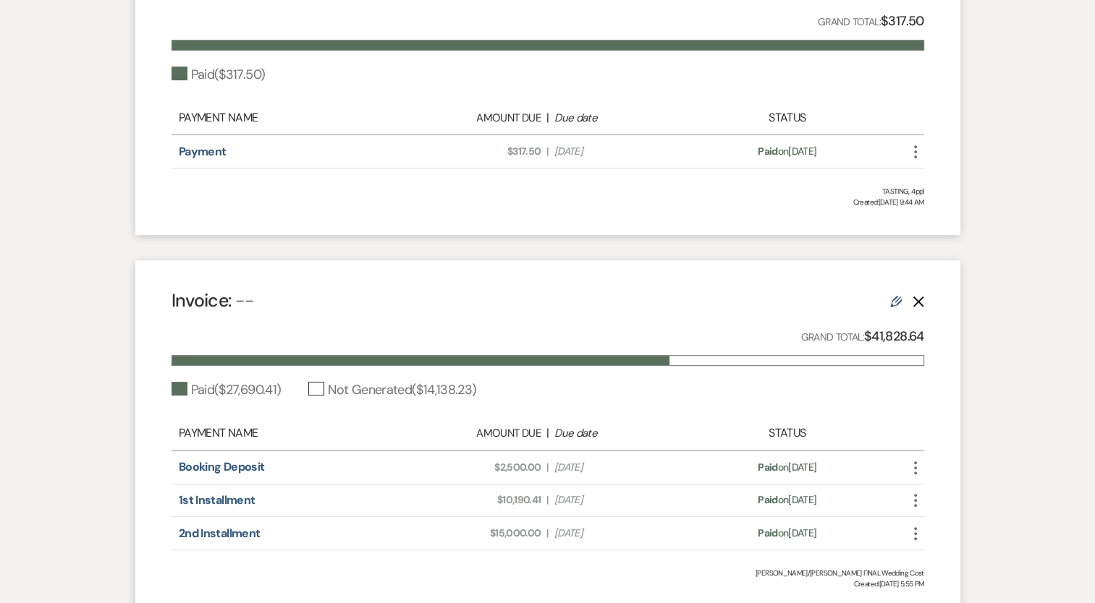
scroll to position [596, 0]
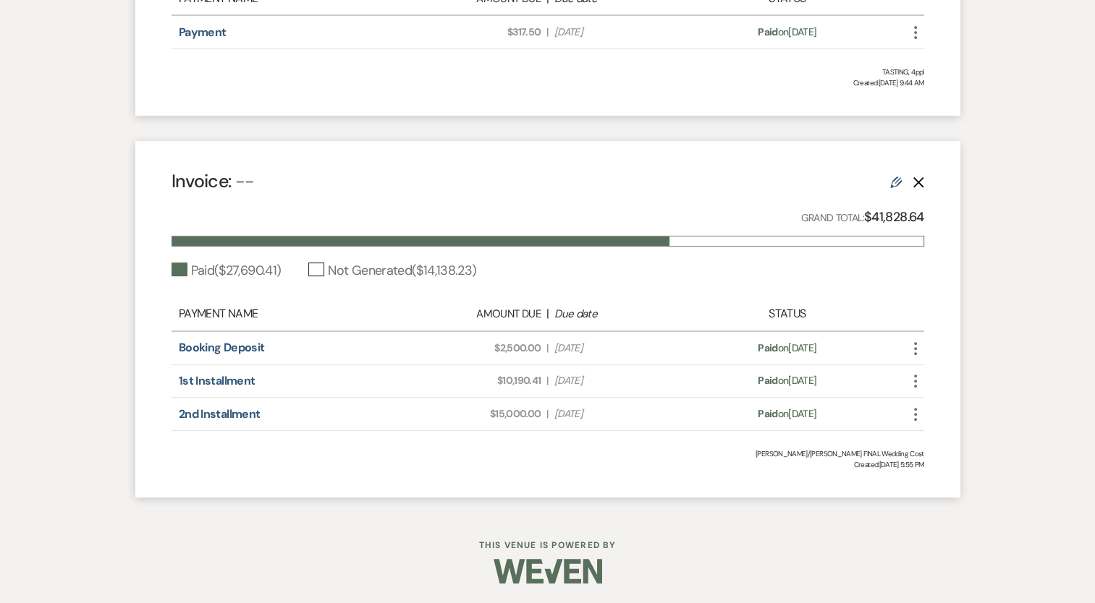
click at [898, 180] on icon "Edit" at bounding box center [896, 183] width 12 height 12
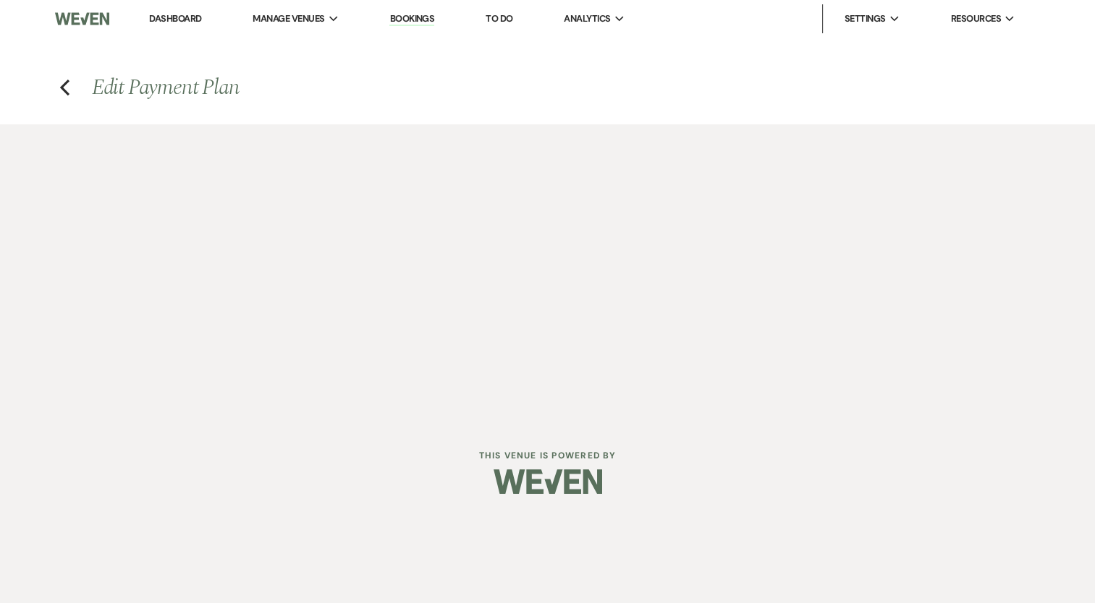
select select "1"
select select "true"
select select "1"
select select "true"
select select "1"
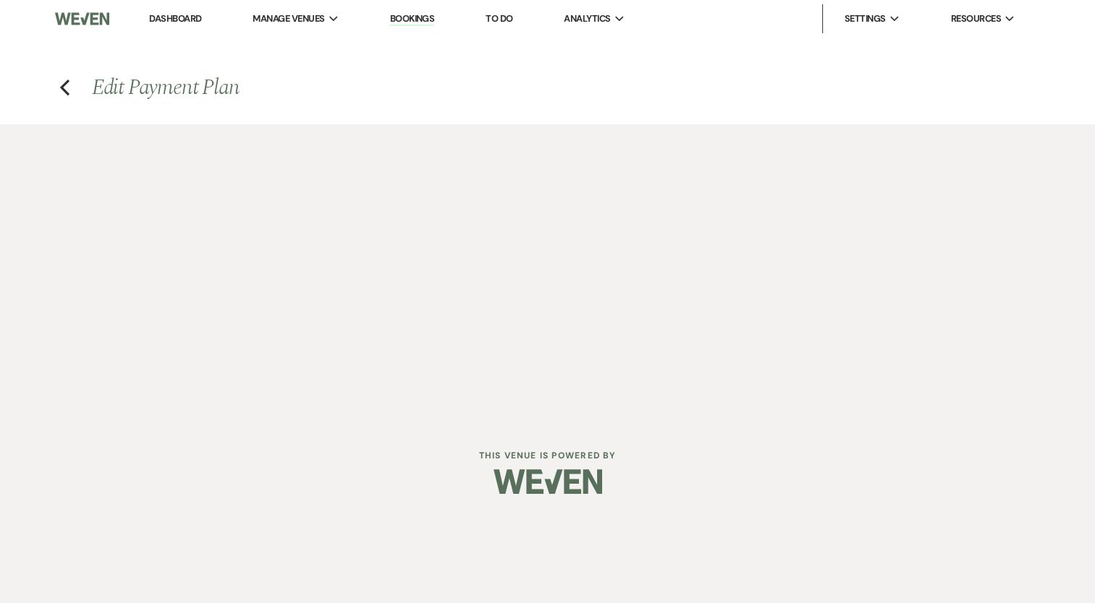
select select "true"
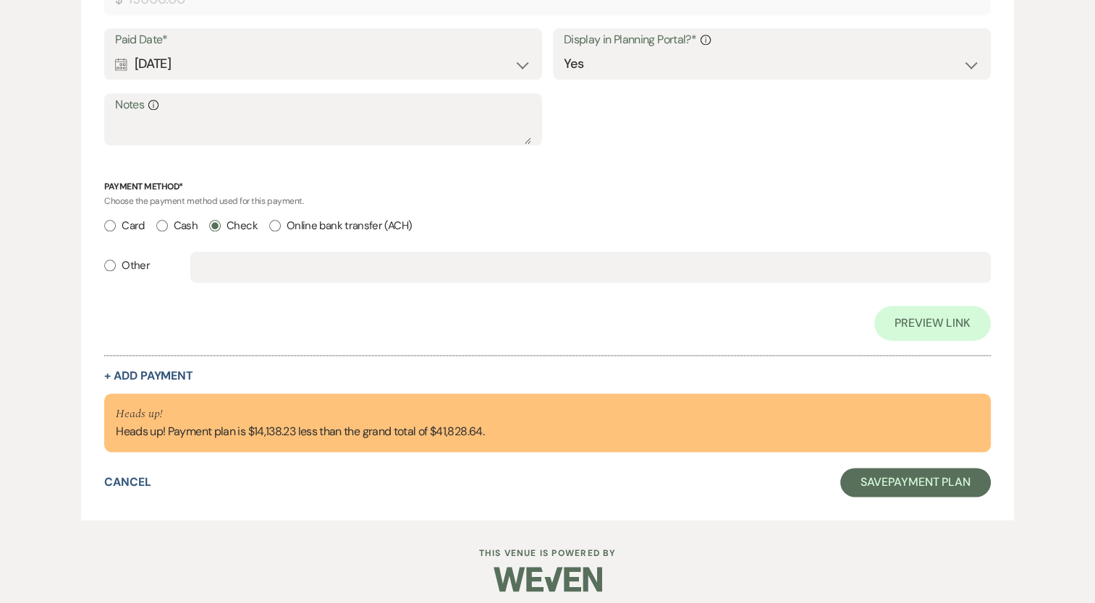
scroll to position [1745, 0]
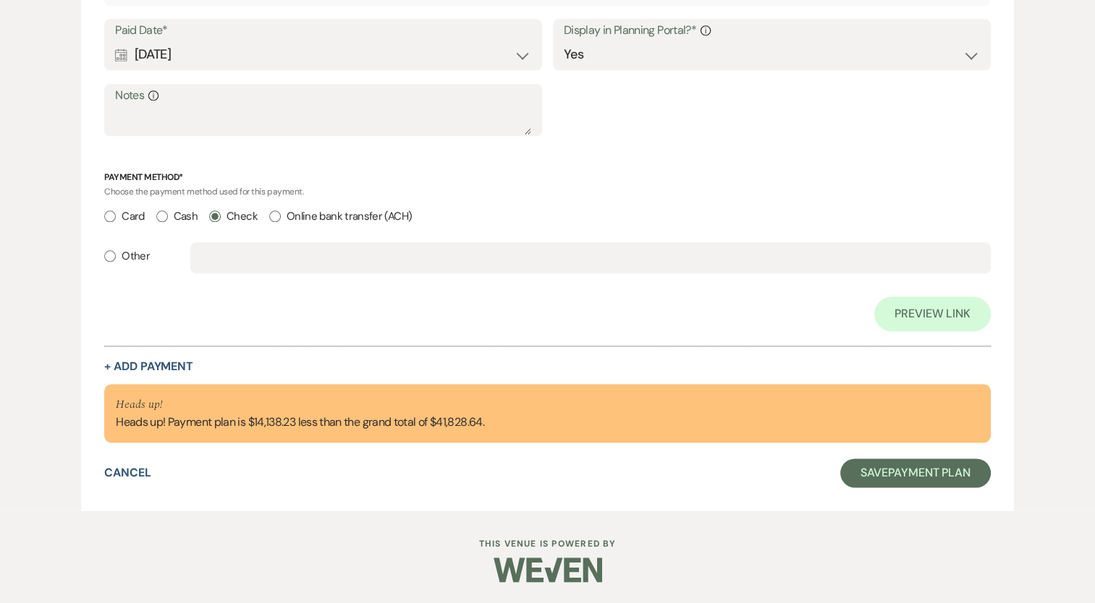
click at [177, 351] on div "Collapse Payment # 3 Delete Payment Name* 2nd Installment Payment Status* Paid …" at bounding box center [547, 85] width 886 height 576
click at [182, 361] on button "+ Add Payment" at bounding box center [148, 367] width 89 height 12
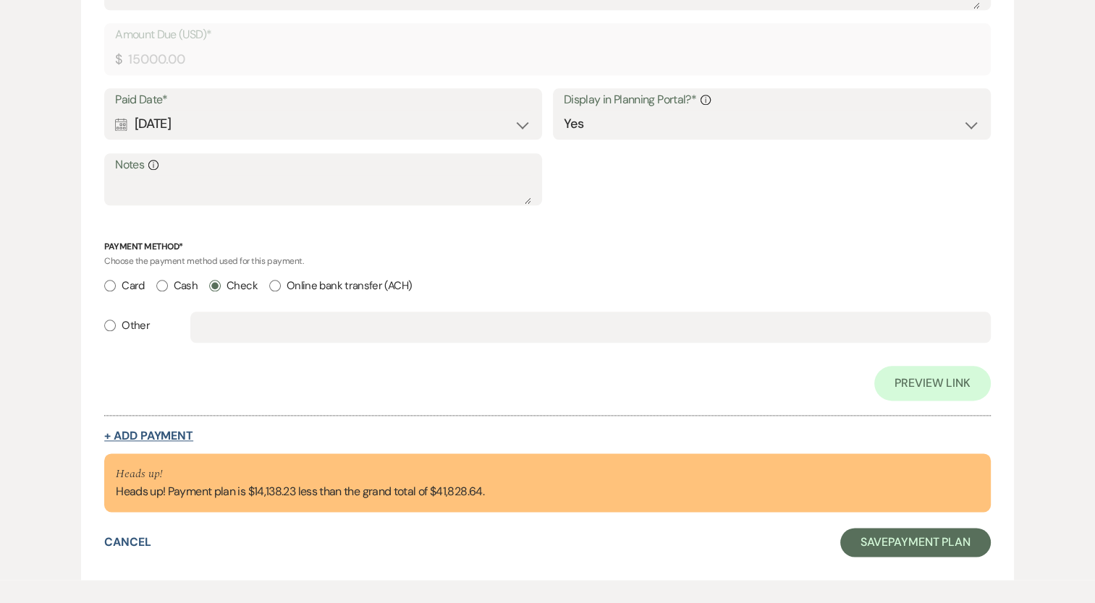
select select "2"
select select "flat"
select select "true"
select select "client"
select select "weeks"
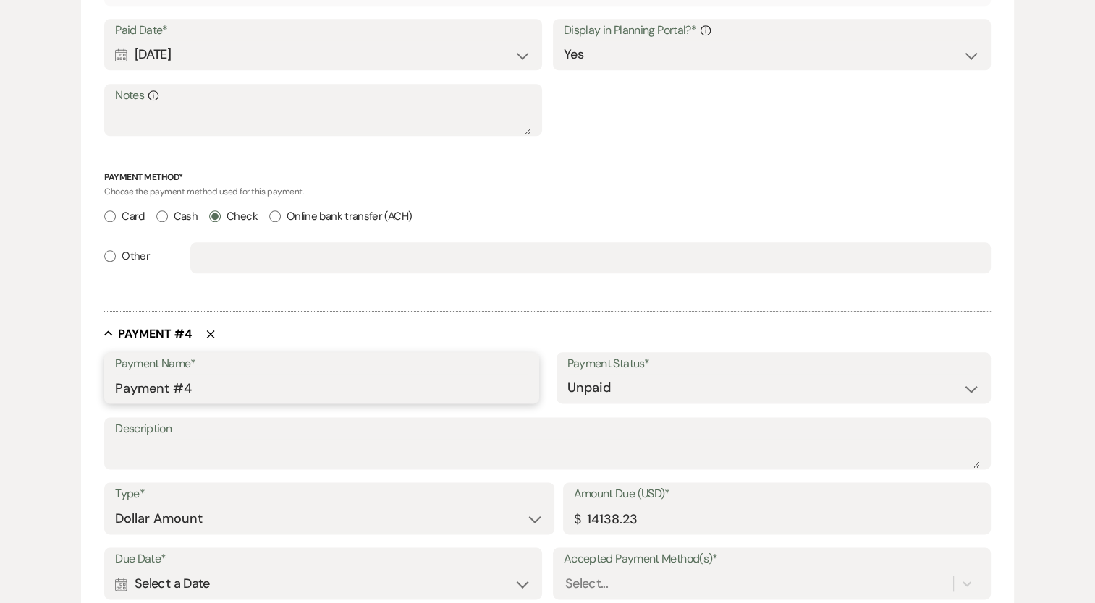
click at [191, 391] on input "Payment #4" at bounding box center [321, 388] width 412 height 28
type input "Final Payment"
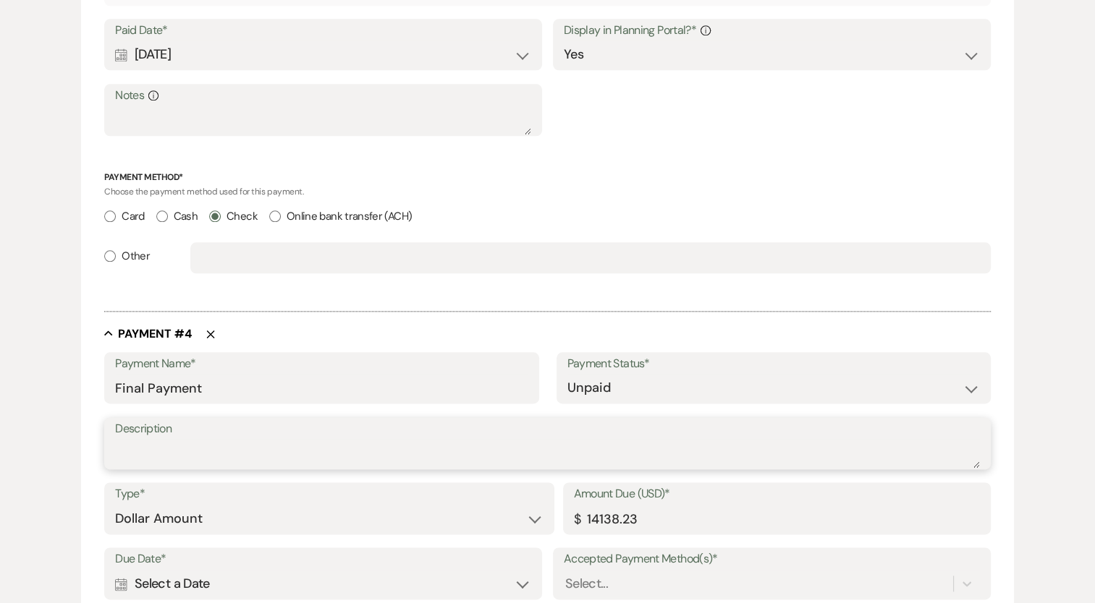
click at [546, 462] on textarea "Description" at bounding box center [547, 453] width 865 height 29
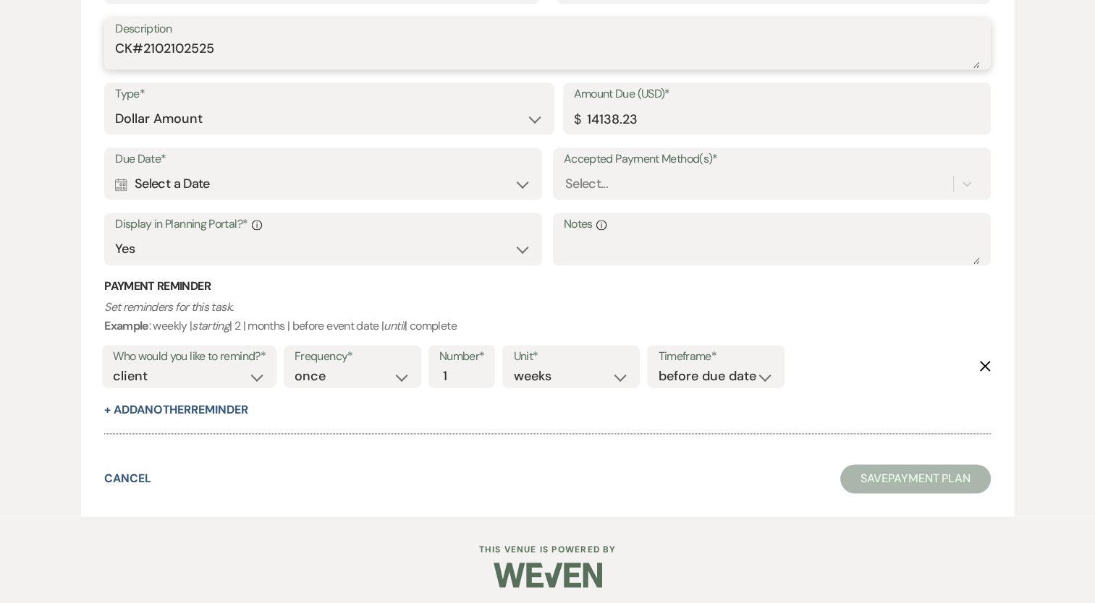
scroll to position [2081, 0]
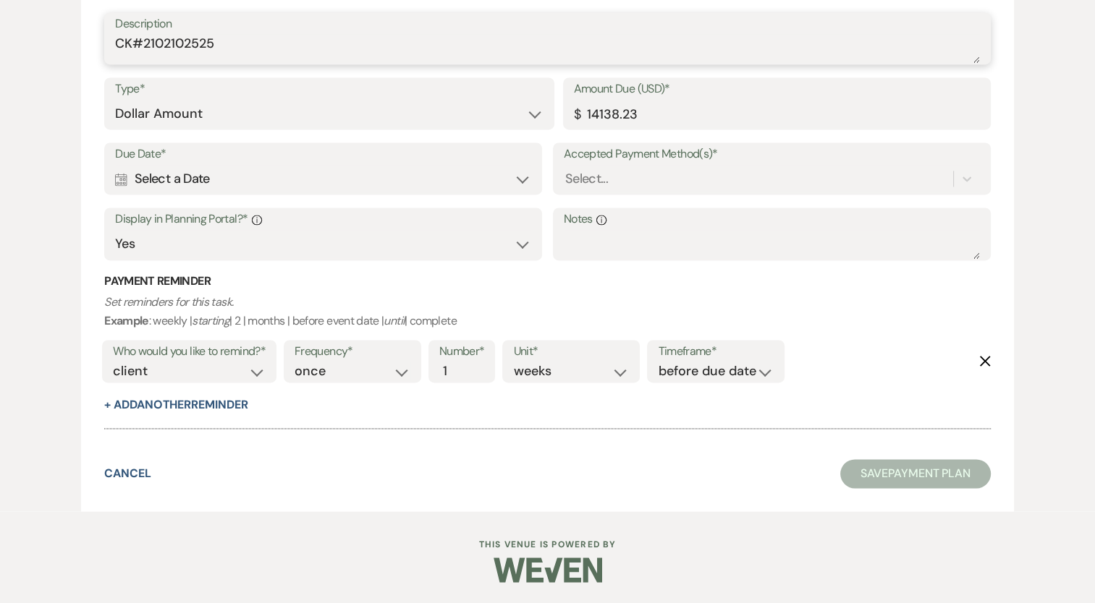
type textarea "CK#2102102525"
click at [119, 179] on icon "Calendar" at bounding box center [121, 179] width 12 height 13
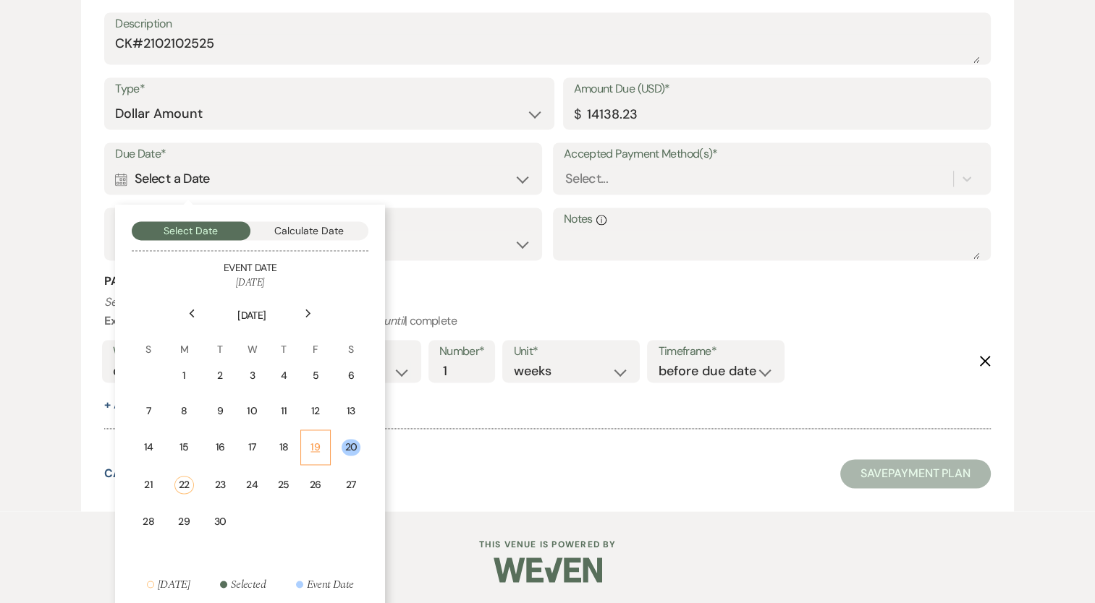
click at [313, 441] on div "19" at bounding box center [316, 447] width 12 height 15
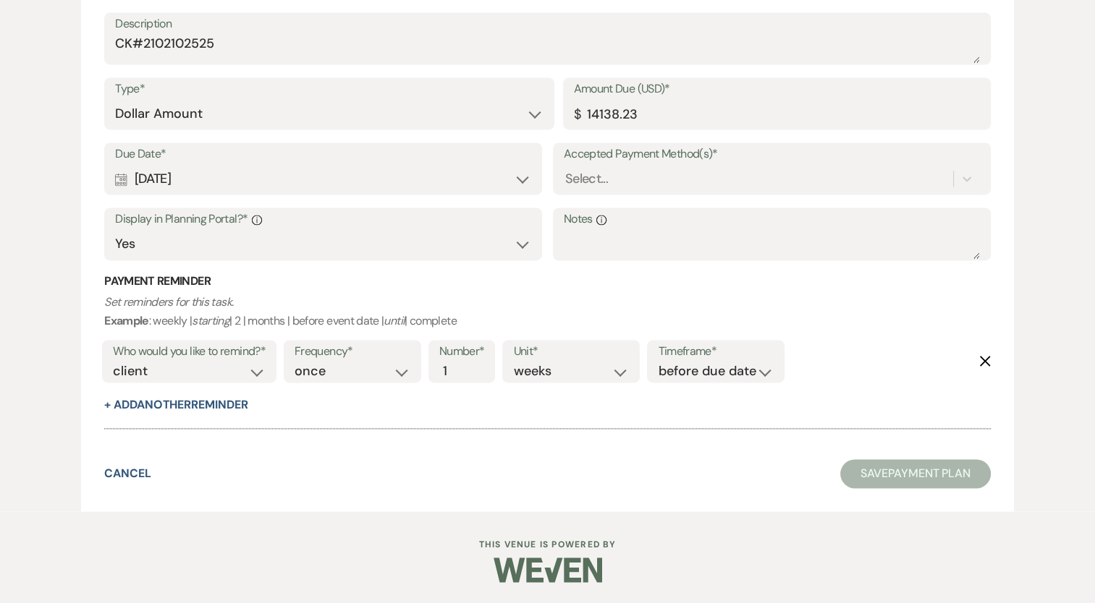
click at [983, 355] on button "Delete" at bounding box center [985, 361] width 12 height 12
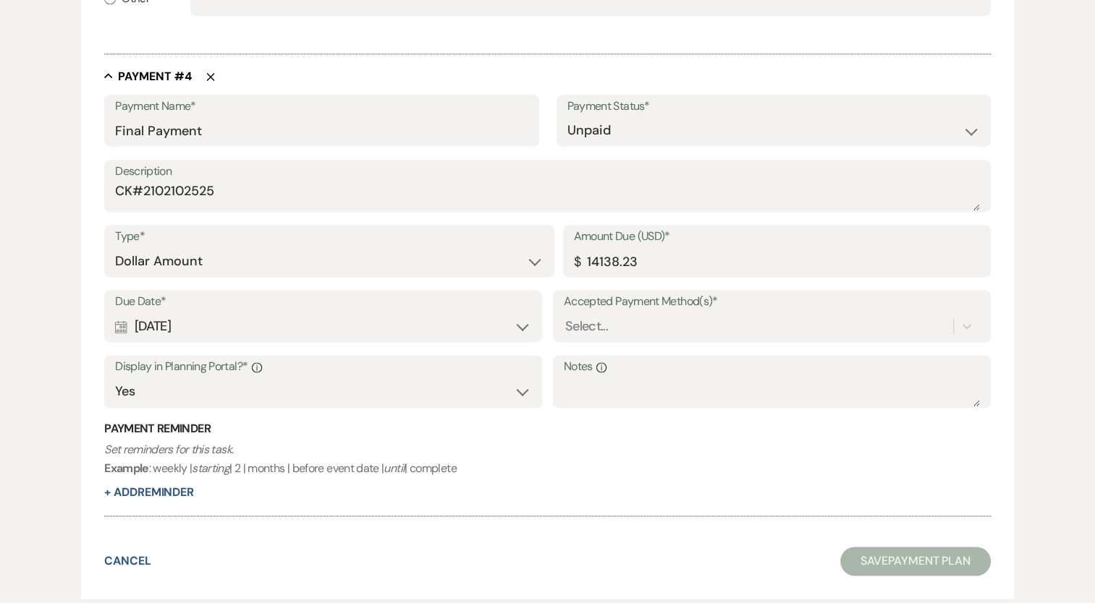
scroll to position [1875, 0]
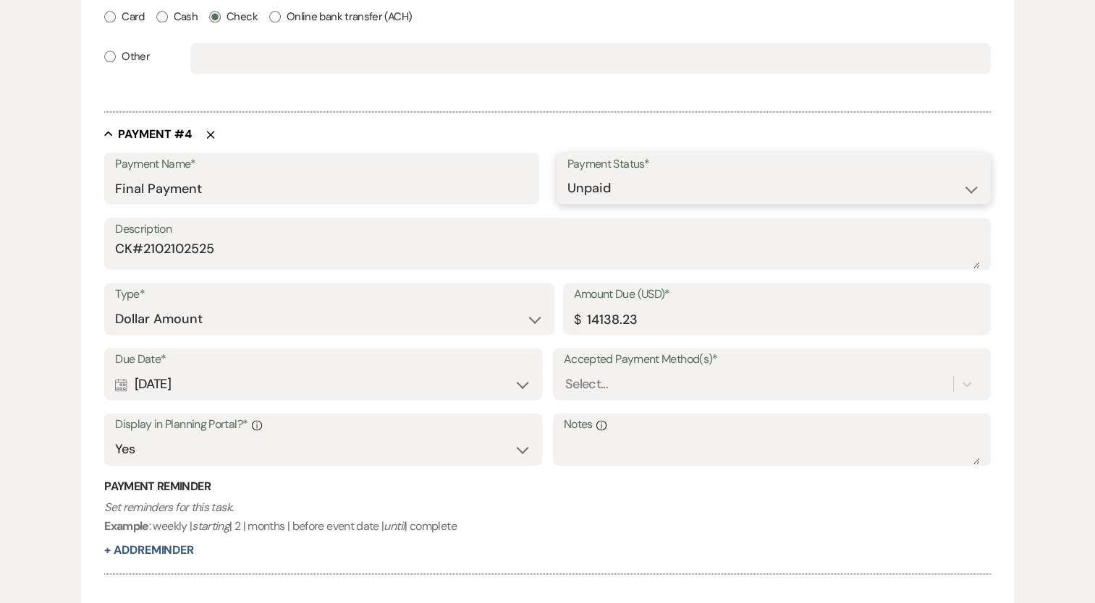
drag, startPoint x: 698, startPoint y: 174, endPoint x: 692, endPoint y: 191, distance: 18.3
click at [697, 180] on select "Paid Unpaid" at bounding box center [773, 188] width 412 height 28
click at [567, 174] on select "Paid Unpaid" at bounding box center [773, 188] width 412 height 28
click at [637, 193] on select "Paid Unpaid" at bounding box center [773, 188] width 412 height 28
select select "1"
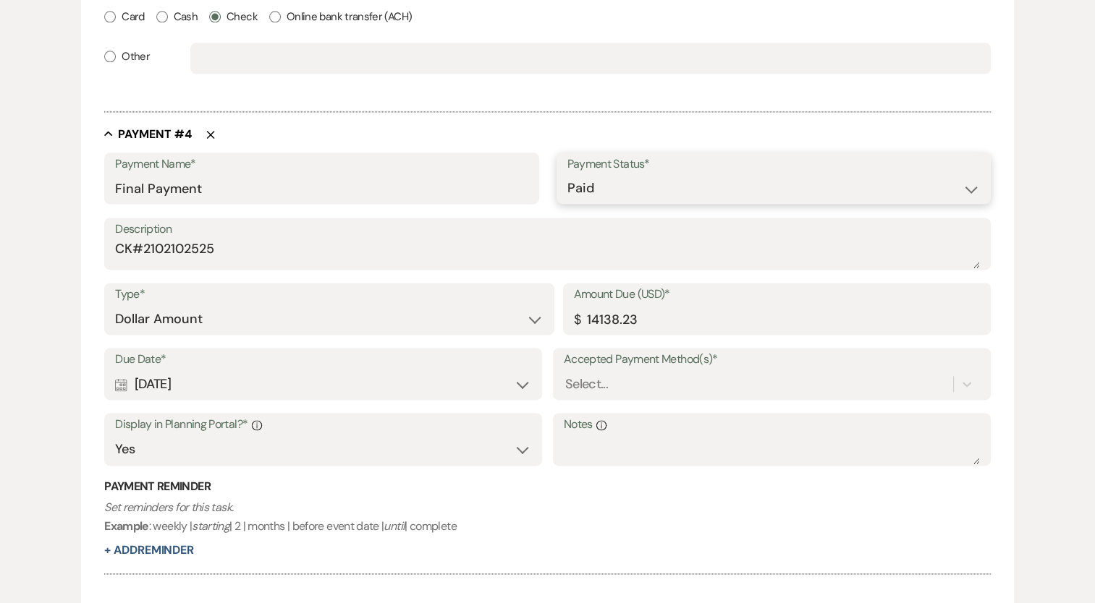
click at [567, 174] on select "Paid Unpaid" at bounding box center [773, 188] width 412 height 28
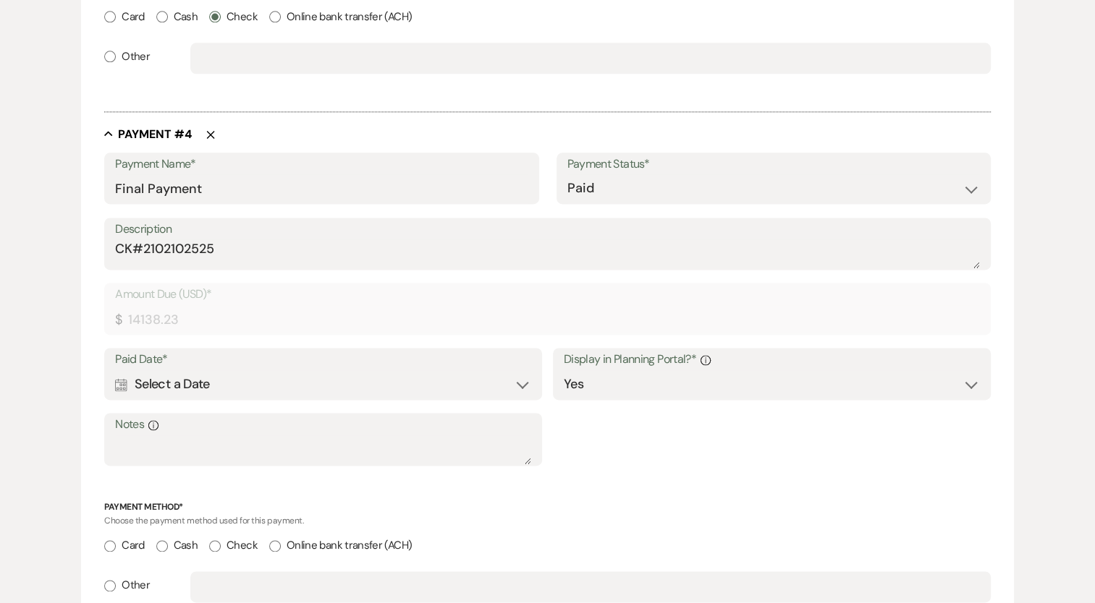
click at [243, 371] on div "Calendar Select a Date Expand" at bounding box center [323, 384] width 416 height 28
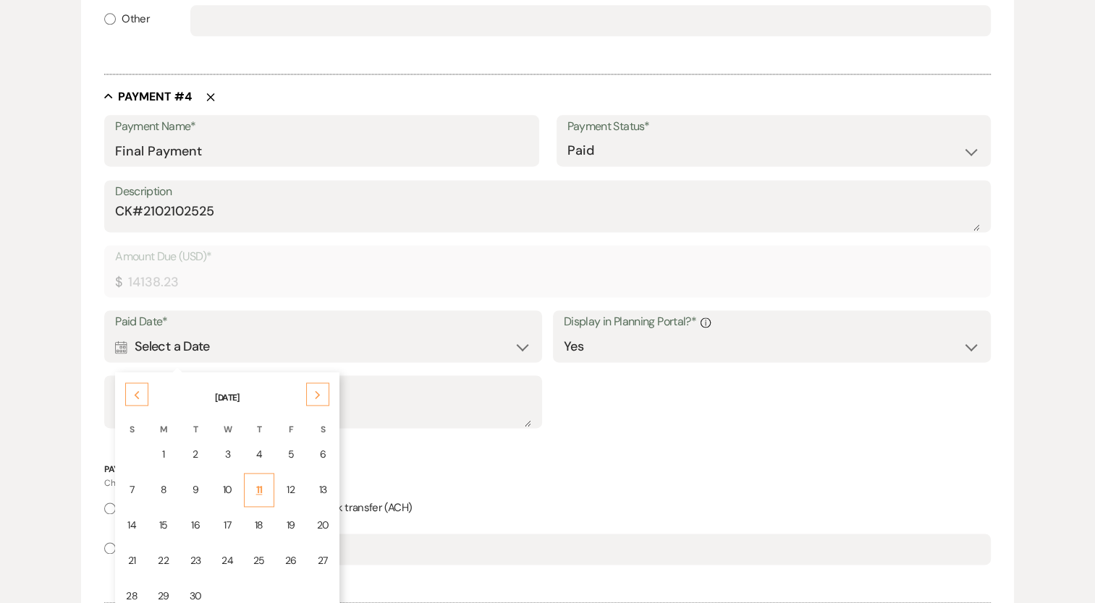
scroll to position [1948, 0]
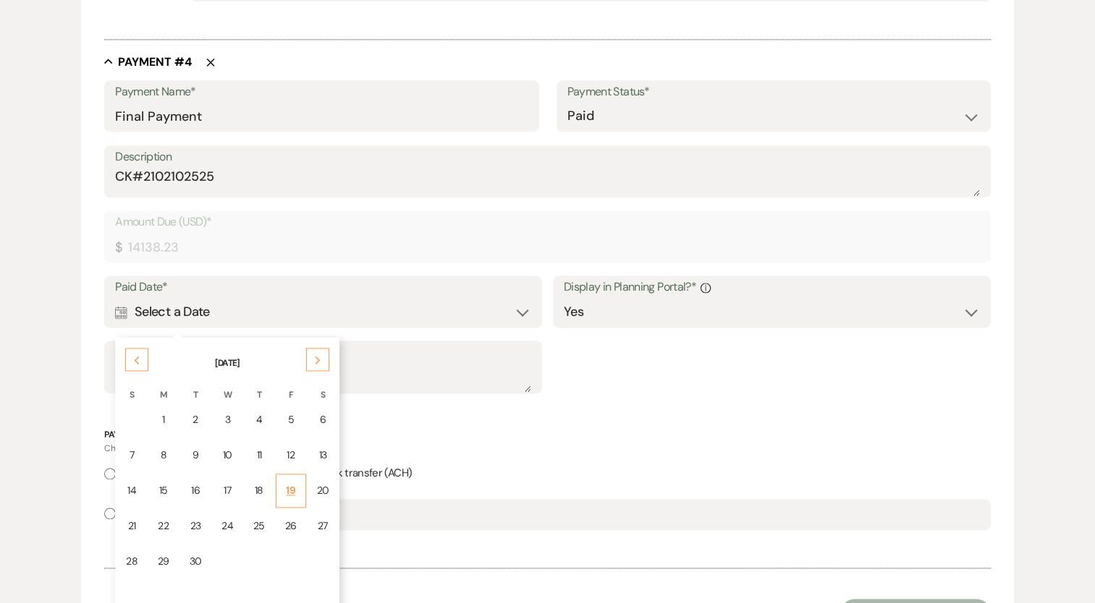
click at [285, 483] on div "19" at bounding box center [291, 490] width 12 height 15
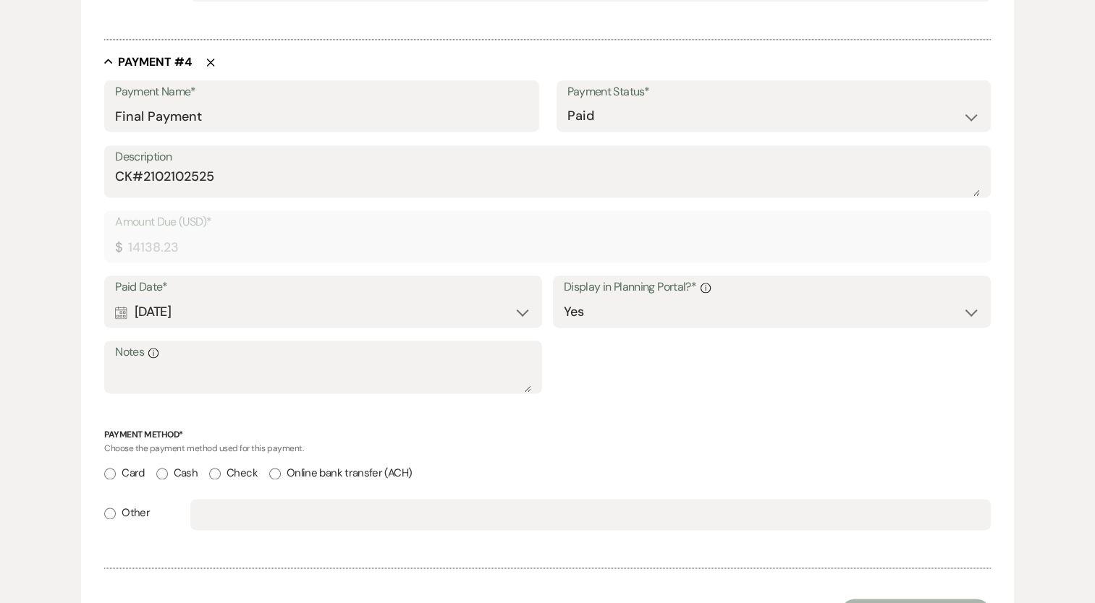
click at [219, 464] on label "Check" at bounding box center [233, 474] width 48 height 20
click at [219, 468] on input "Check" at bounding box center [215, 474] width 12 height 12
radio input "true"
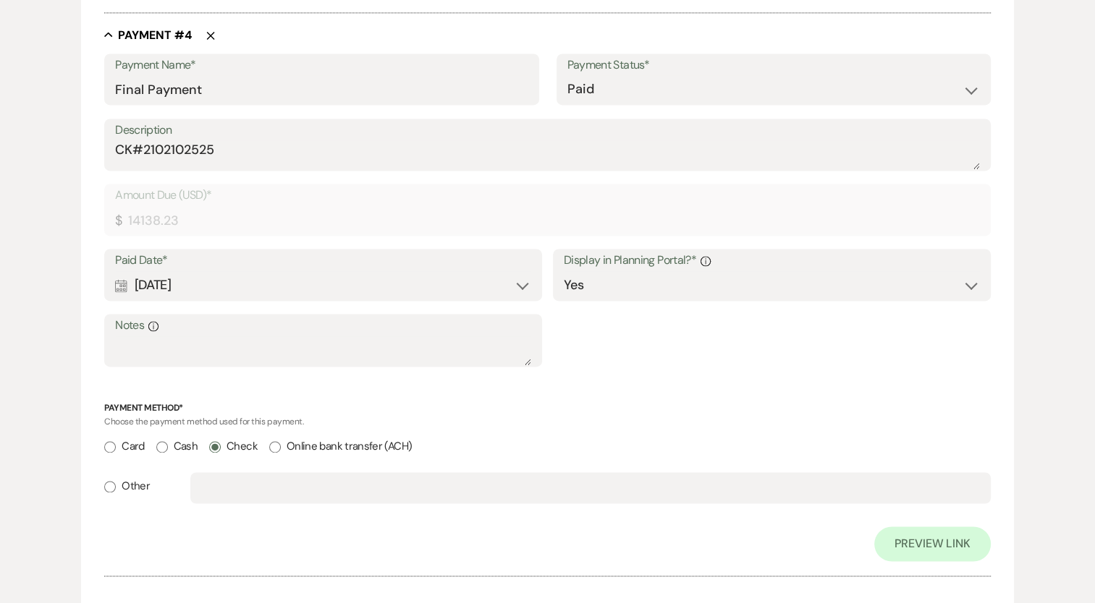
scroll to position [2226, 0]
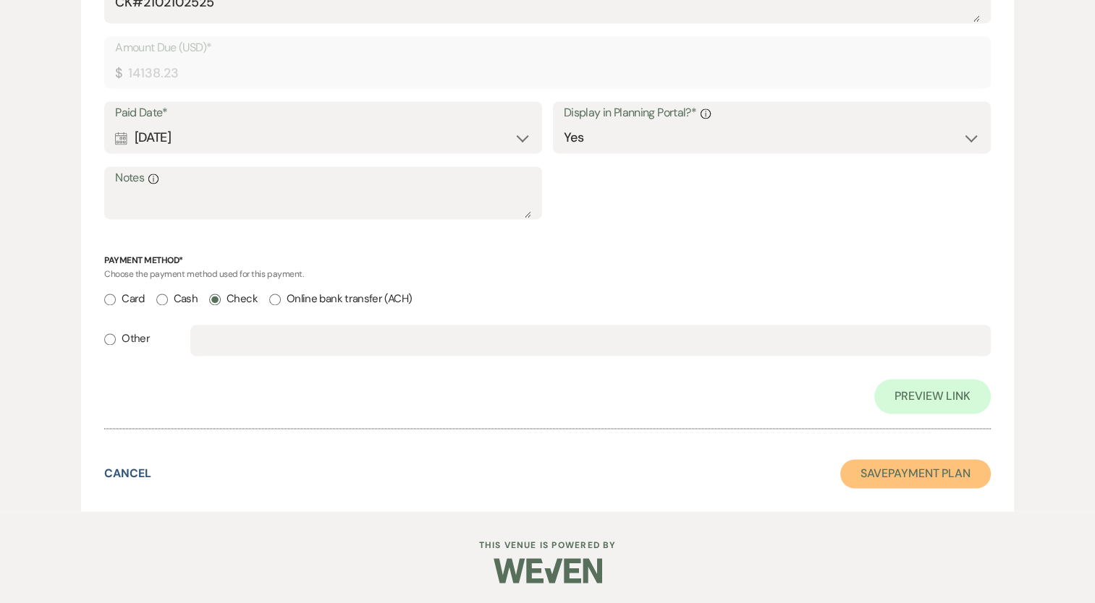
click at [891, 478] on button "Save Payment Plan" at bounding box center [915, 473] width 151 height 29
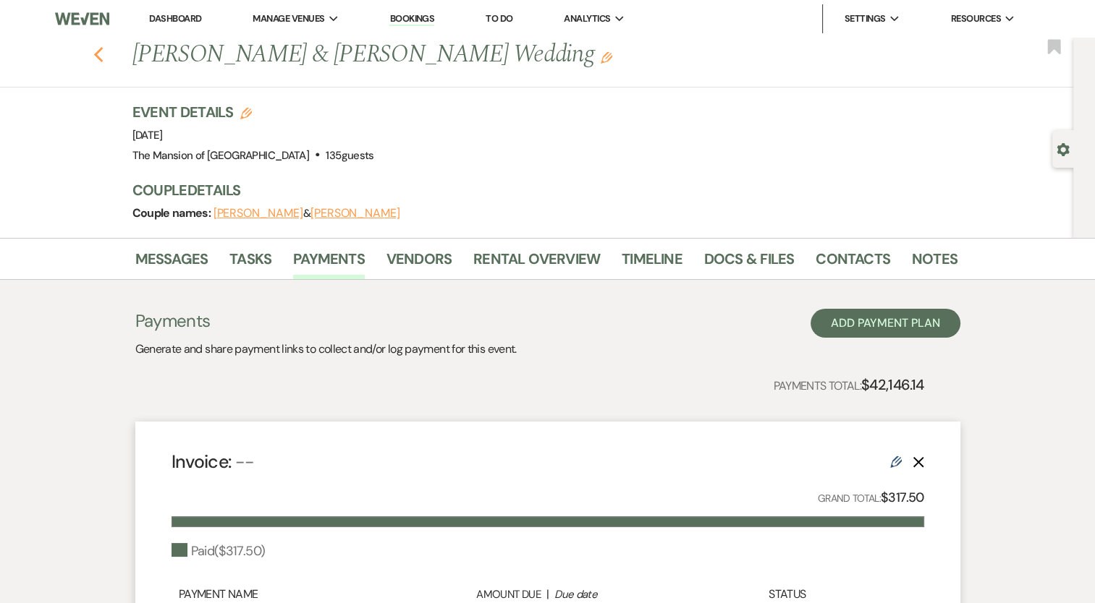
click at [98, 48] on icon "Previous" at bounding box center [98, 54] width 11 height 17
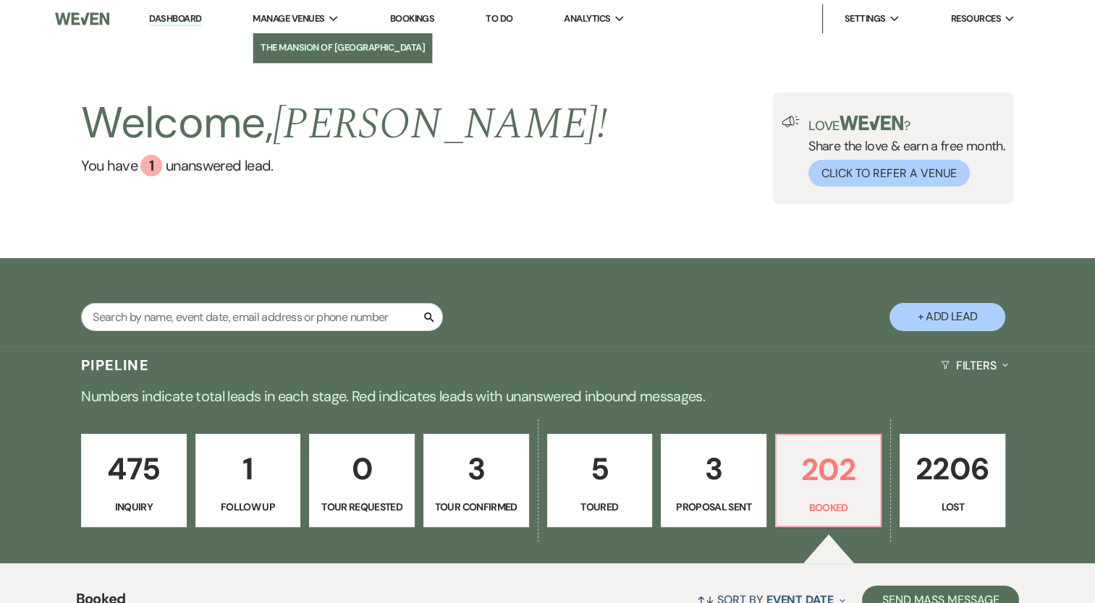
click at [313, 49] on li "The Mansion of [GEOGRAPHIC_DATA]" at bounding box center [342, 48] width 164 height 14
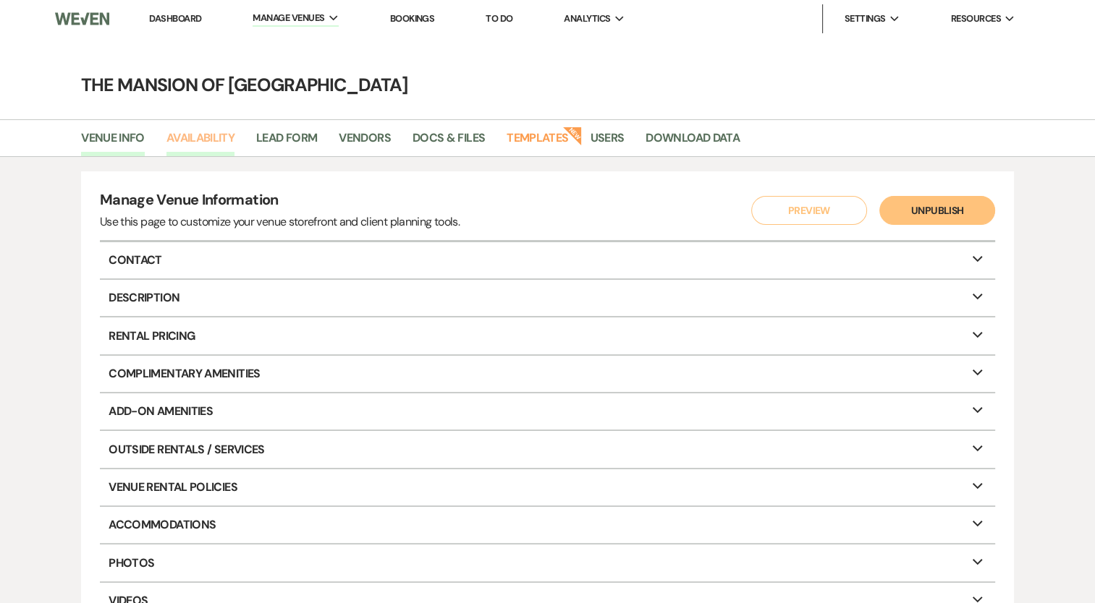
click at [214, 141] on link "Availability" at bounding box center [200, 142] width 68 height 27
select select "2"
select select "2026"
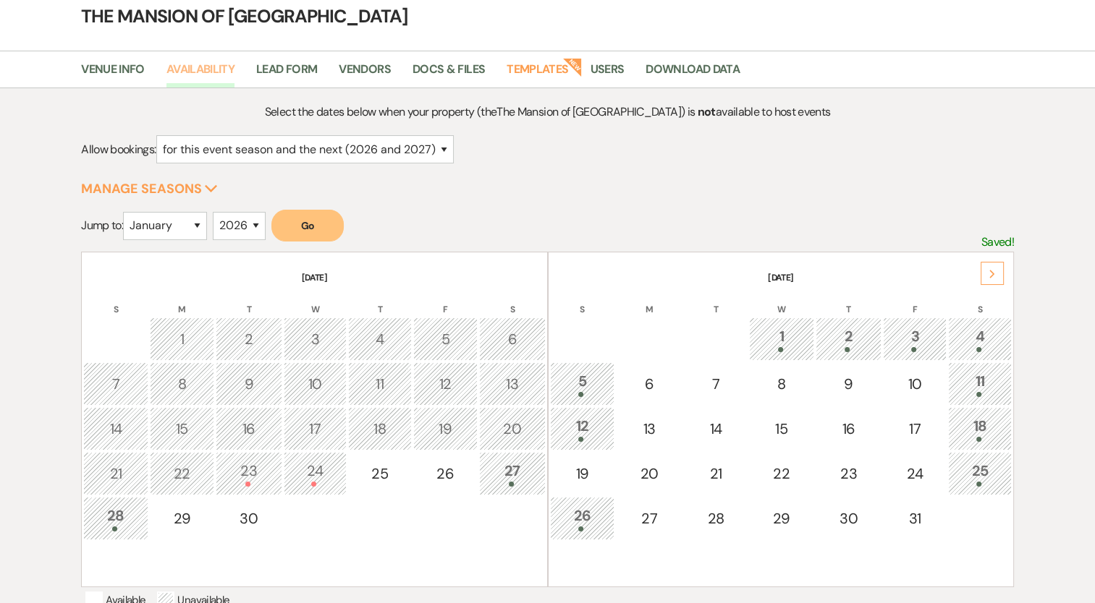
scroll to position [145, 0]
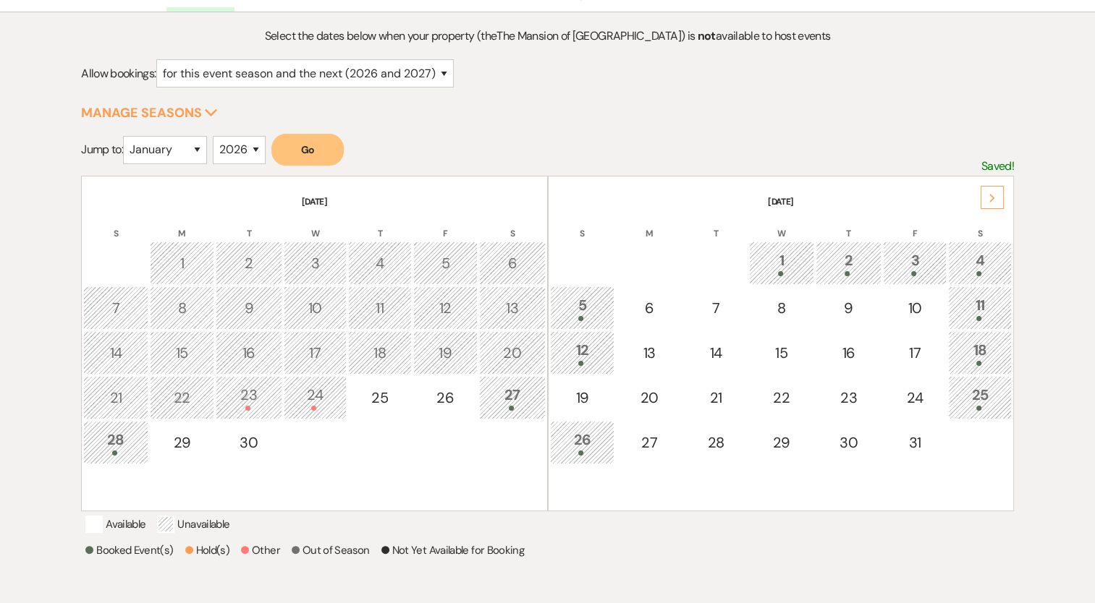
click at [518, 400] on div "27" at bounding box center [512, 397] width 51 height 27
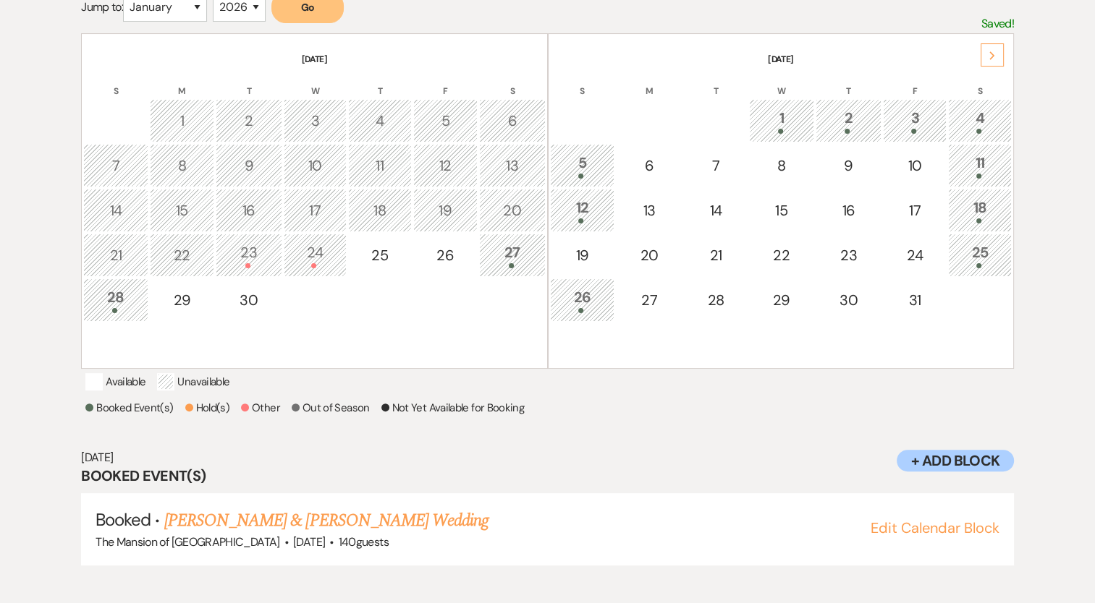
scroll to position [292, 0]
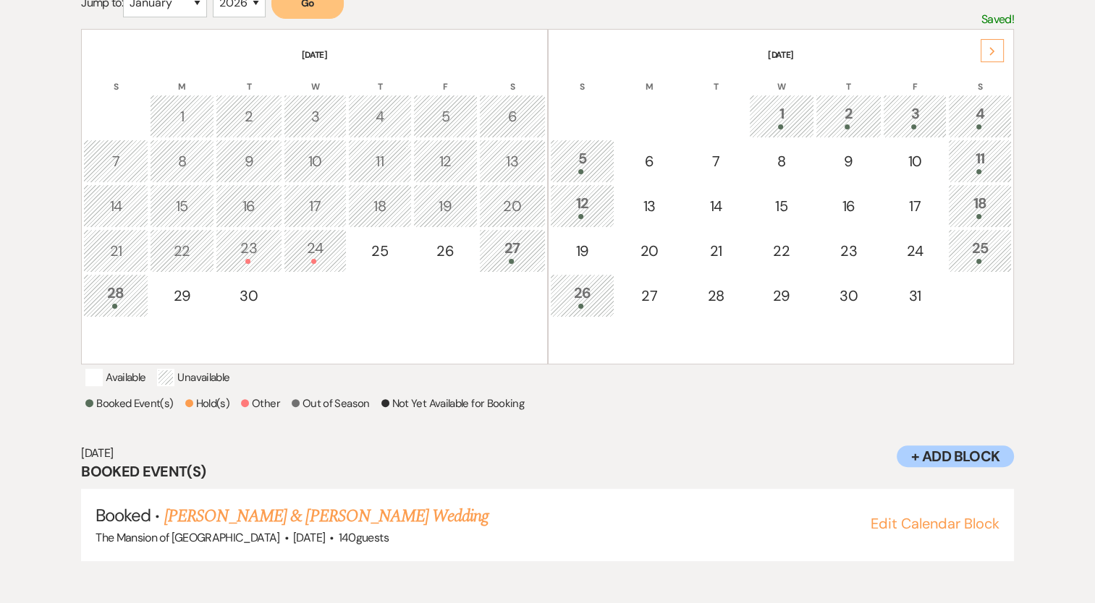
click at [780, 124] on span at bounding box center [780, 126] width 5 height 5
click at [835, 111] on div "2" at bounding box center [848, 116] width 51 height 27
click at [901, 113] on div "3" at bounding box center [915, 116] width 48 height 27
click at [975, 111] on div "4" at bounding box center [980, 116] width 48 height 27
click at [585, 161] on div "5" at bounding box center [582, 161] width 49 height 27
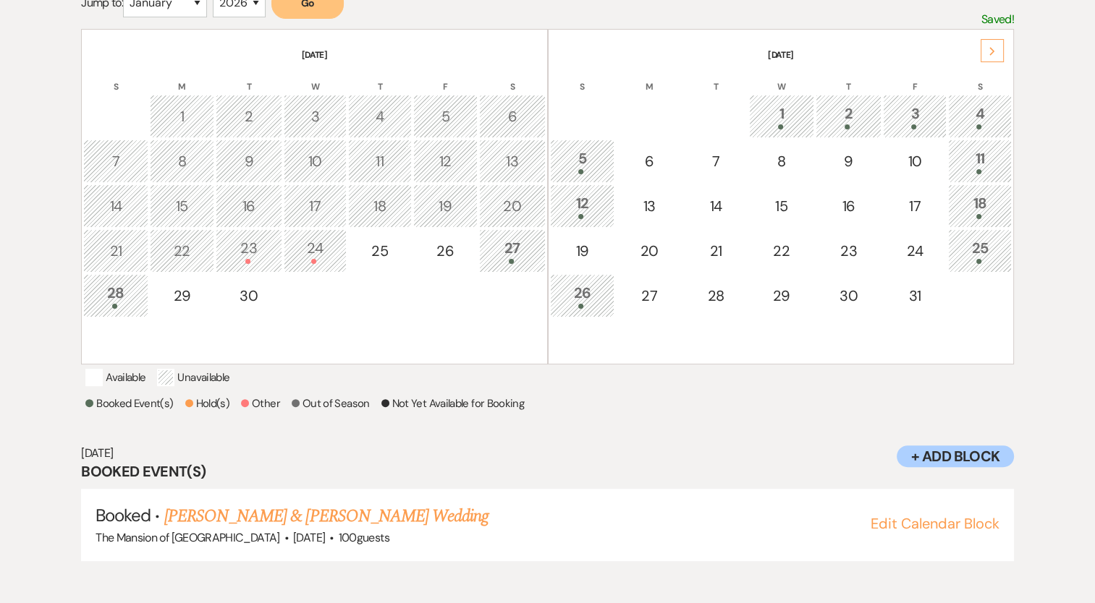
click at [976, 114] on div "4" at bounding box center [980, 116] width 48 height 27
click at [603, 161] on div "5" at bounding box center [582, 161] width 49 height 27
click at [990, 148] on div "11" at bounding box center [980, 161] width 48 height 27
click at [573, 199] on div "12" at bounding box center [582, 205] width 49 height 27
click at [993, 202] on div "18" at bounding box center [980, 205] width 48 height 27
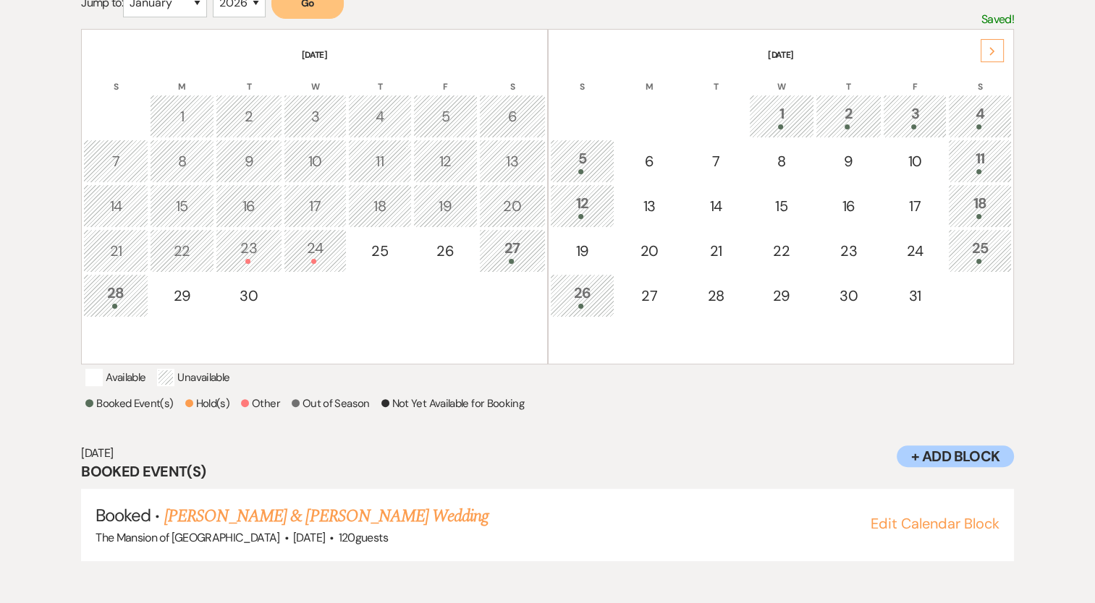
click at [972, 253] on div "25" at bounding box center [980, 250] width 48 height 27
click at [588, 289] on div "26" at bounding box center [582, 295] width 49 height 27
click at [983, 161] on div "11" at bounding box center [980, 161] width 48 height 27
click at [980, 196] on div "18" at bounding box center [980, 205] width 48 height 27
click at [580, 200] on div "12" at bounding box center [582, 205] width 49 height 27
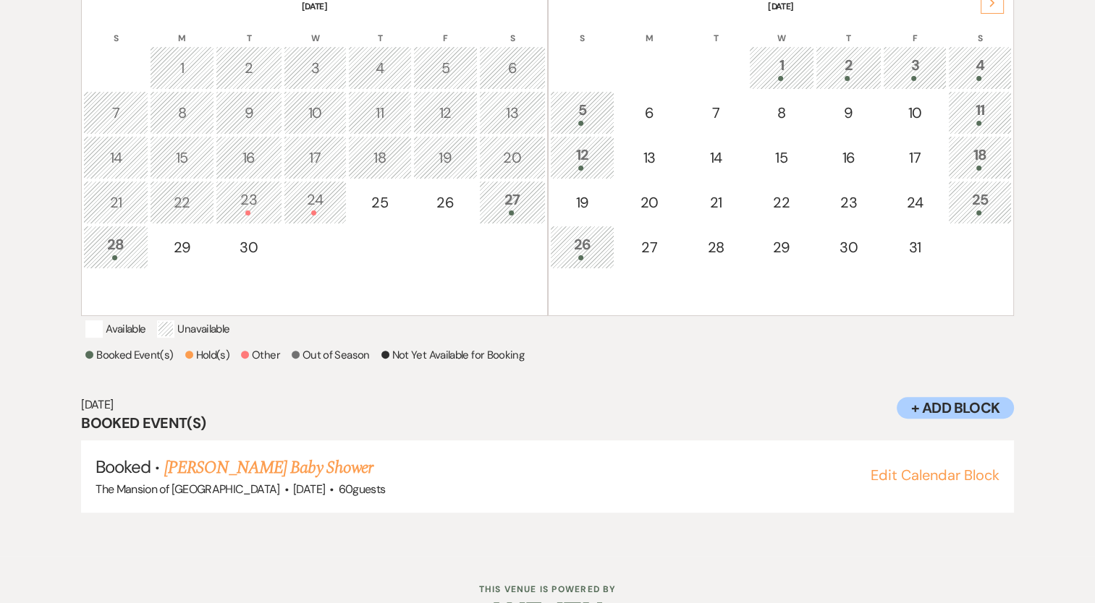
scroll to position [182, 0]
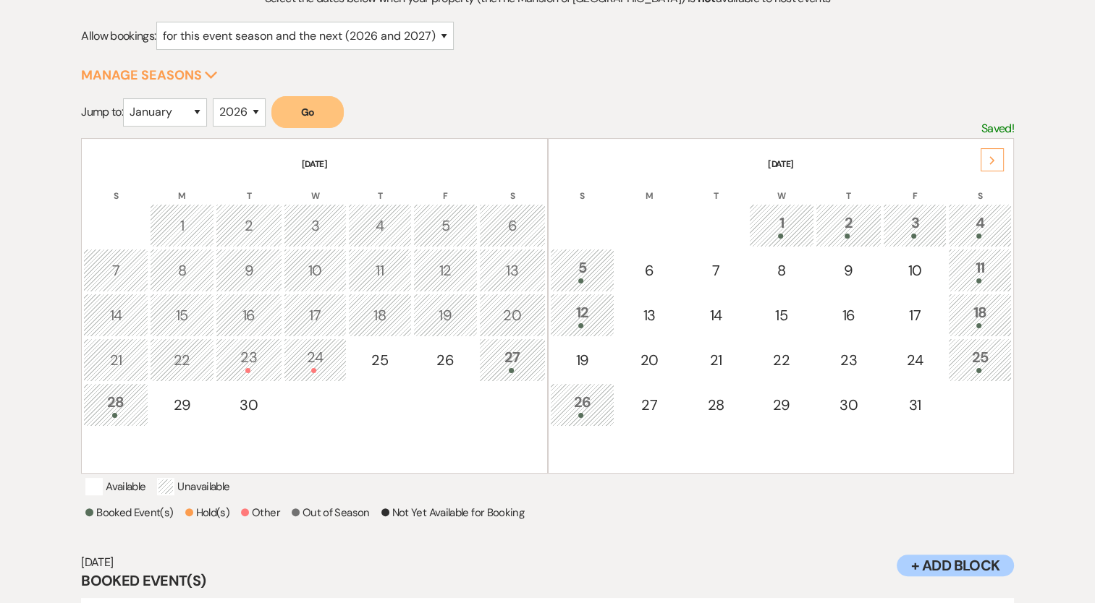
click at [991, 144] on th "October 2025" at bounding box center [781, 155] width 462 height 30
click at [993, 153] on div "Next" at bounding box center [991, 159] width 23 height 23
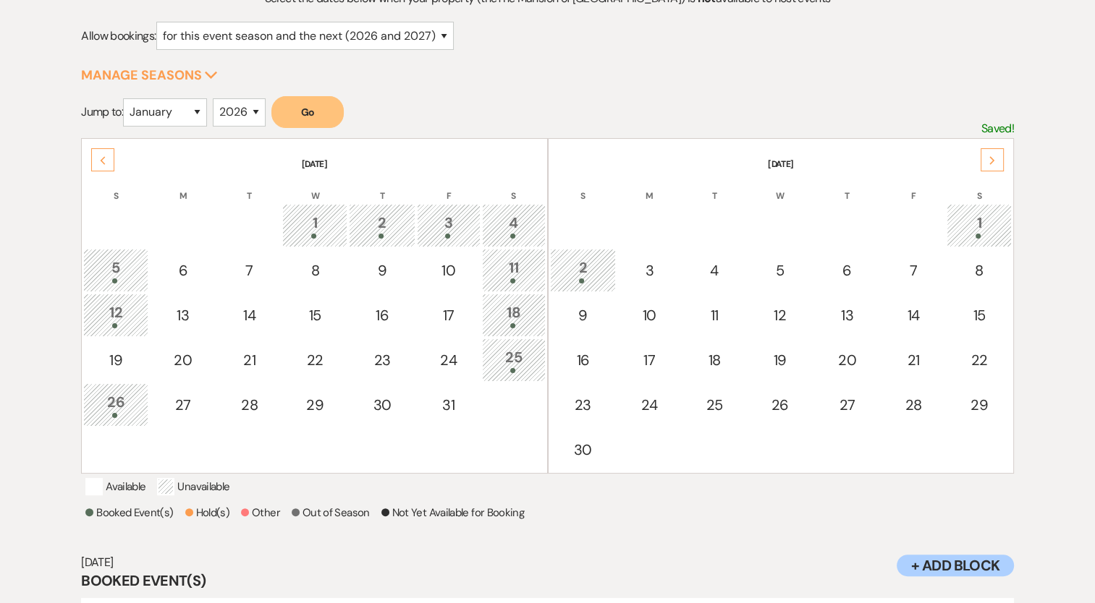
click at [978, 219] on div "1" at bounding box center [978, 225] width 49 height 27
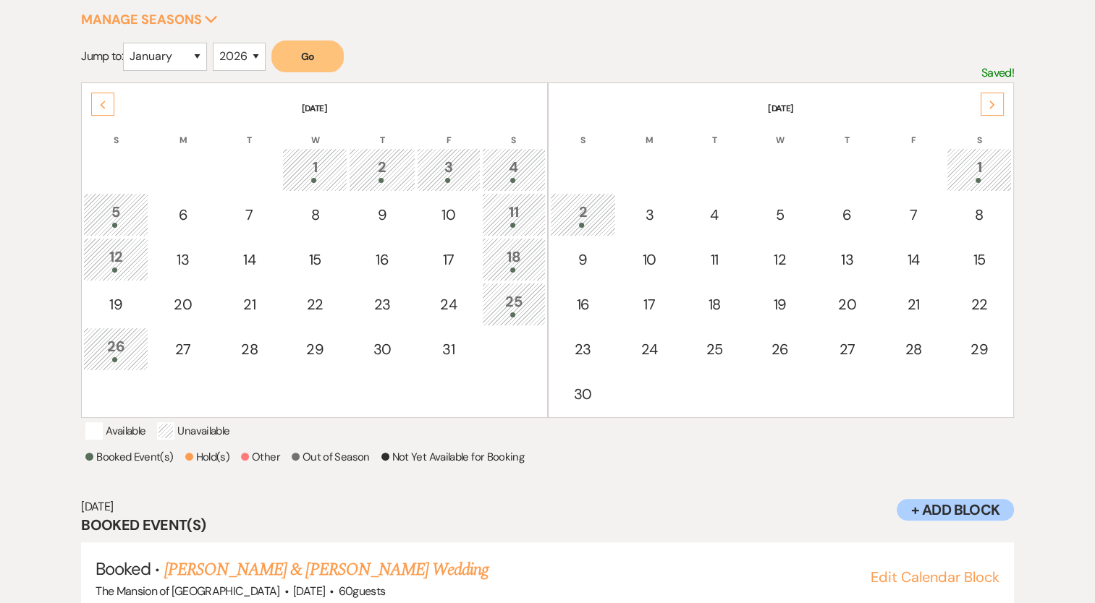
scroll to position [292, 0]
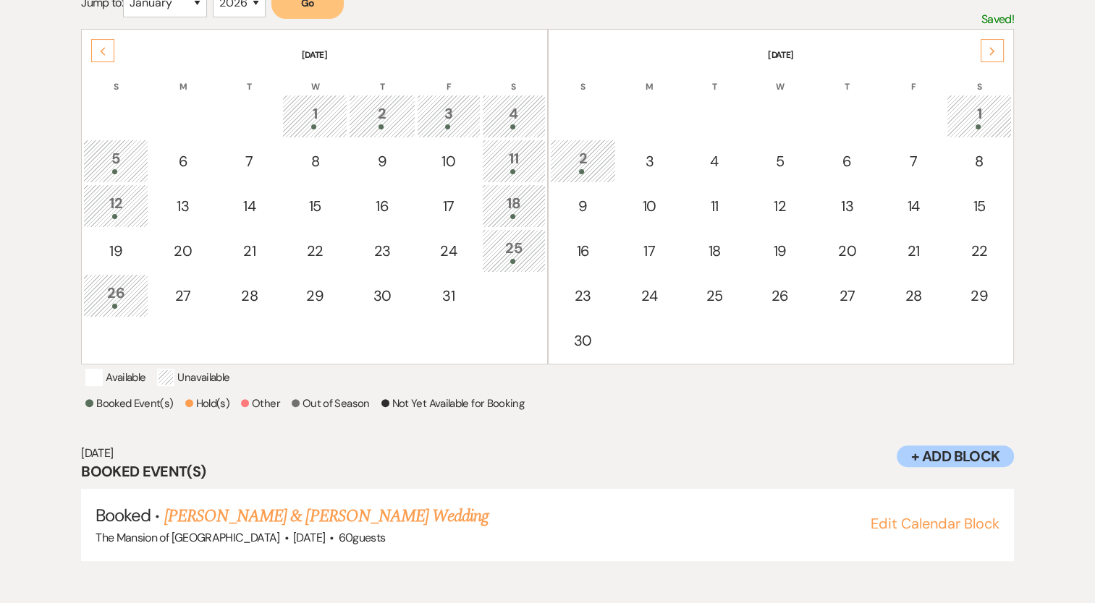
click at [583, 149] on div "2" at bounding box center [583, 161] width 51 height 27
click at [972, 119] on div "1" at bounding box center [978, 116] width 49 height 27
click at [603, 158] on div "2" at bounding box center [583, 161] width 51 height 27
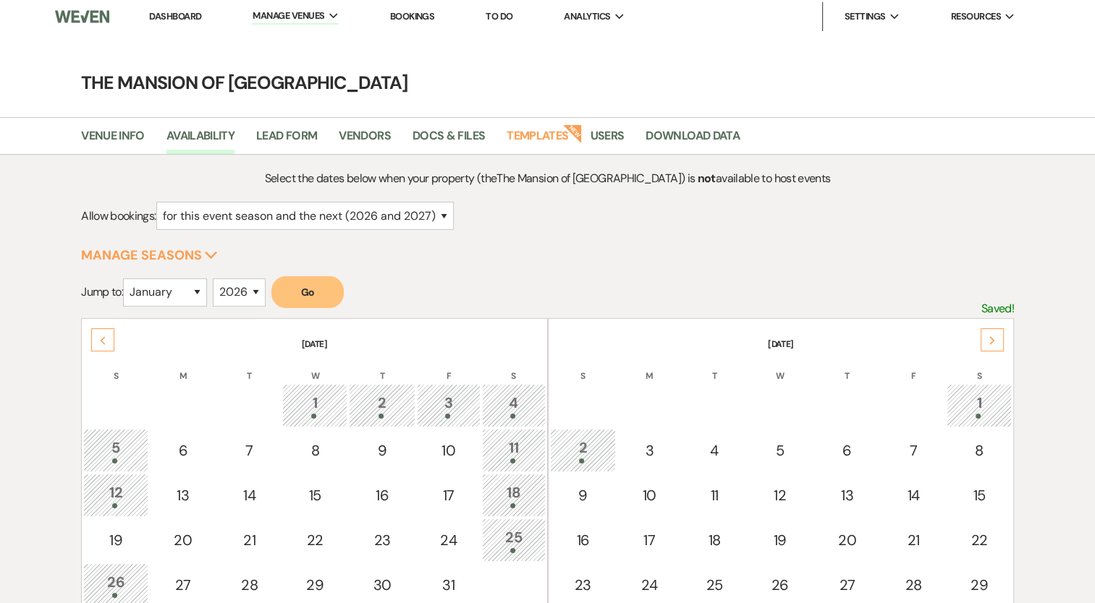
scroll to position [0, 0]
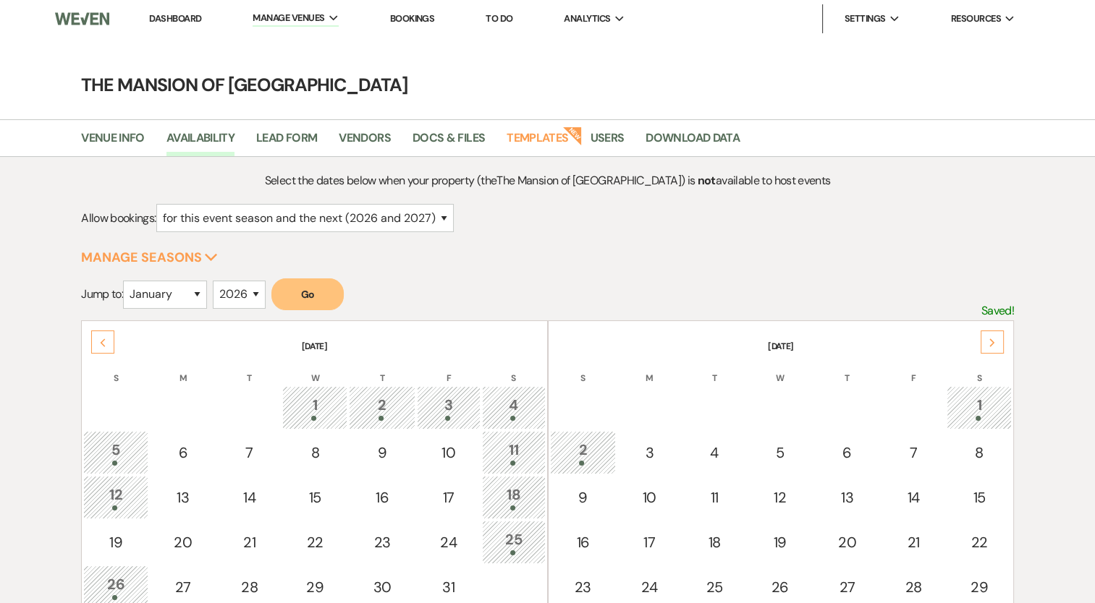
click at [385, 418] on td "2" at bounding box center [382, 407] width 67 height 43
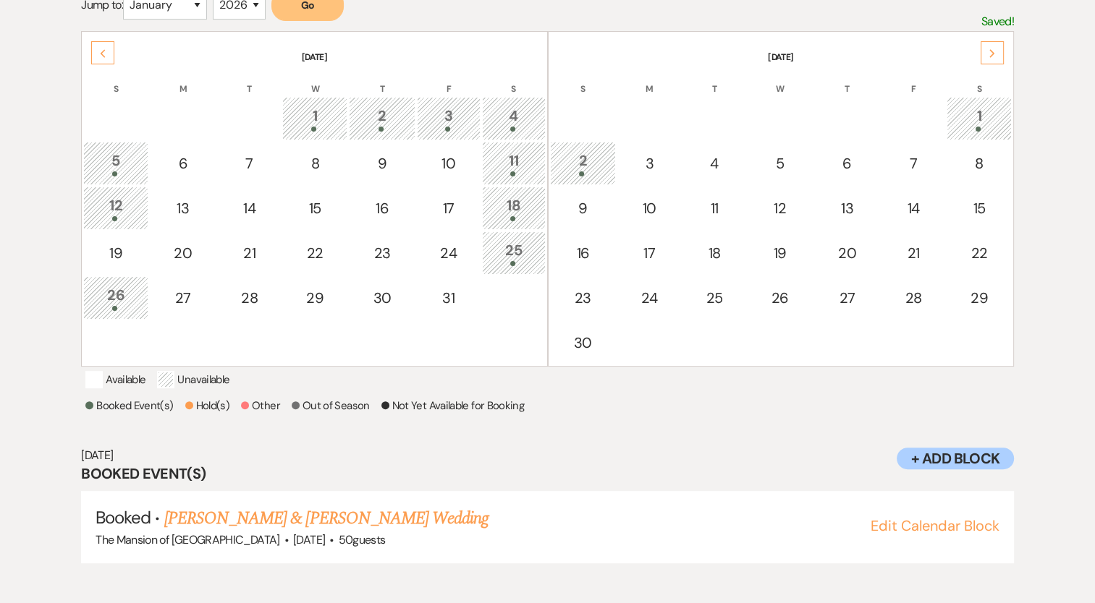
scroll to position [292, 0]
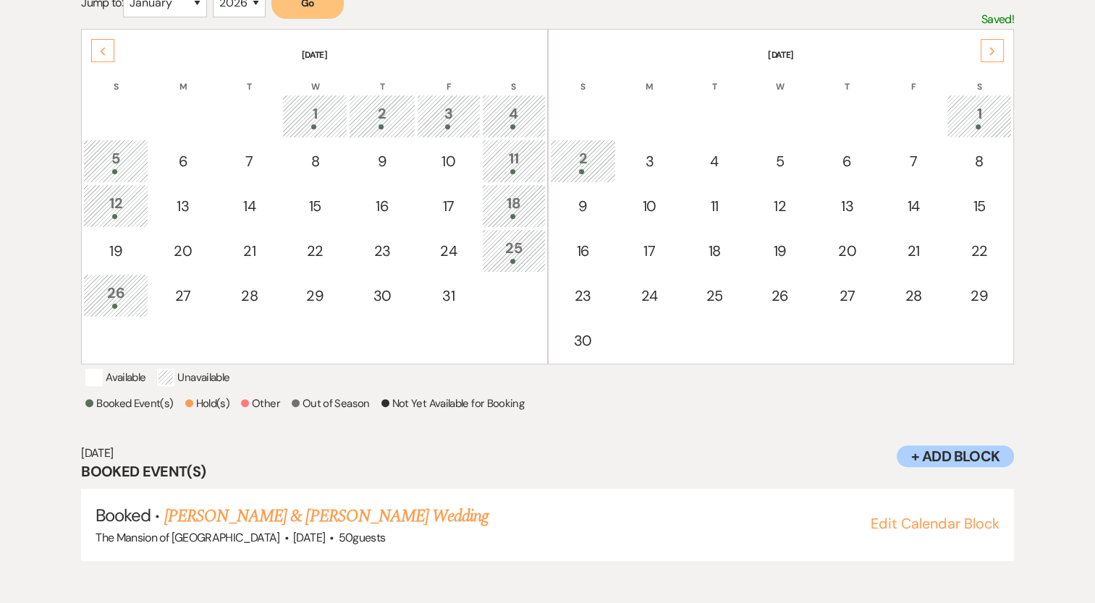
click at [392, 116] on div "2" at bounding box center [382, 116] width 51 height 27
click at [399, 530] on link "[PERSON_NAME] & [PERSON_NAME] Wedding" at bounding box center [326, 517] width 324 height 26
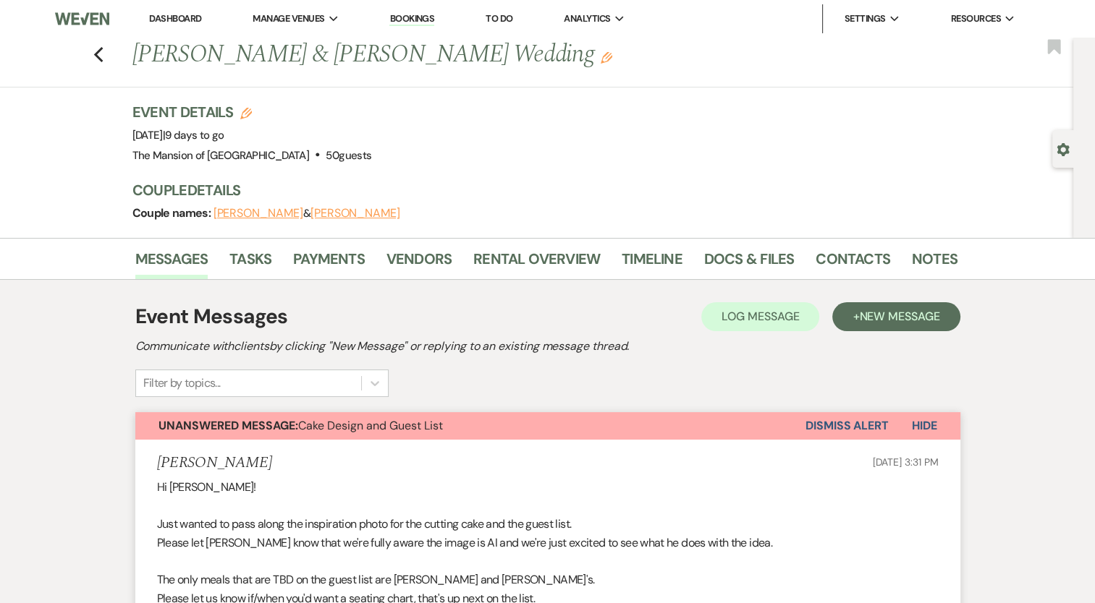
drag, startPoint x: 188, startPoint y: 5, endPoint x: 189, endPoint y: 22, distance: 16.7
click at [188, 5] on li "Dashboard" at bounding box center [175, 18] width 67 height 29
click at [189, 22] on link "Dashboard" at bounding box center [175, 18] width 52 height 12
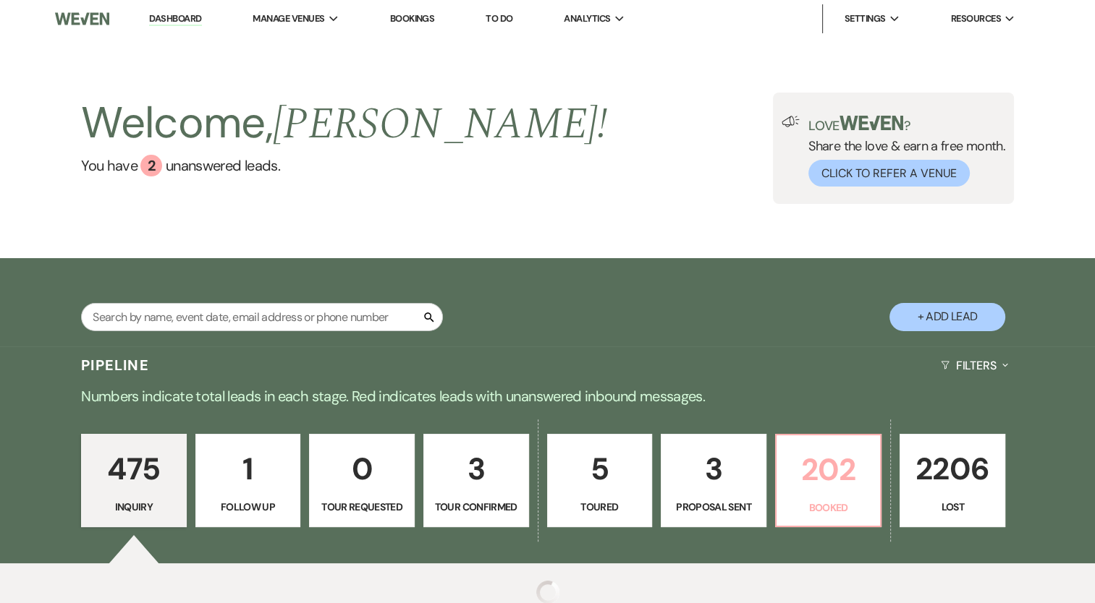
click at [831, 479] on p "202" at bounding box center [828, 470] width 87 height 48
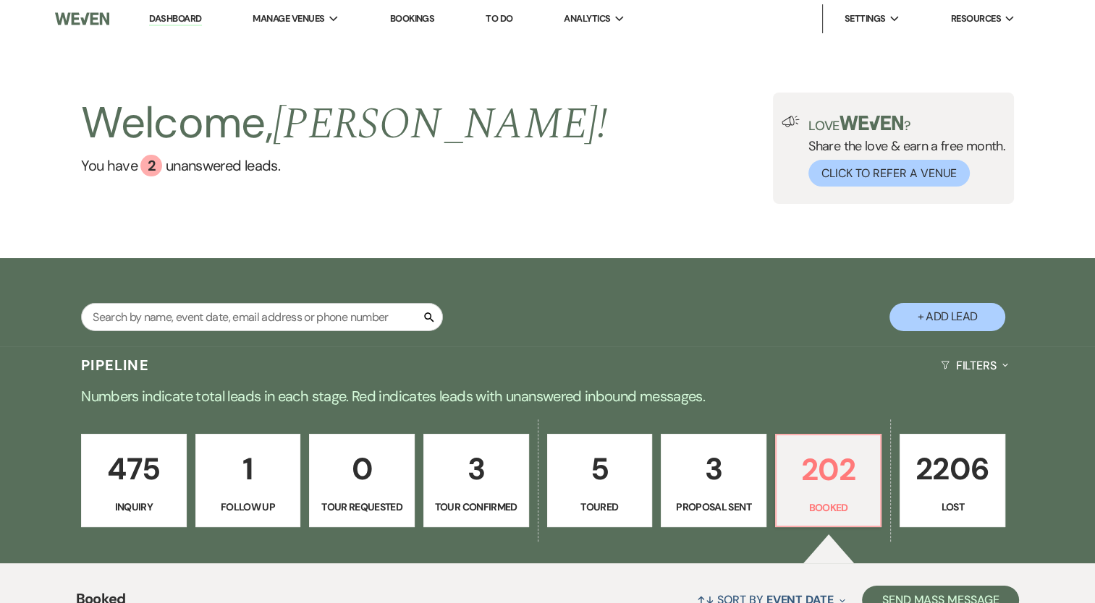
click at [191, 21] on link "Dashboard" at bounding box center [175, 19] width 52 height 14
